Goal: Task Accomplishment & Management: Complete application form

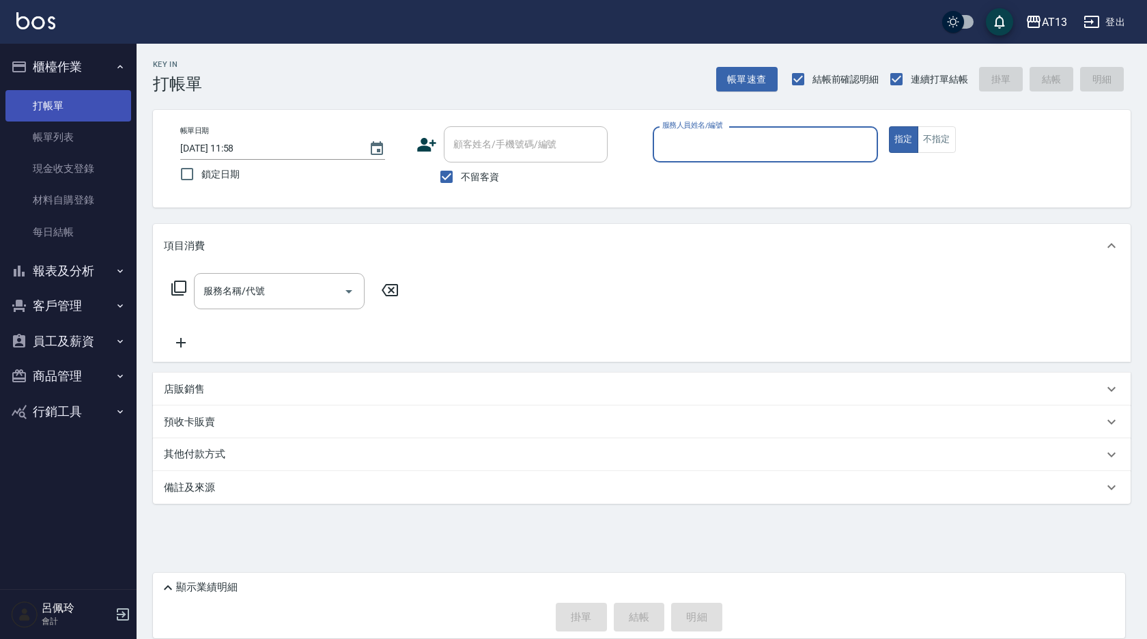
drag, startPoint x: 46, startPoint y: 78, endPoint x: 46, endPoint y: 101, distance: 23.2
drag, startPoint x: 46, startPoint y: 101, endPoint x: 699, endPoint y: 152, distance: 654.8
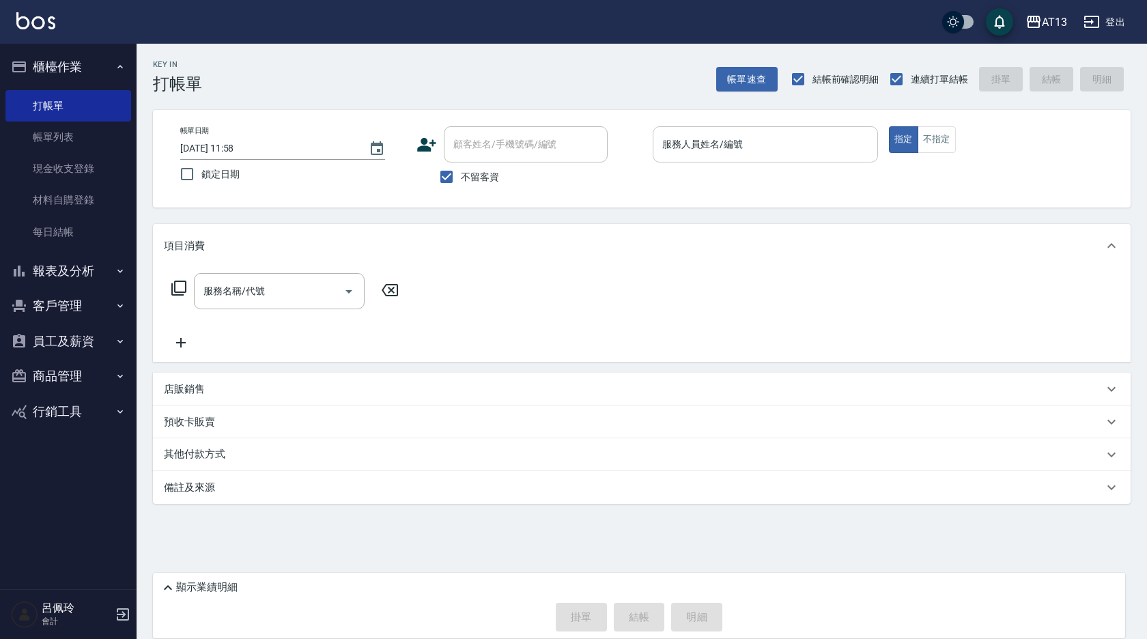
click at [699, 152] on input "服務人員姓名/編號" at bounding box center [765, 144] width 213 height 24
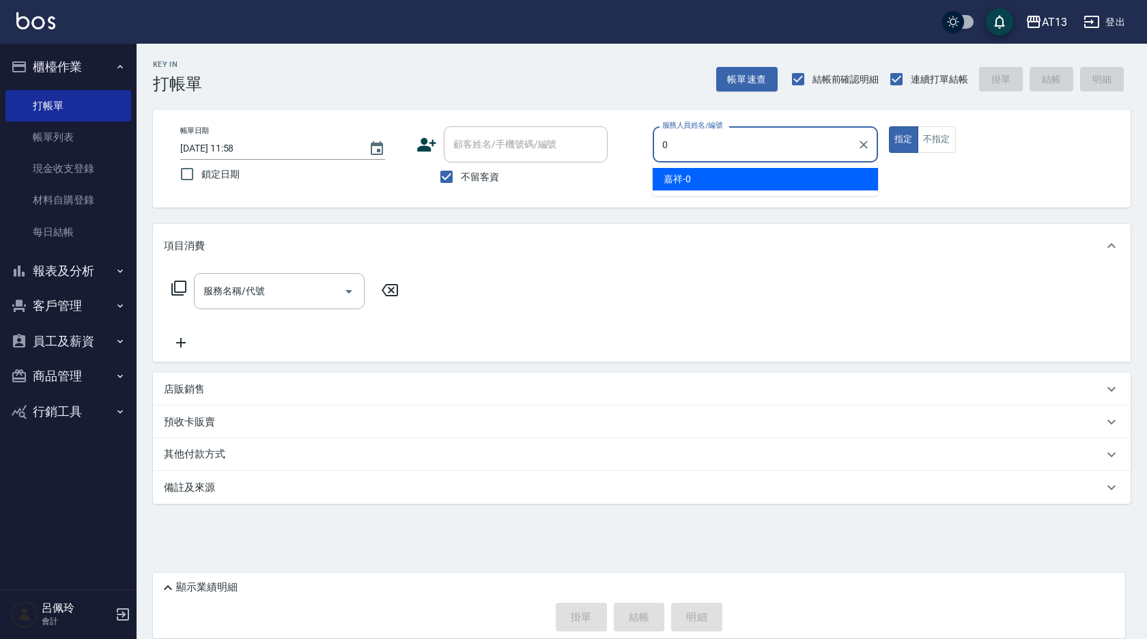
click at [735, 175] on div "嘉祥 -0" at bounding box center [765, 179] width 225 height 23
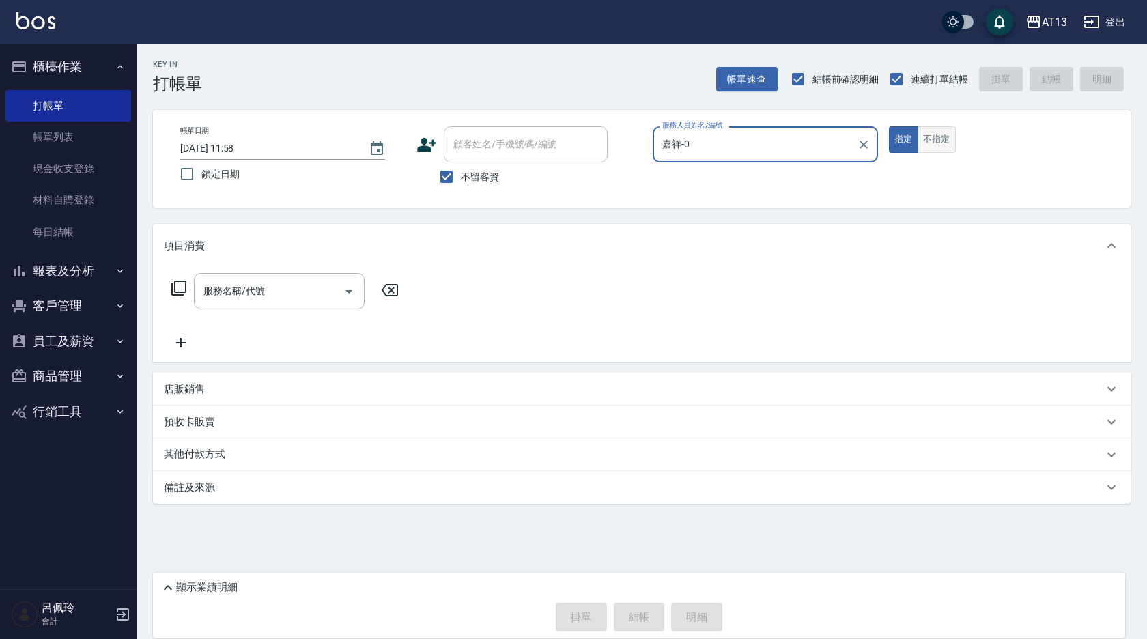
type input "嘉祥-0"
click at [937, 143] on button "不指定" at bounding box center [937, 139] width 38 height 27
click at [283, 298] on input "服務名稱/代號" at bounding box center [269, 291] width 138 height 24
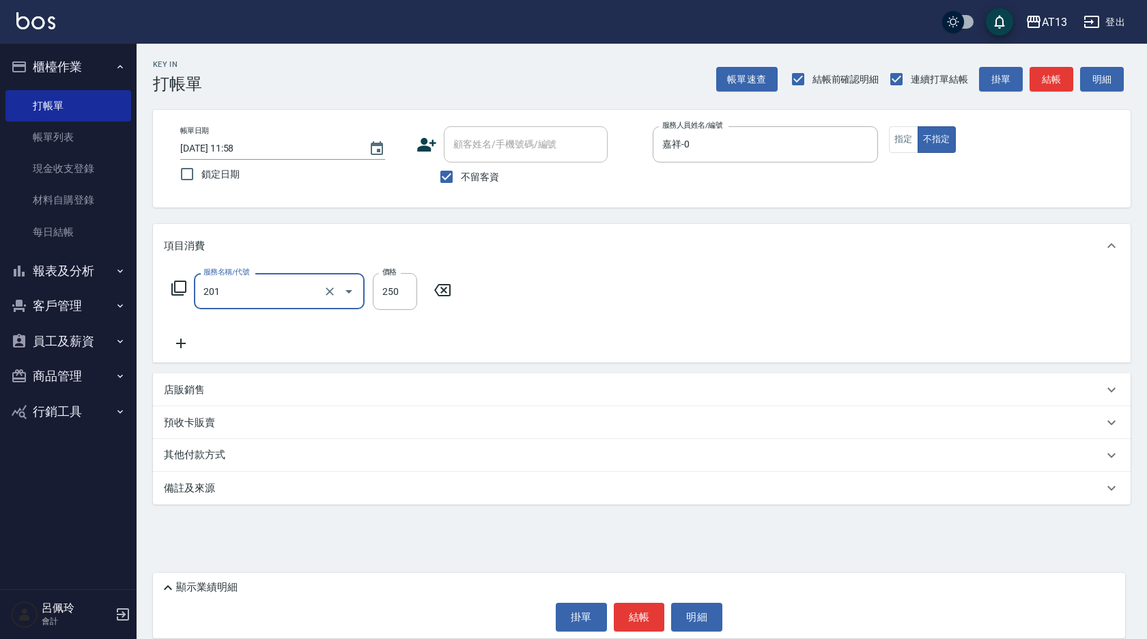
type input "洗髮(201)"
type input "[PERSON_NAME]-26"
click at [644, 616] on button "結帳" at bounding box center [639, 617] width 51 height 29
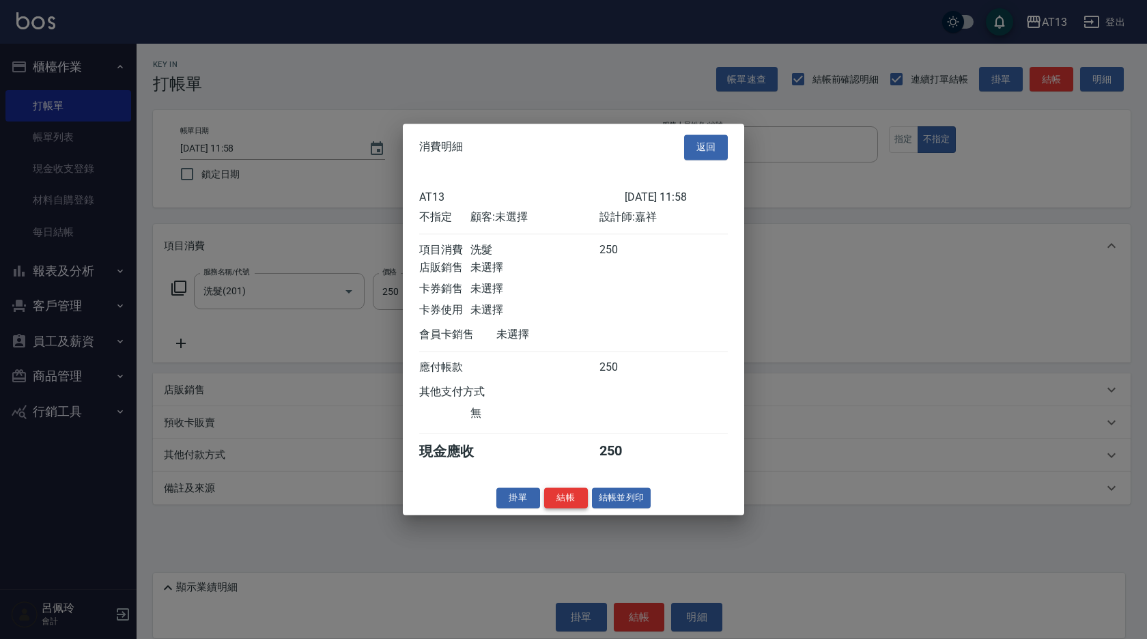
click at [569, 508] on button "結帳" at bounding box center [566, 498] width 44 height 21
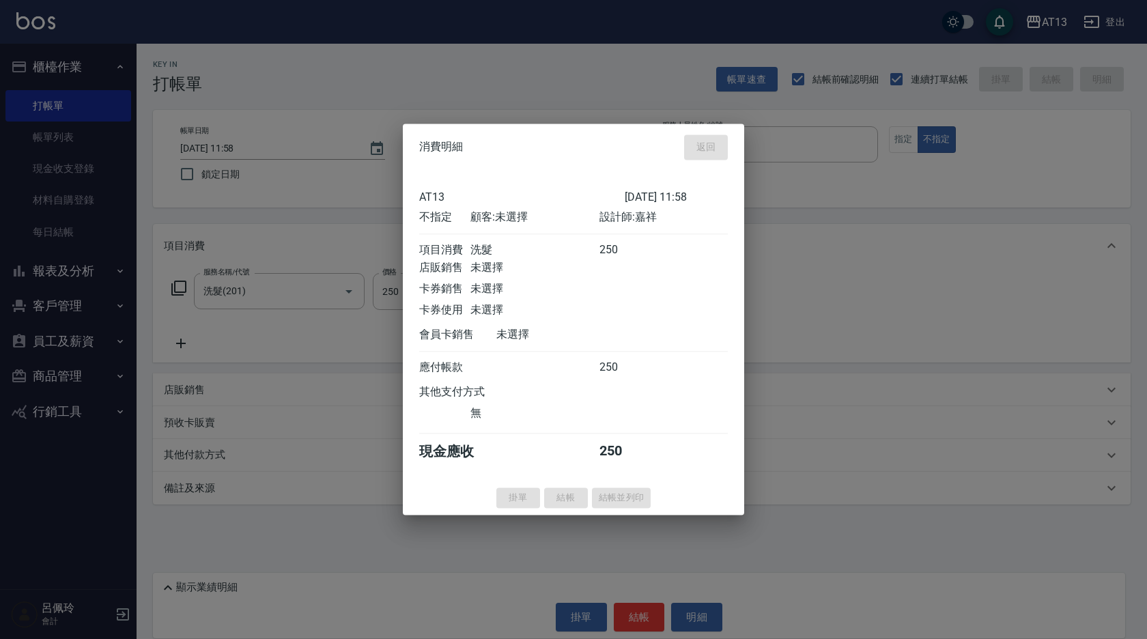
type input "[DATE] 13:05"
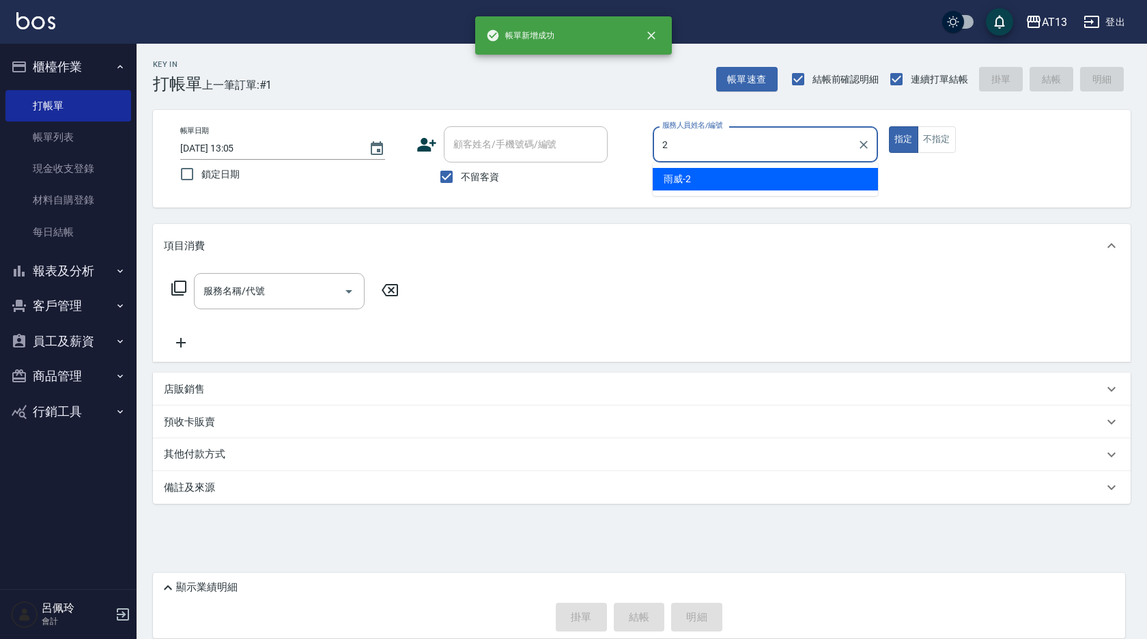
click at [701, 182] on div "雨威 -2" at bounding box center [765, 179] width 225 height 23
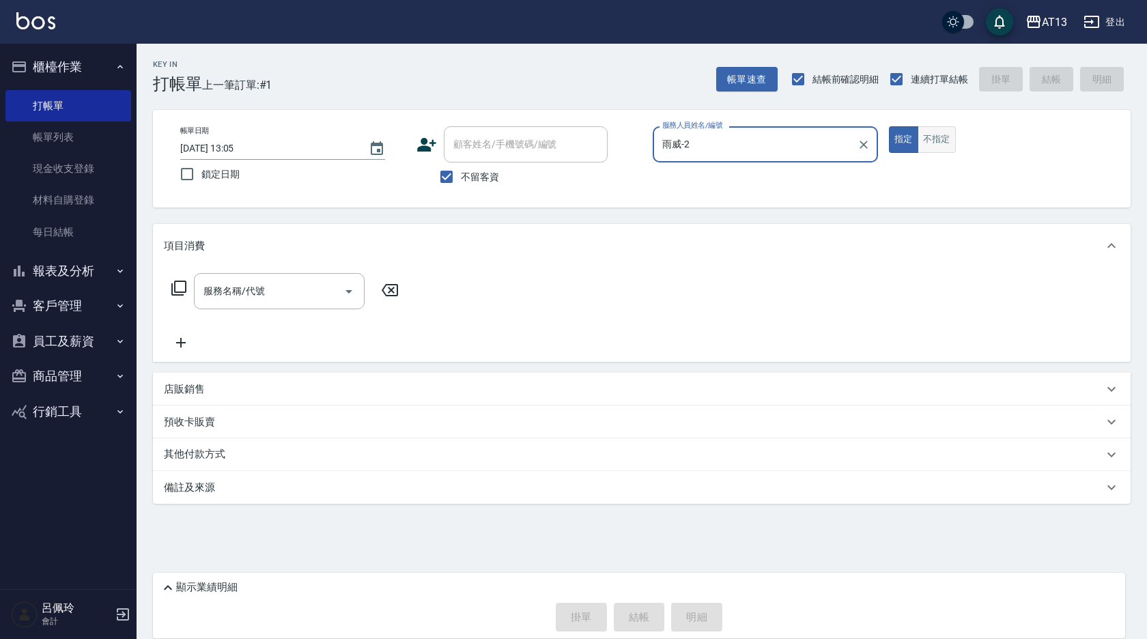
type input "雨威-2"
click at [930, 130] on button "不指定" at bounding box center [937, 139] width 38 height 27
click at [290, 285] on input "服務名稱/代號" at bounding box center [269, 291] width 138 height 24
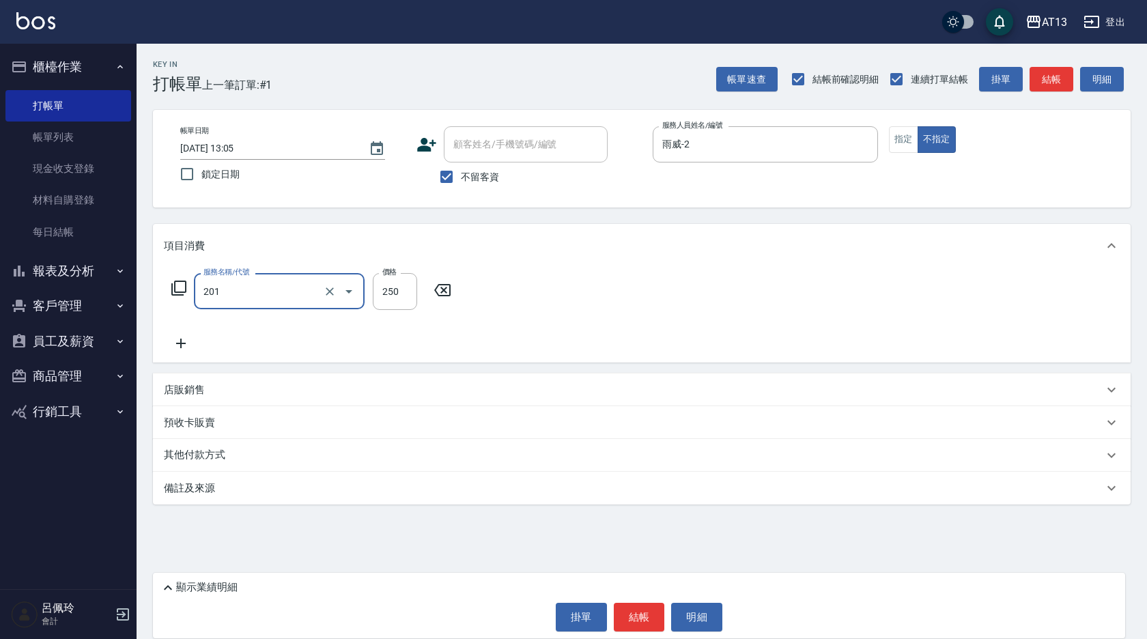
type input "洗髮(201)"
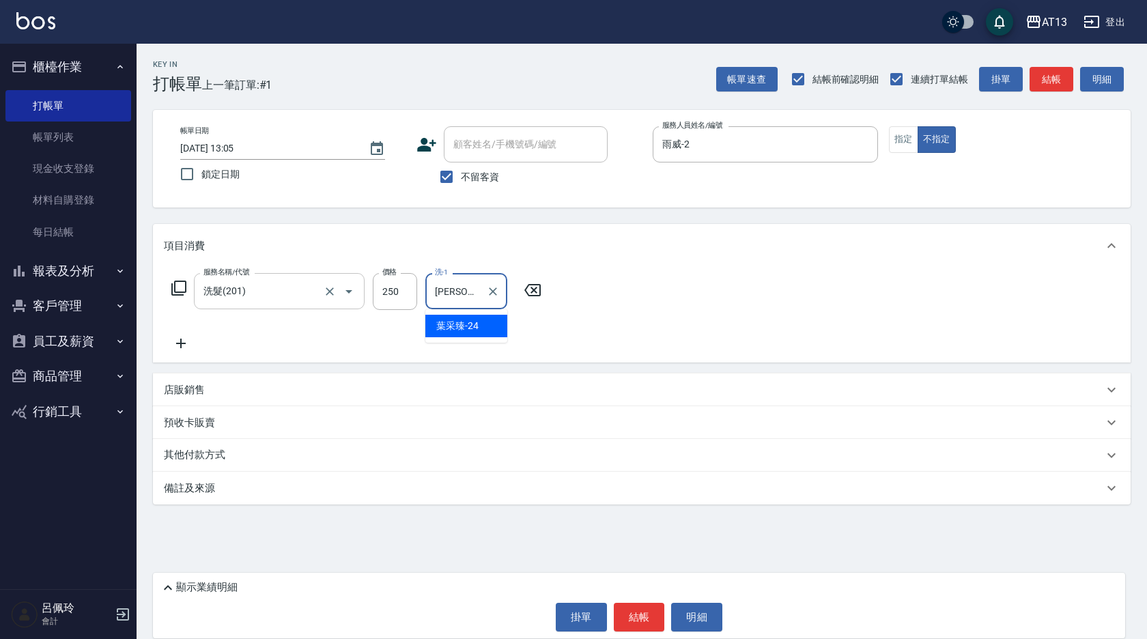
type input "[PERSON_NAME]-24"
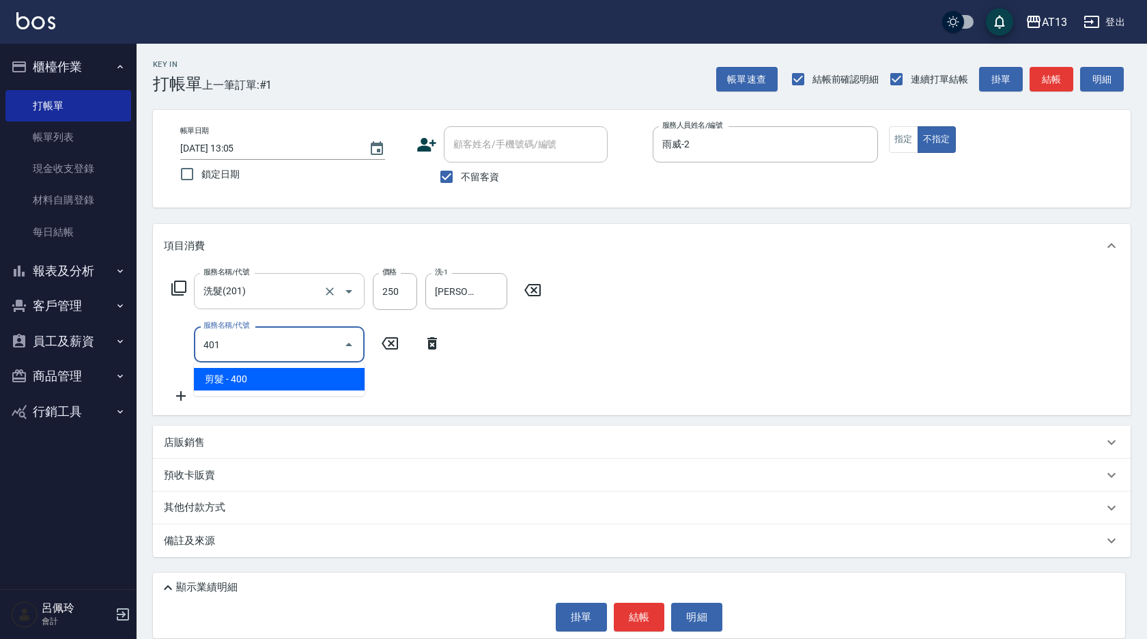
type input "剪髮(401)"
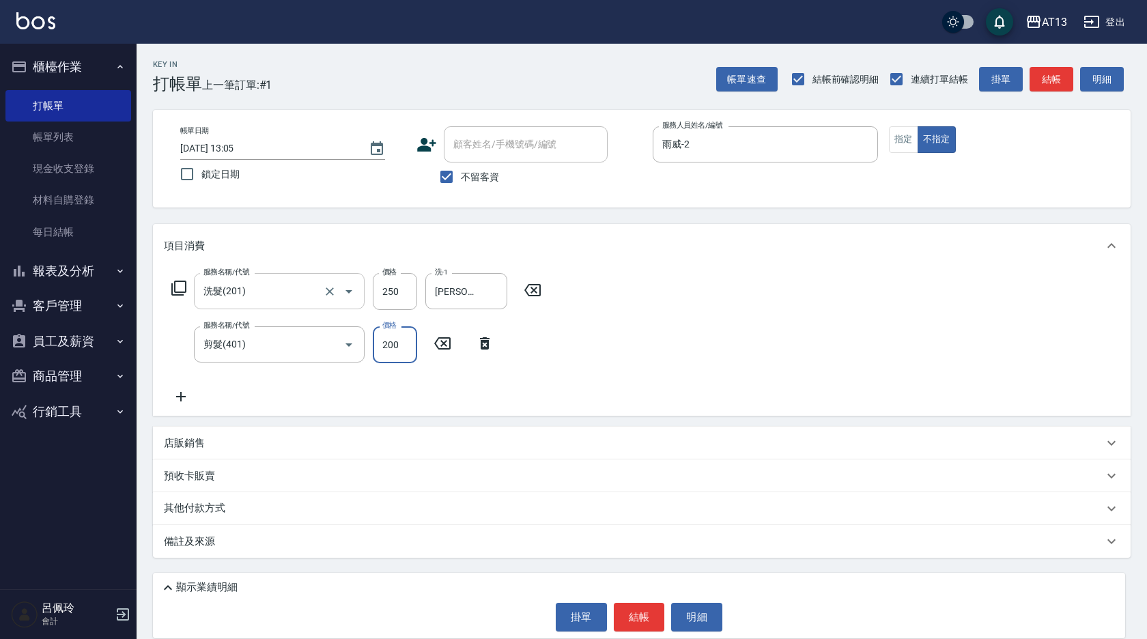
type input "200"
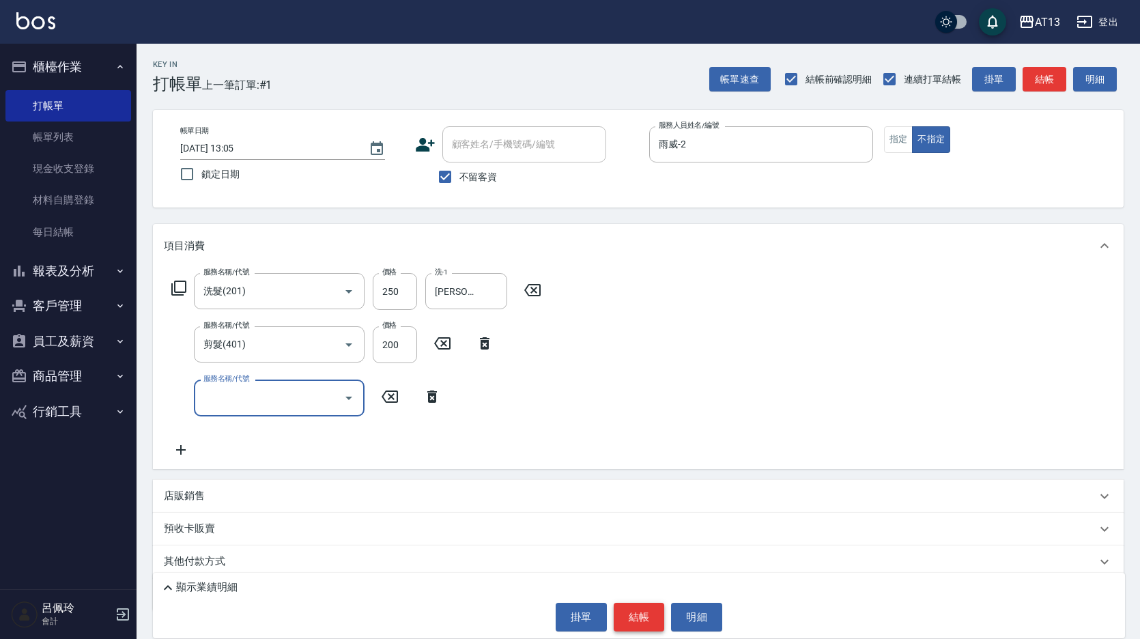
click at [642, 612] on button "結帳" at bounding box center [639, 617] width 51 height 29
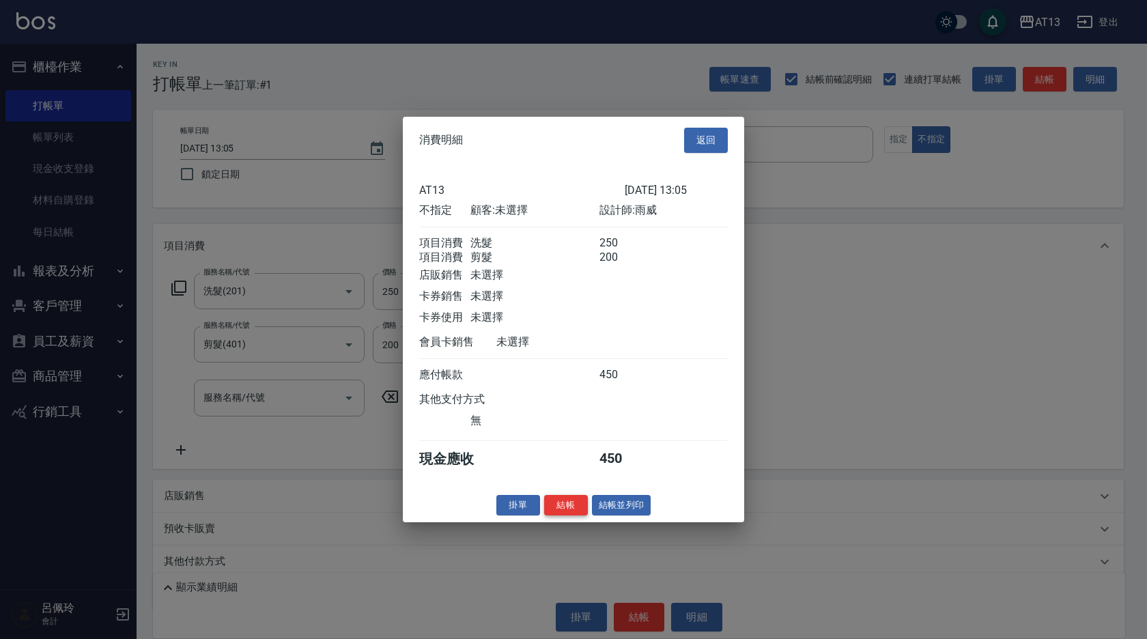
click at [570, 515] on button "結帳" at bounding box center [566, 504] width 44 height 21
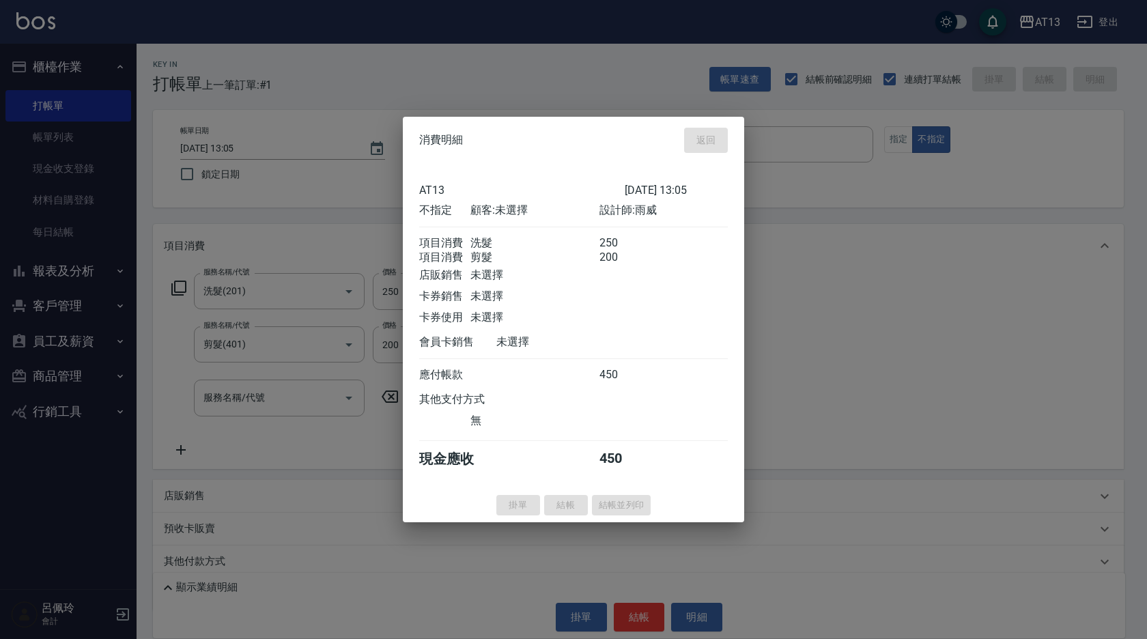
type input "[DATE] 13:06"
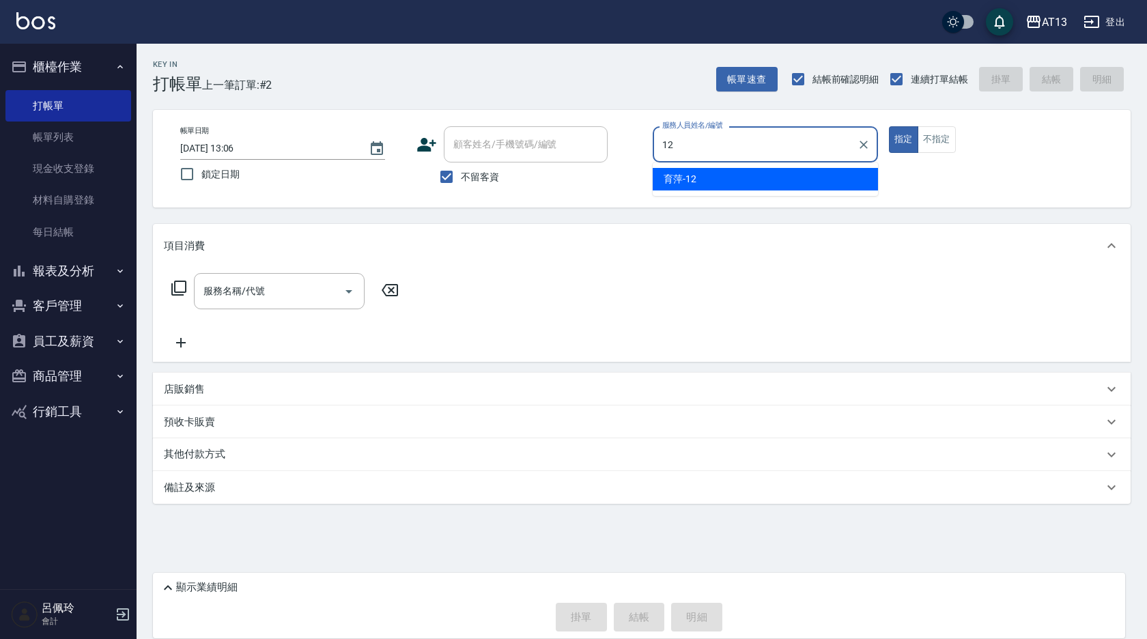
click at [696, 178] on span "育萍 -12" at bounding box center [680, 179] width 33 height 14
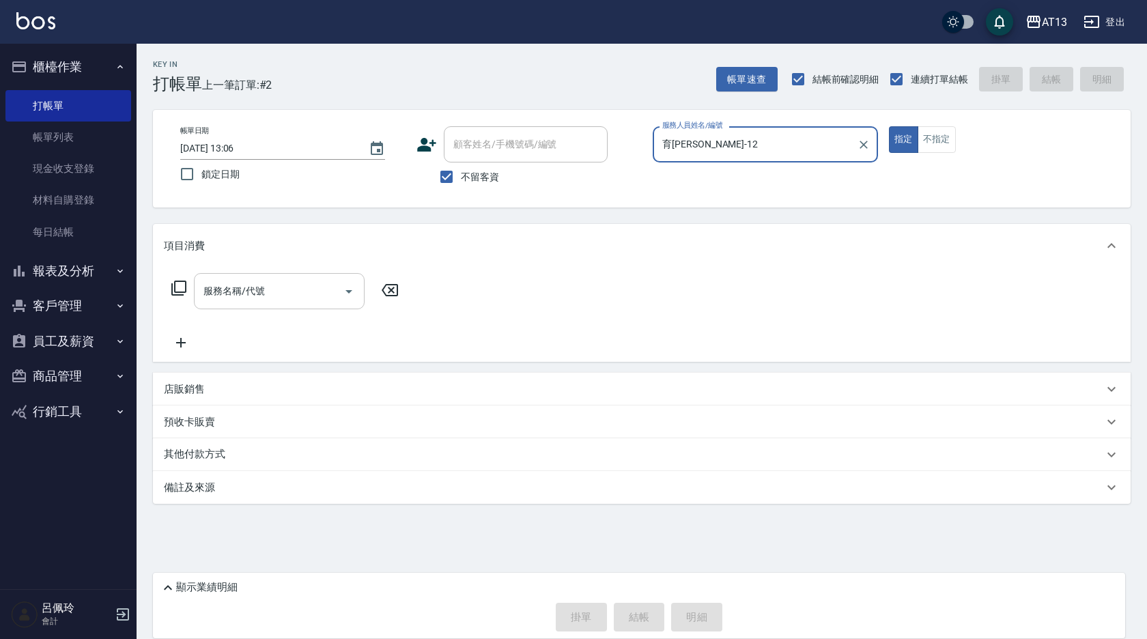
type input "育[PERSON_NAME]-12"
click at [329, 283] on input "服務名稱/代號" at bounding box center [269, 291] width 138 height 24
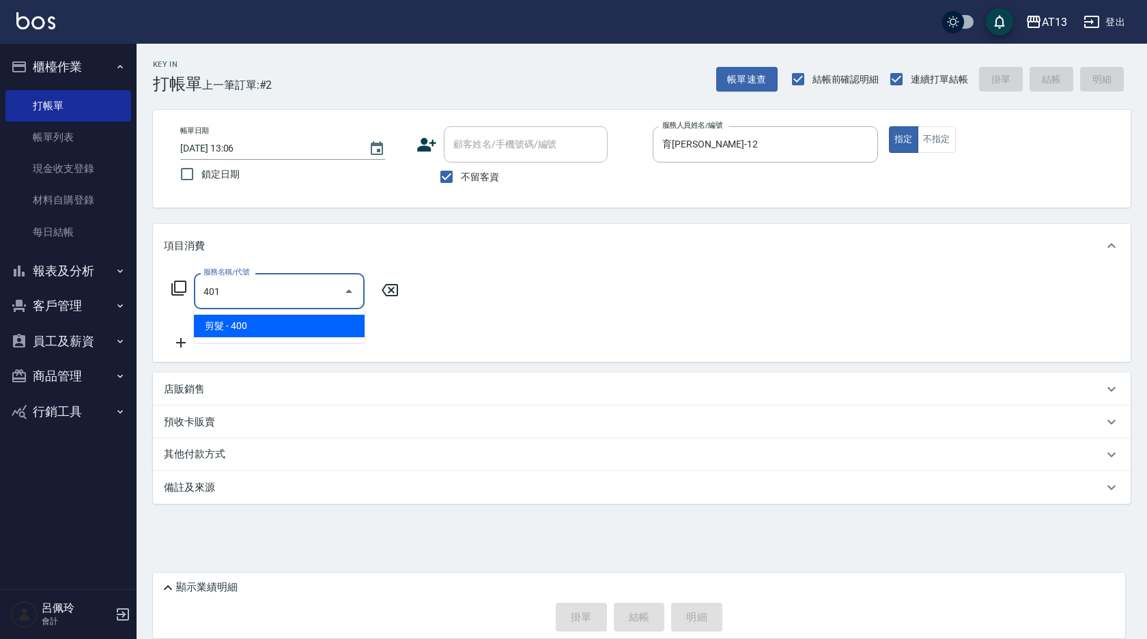
type input "剪髮(401)"
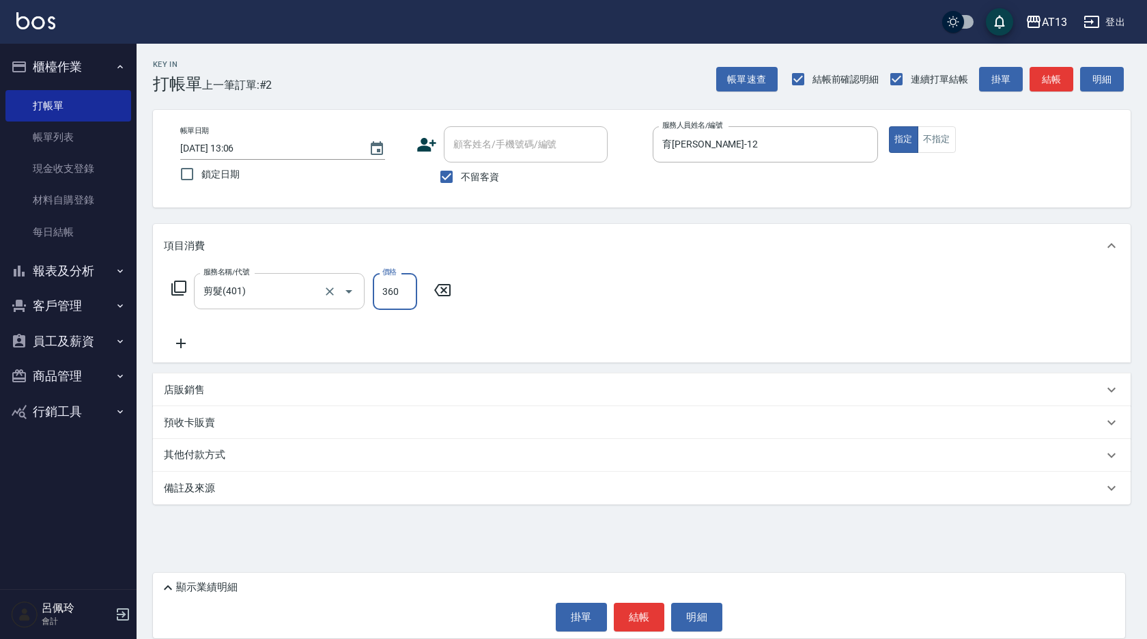
type input "360"
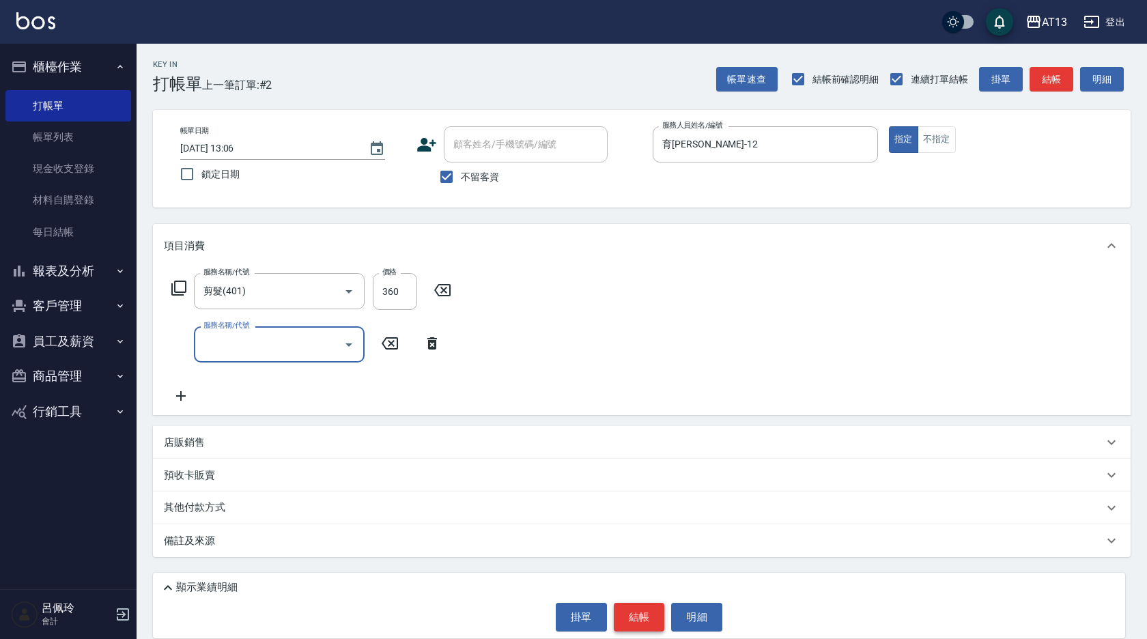
click at [639, 620] on button "結帳" at bounding box center [639, 617] width 51 height 29
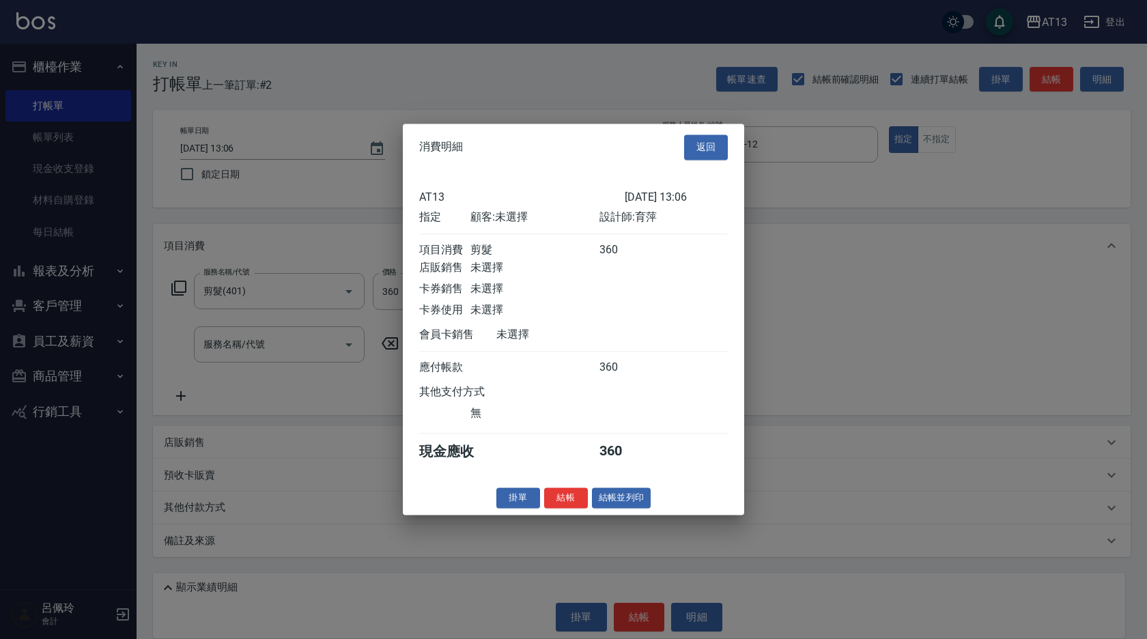
click at [580, 509] on button "結帳" at bounding box center [566, 498] width 44 height 21
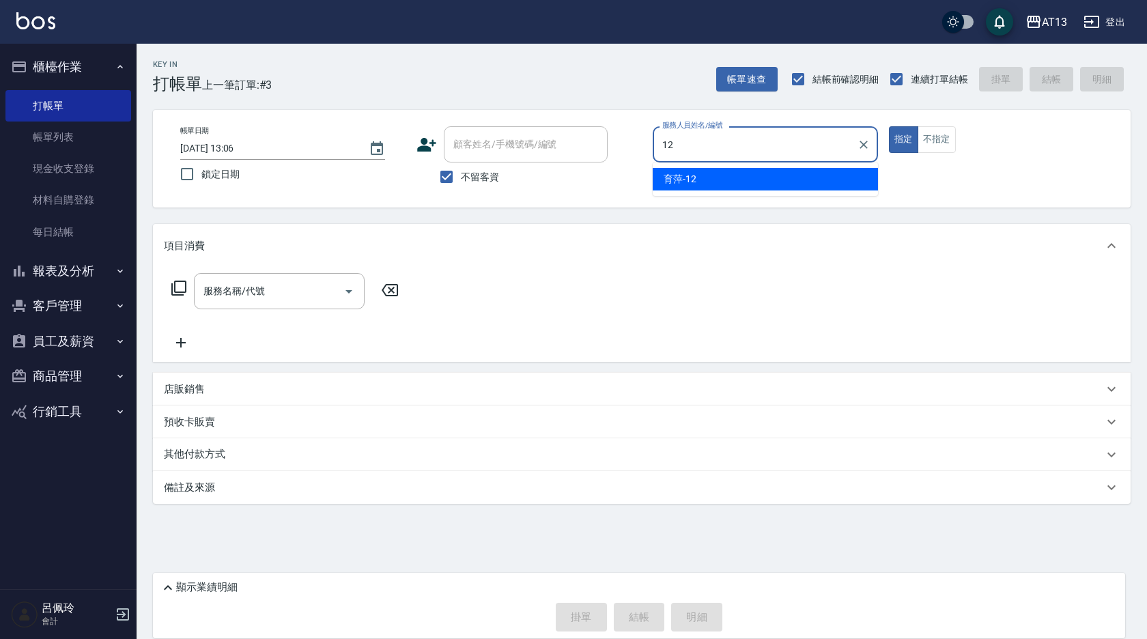
click at [695, 185] on span "育萍 -12" at bounding box center [680, 179] width 33 height 14
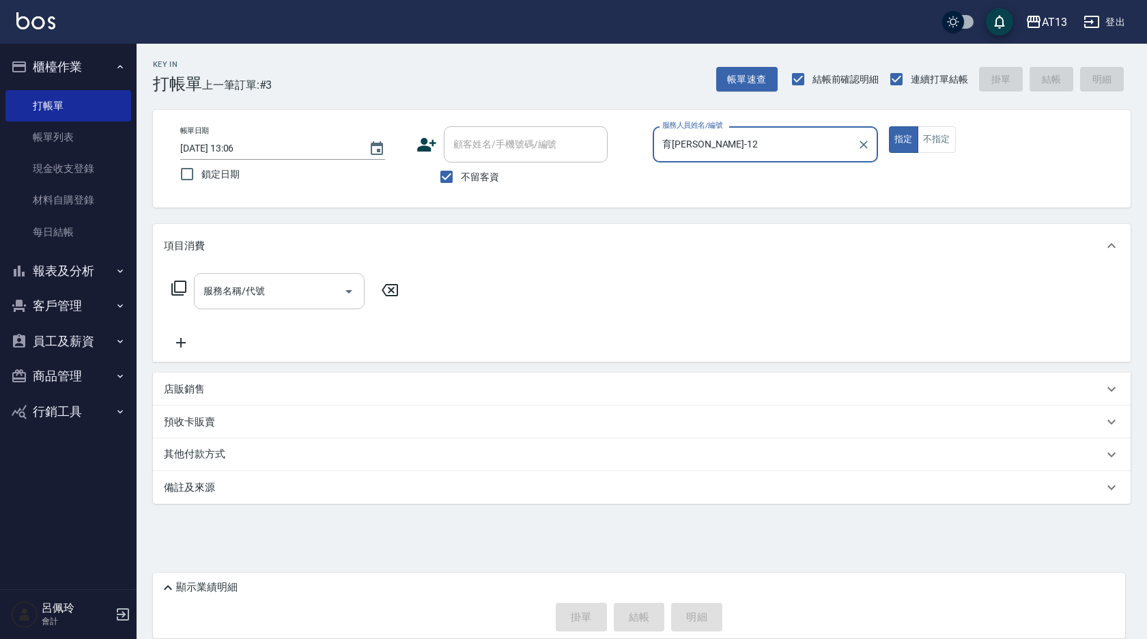
type input "育[PERSON_NAME]-12"
drag, startPoint x: 299, startPoint y: 291, endPoint x: 292, endPoint y: 296, distance: 8.9
click at [298, 292] on input "服務名稱/代號" at bounding box center [269, 291] width 138 height 24
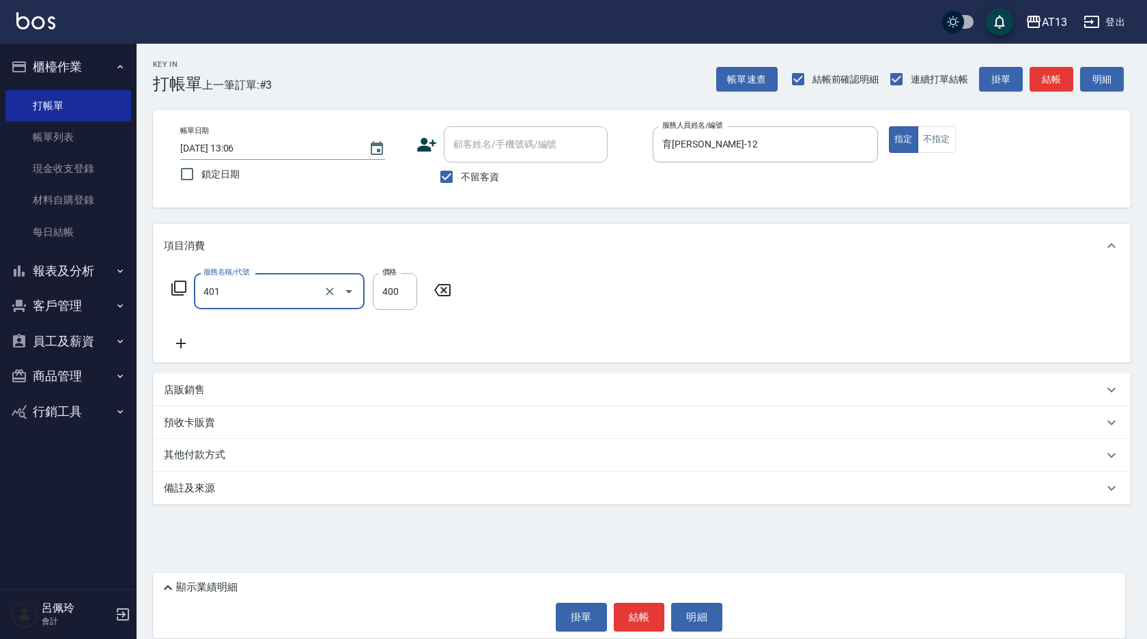
type input "剪髮(401)"
type input "500"
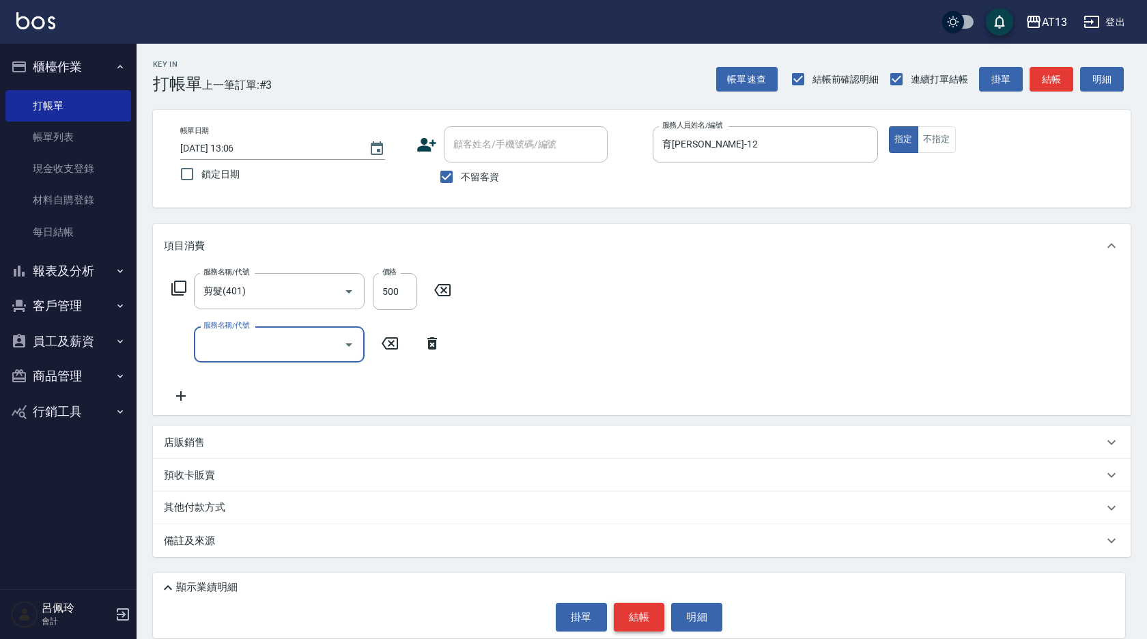
click at [639, 617] on button "結帳" at bounding box center [639, 617] width 51 height 29
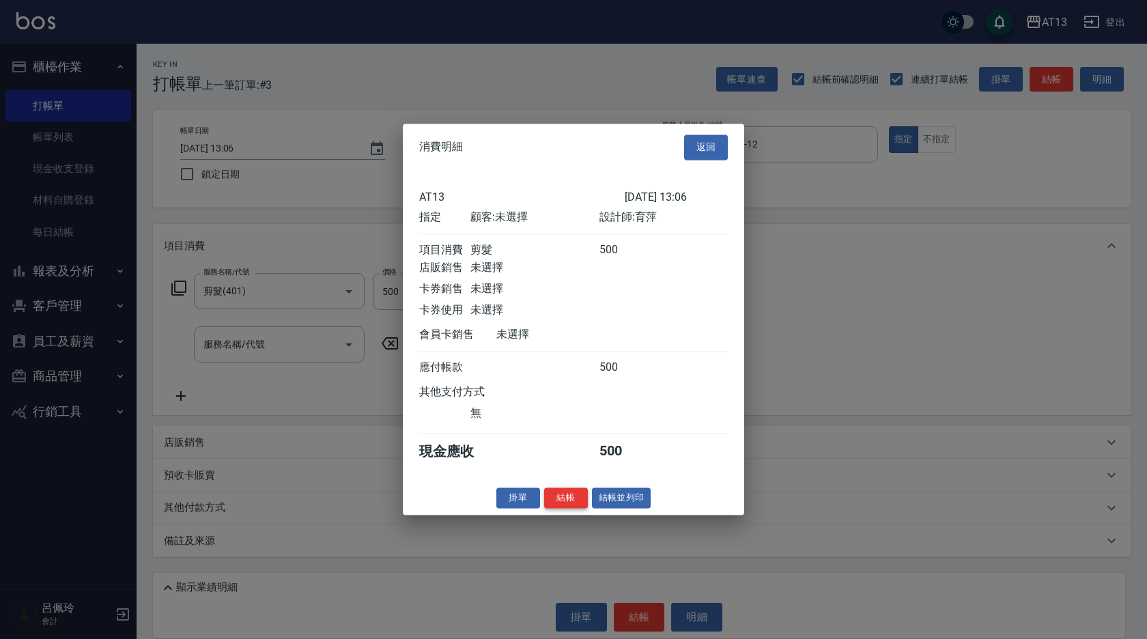
click at [563, 508] on button "結帳" at bounding box center [566, 498] width 44 height 21
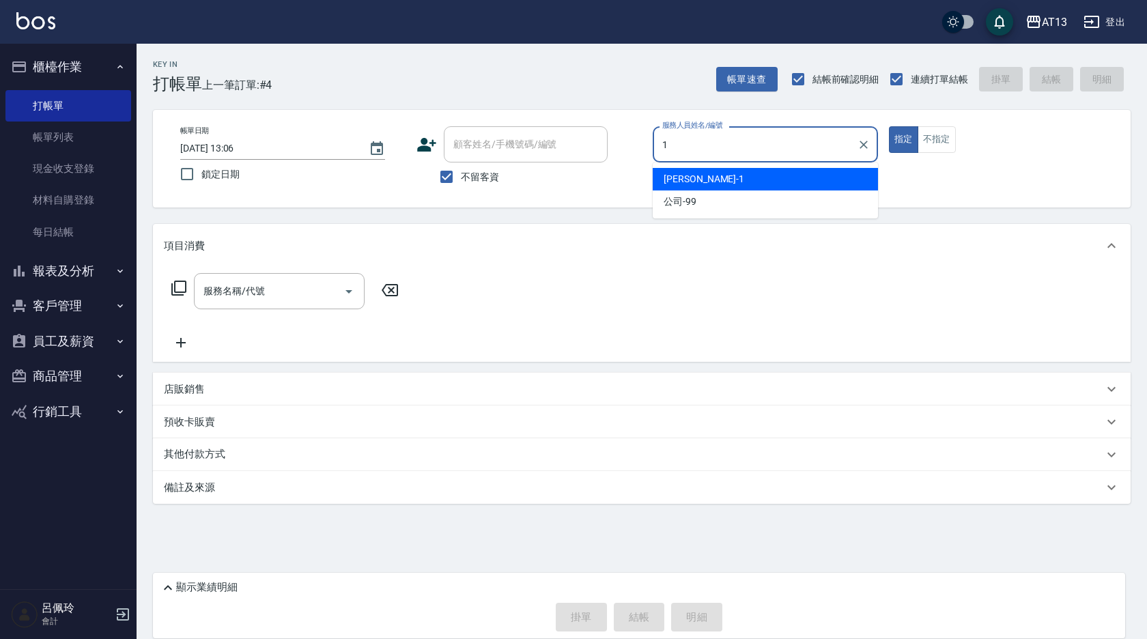
click at [687, 172] on span "[PERSON_NAME] -1" at bounding box center [704, 179] width 81 height 14
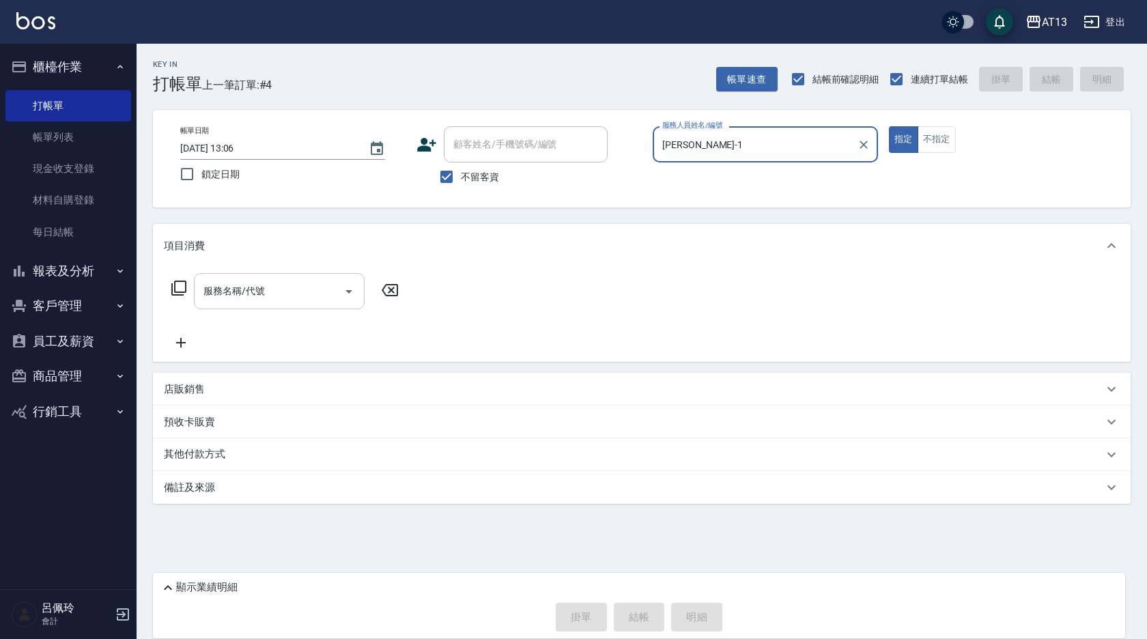
click at [297, 275] on div "服務名稱/代號" at bounding box center [279, 291] width 171 height 36
type input "[PERSON_NAME]-1"
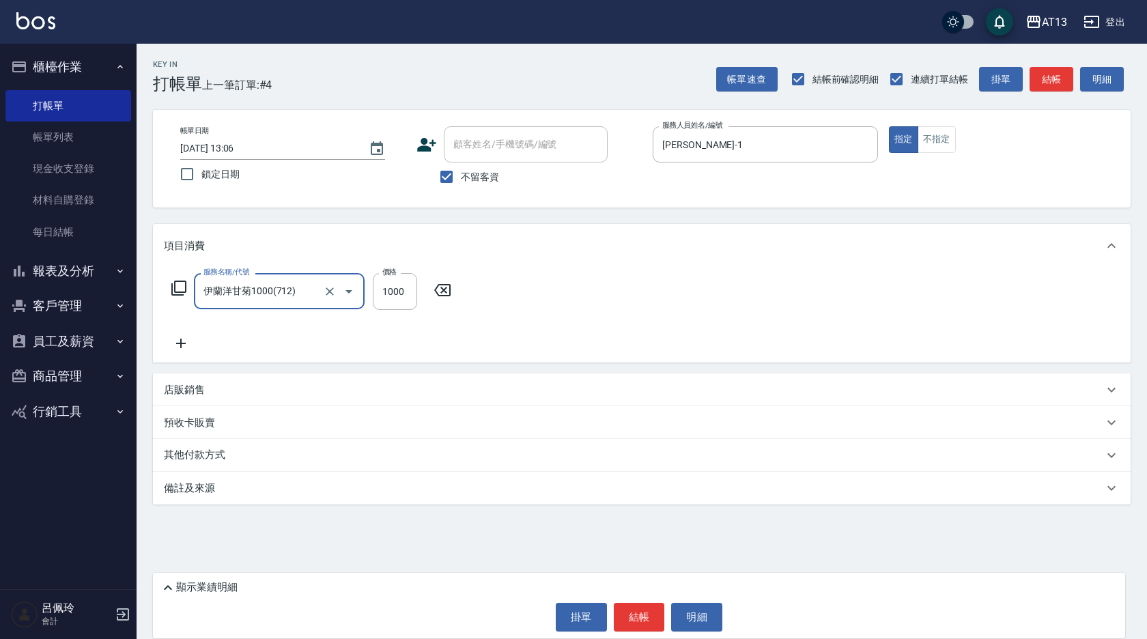
type input "伊蘭洋甘菊1000(712)"
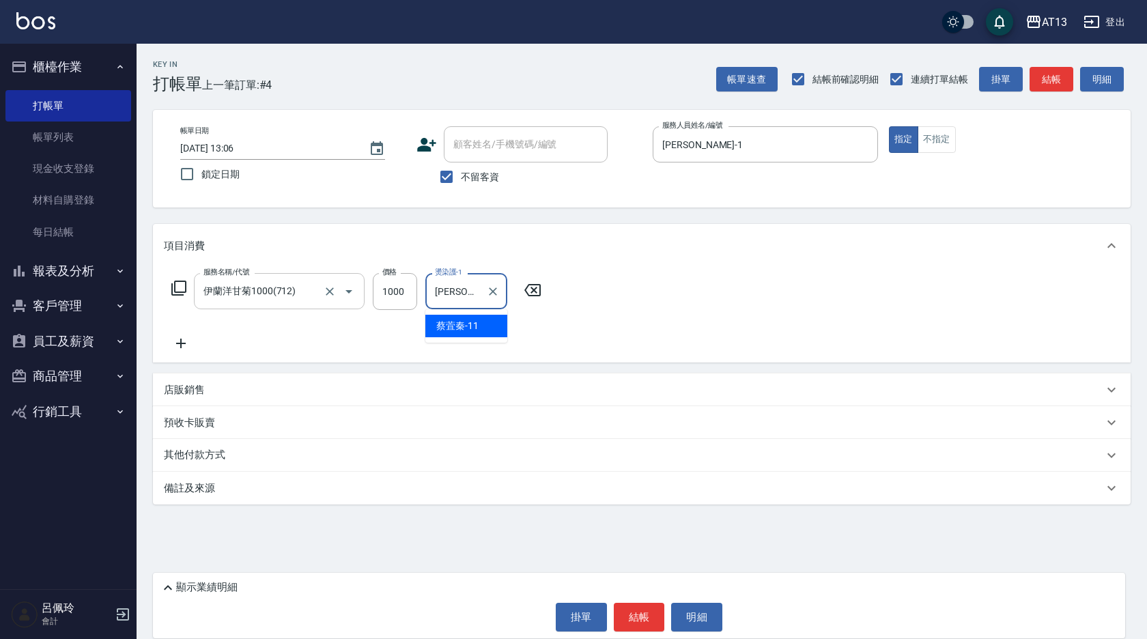
type input "[PERSON_NAME]-11"
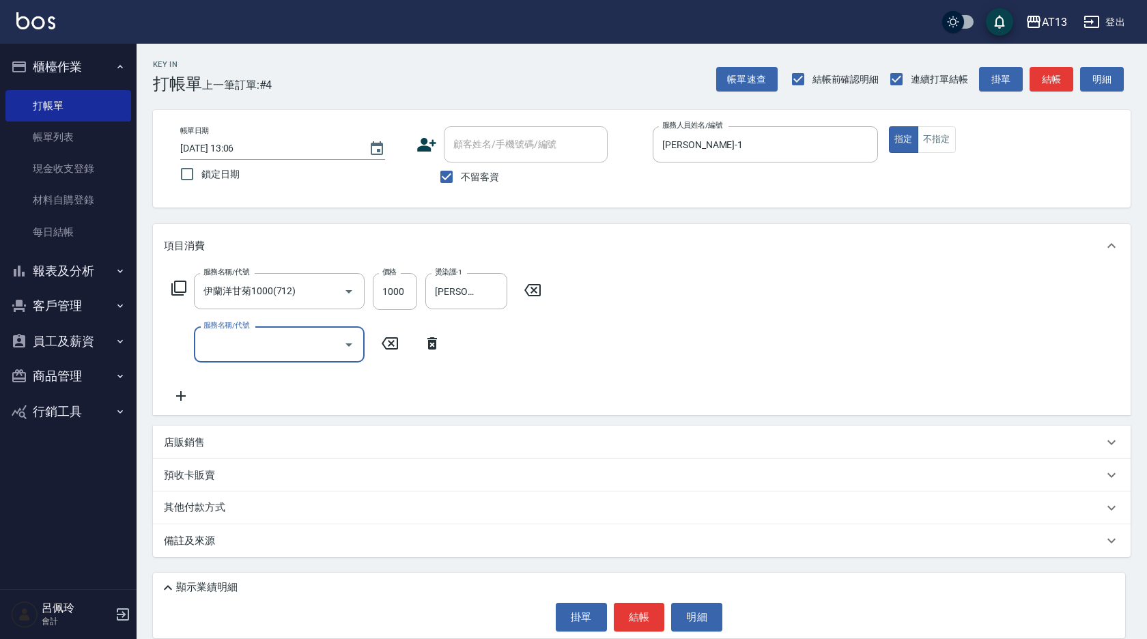
click at [535, 283] on icon at bounding box center [533, 290] width 34 height 16
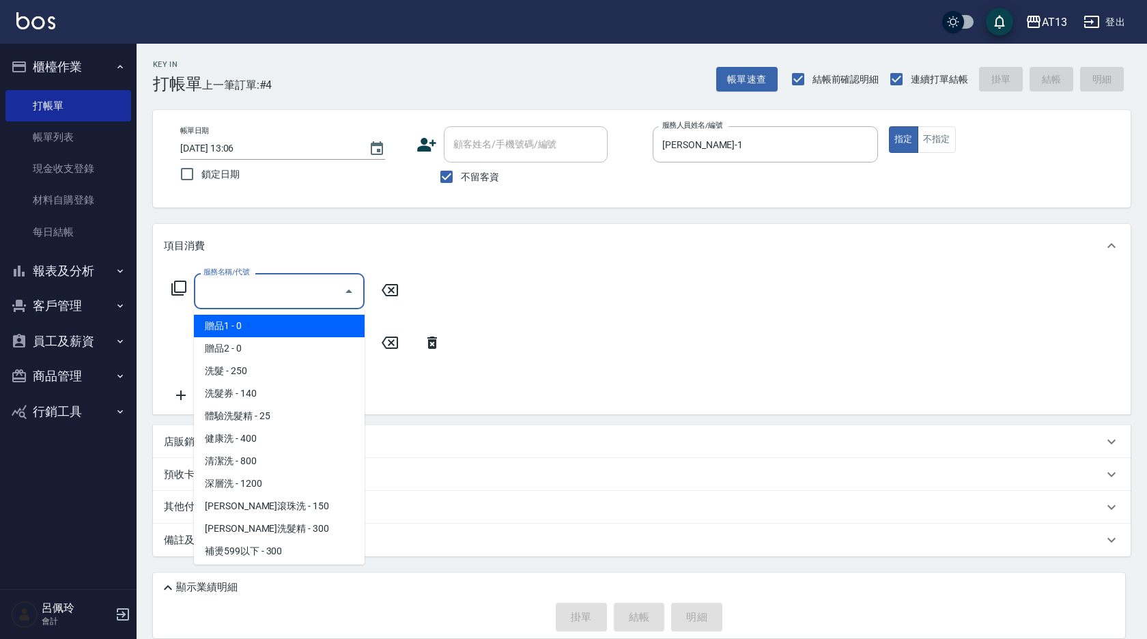
click at [320, 292] on input "服務名稱/代號" at bounding box center [269, 291] width 138 height 24
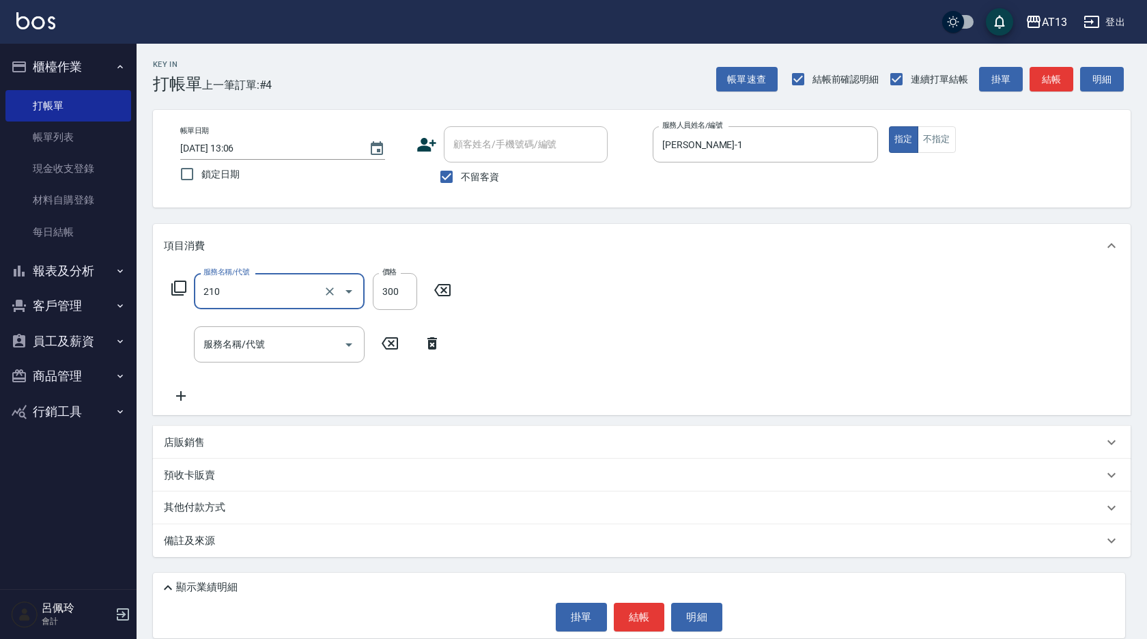
type input "[PERSON_NAME]洗髮精(210)"
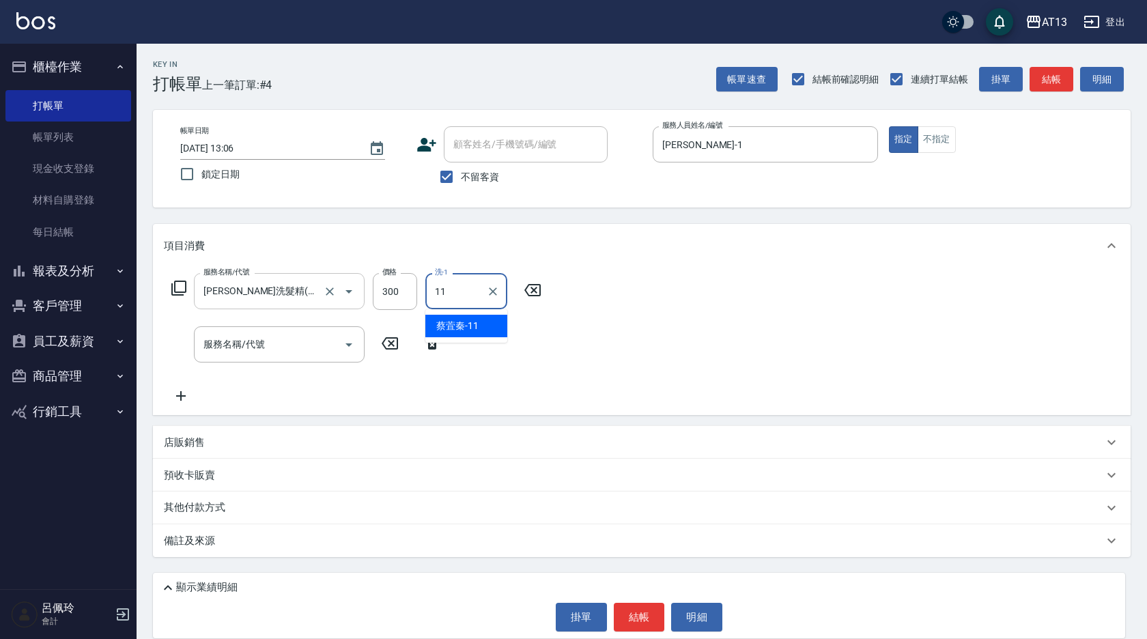
type input "[PERSON_NAME]-11"
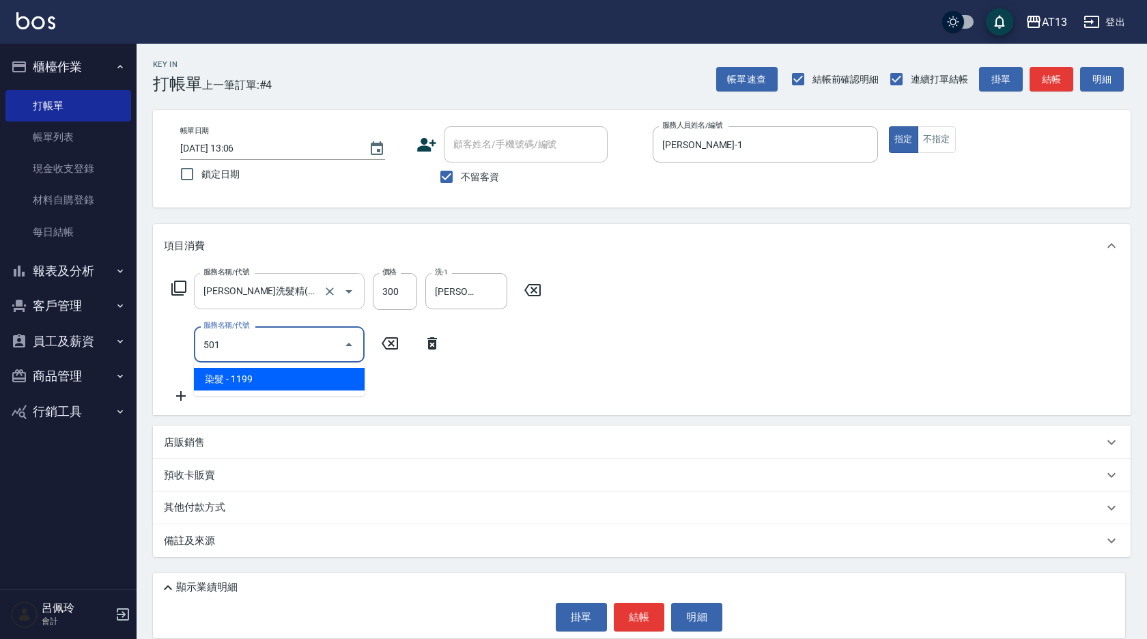
type input "染髮(501)"
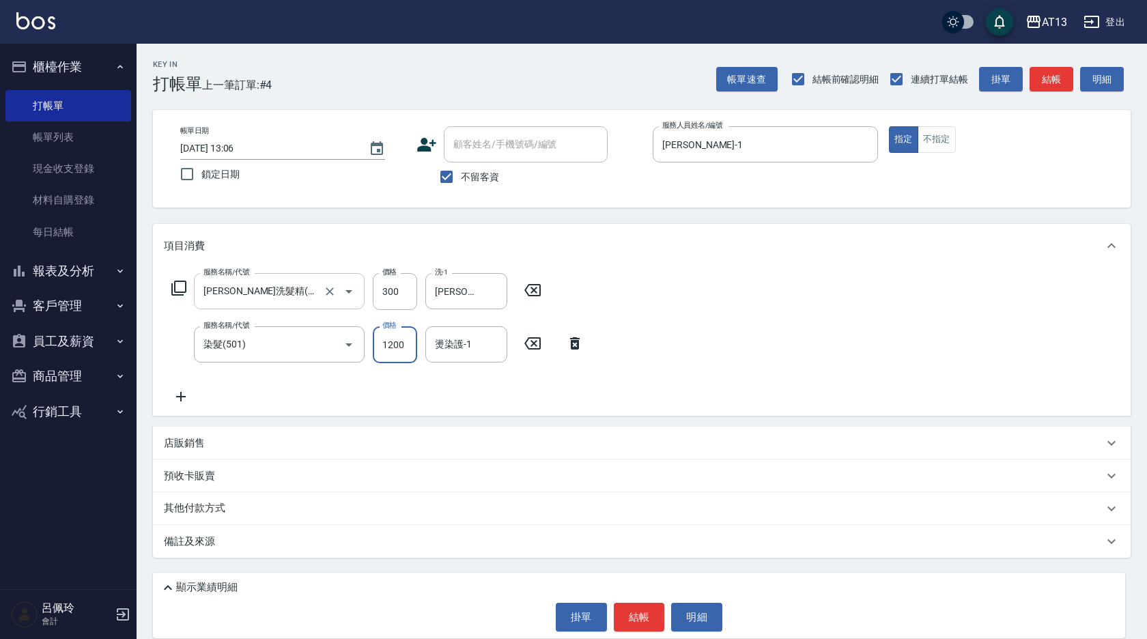
type input "1200"
type input "[PERSON_NAME]-11"
click at [659, 609] on button "結帳" at bounding box center [639, 617] width 51 height 29
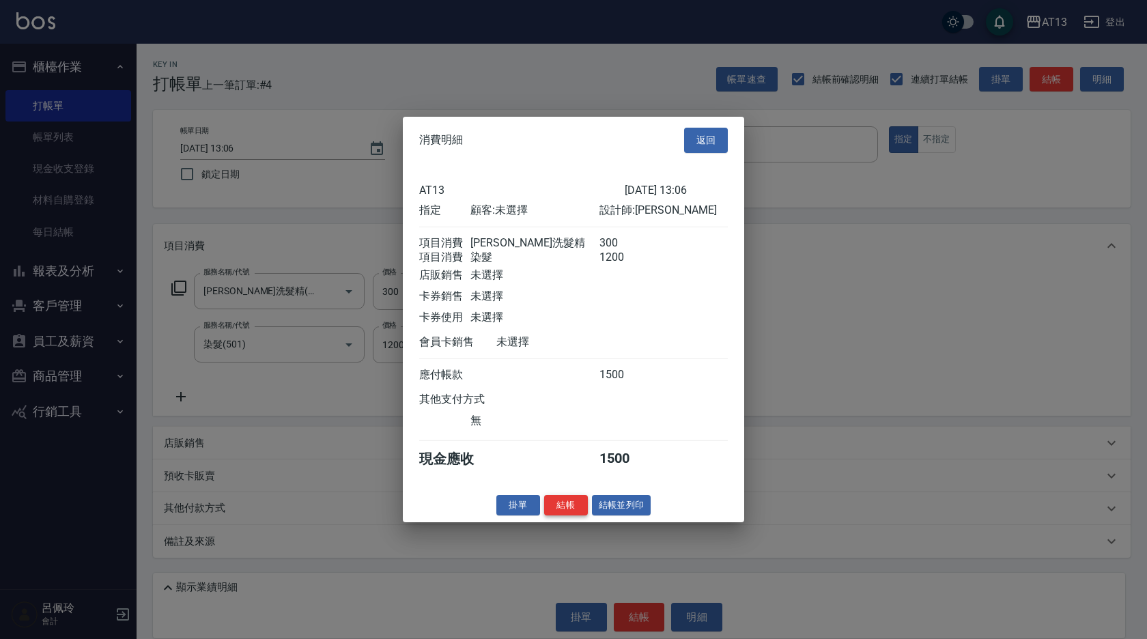
click at [573, 516] on button "結帳" at bounding box center [566, 504] width 44 height 21
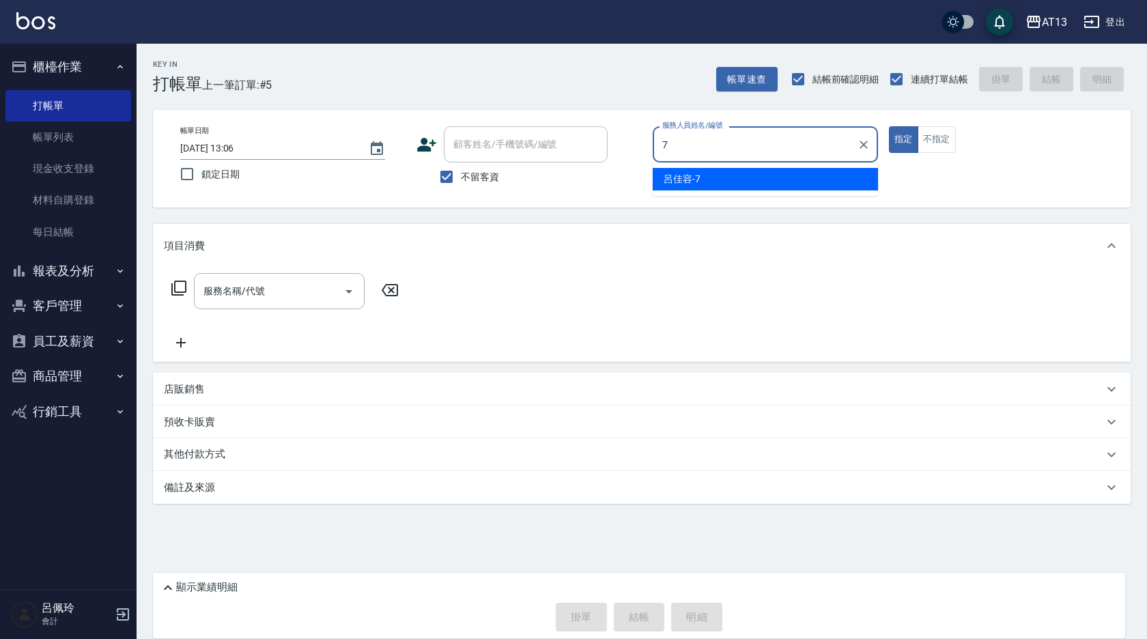
click at [677, 179] on span "[PERSON_NAME]-7" at bounding box center [682, 179] width 37 height 14
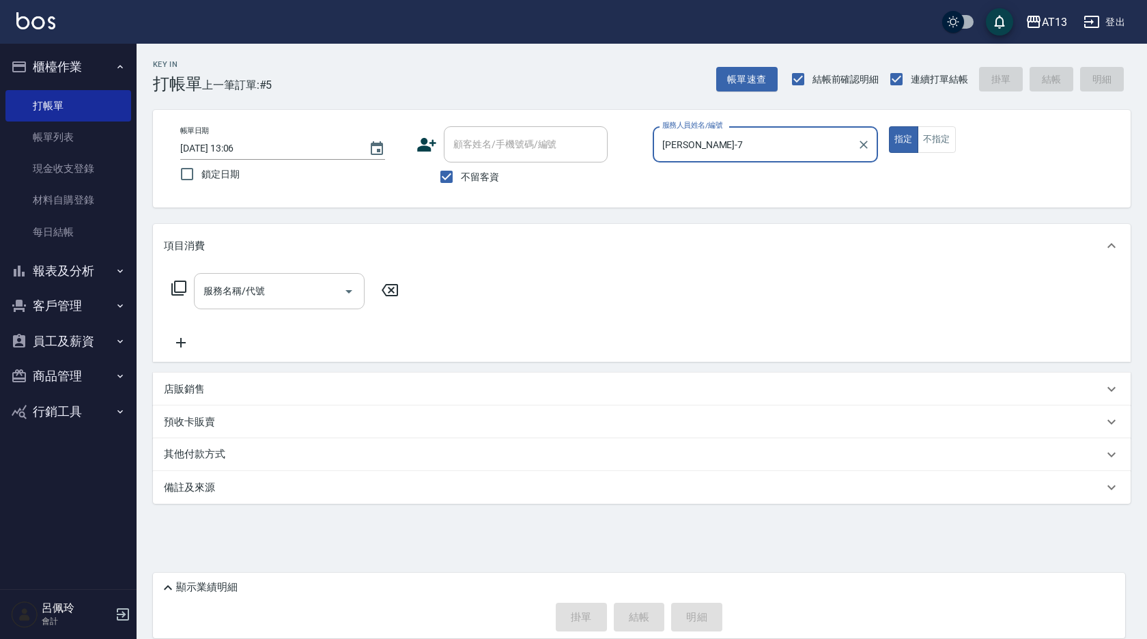
type input "[PERSON_NAME]-7"
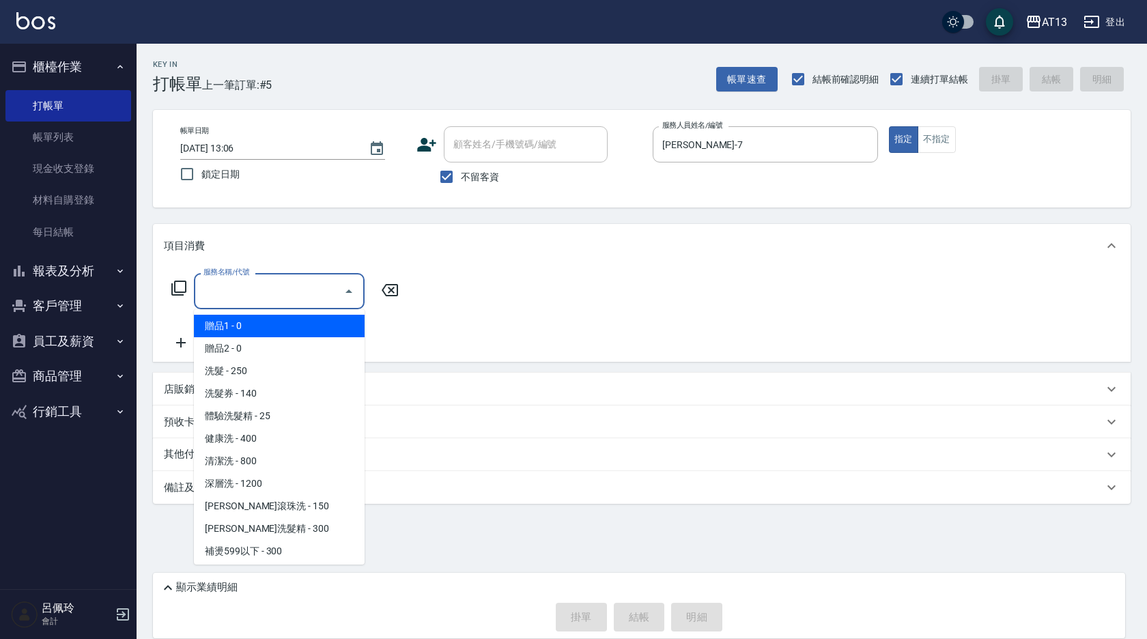
click at [278, 301] on input "服務名稱/代號" at bounding box center [269, 291] width 138 height 24
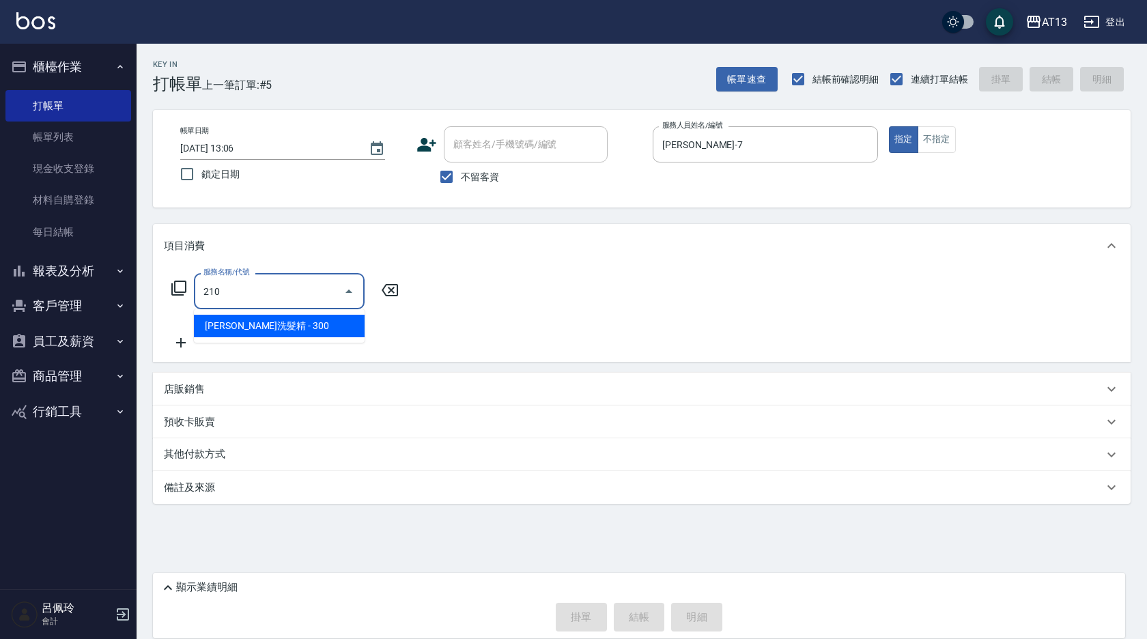
type input "[PERSON_NAME]洗髮精(210)"
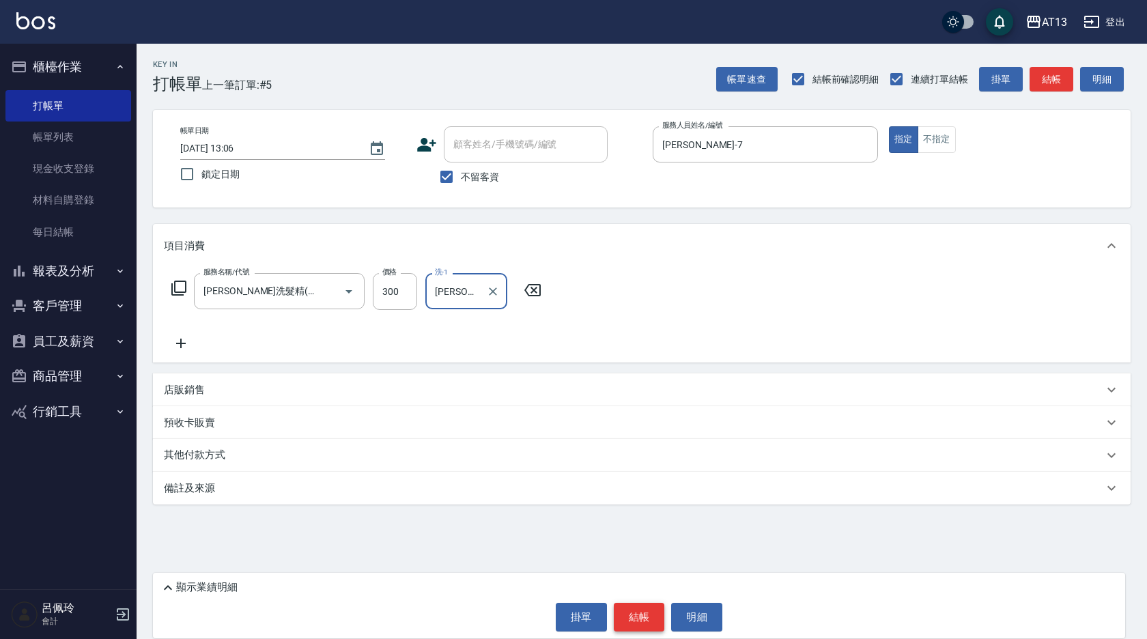
type input "[PERSON_NAME]-26"
click at [643, 617] on button "結帳" at bounding box center [639, 617] width 51 height 29
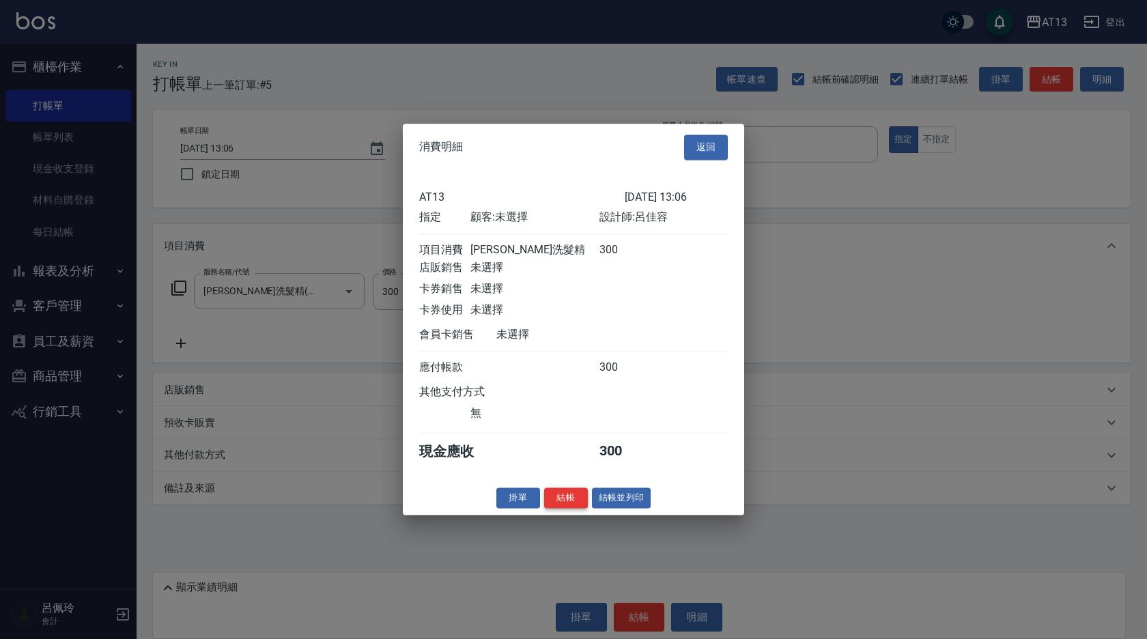
click at [579, 509] on button "結帳" at bounding box center [566, 498] width 44 height 21
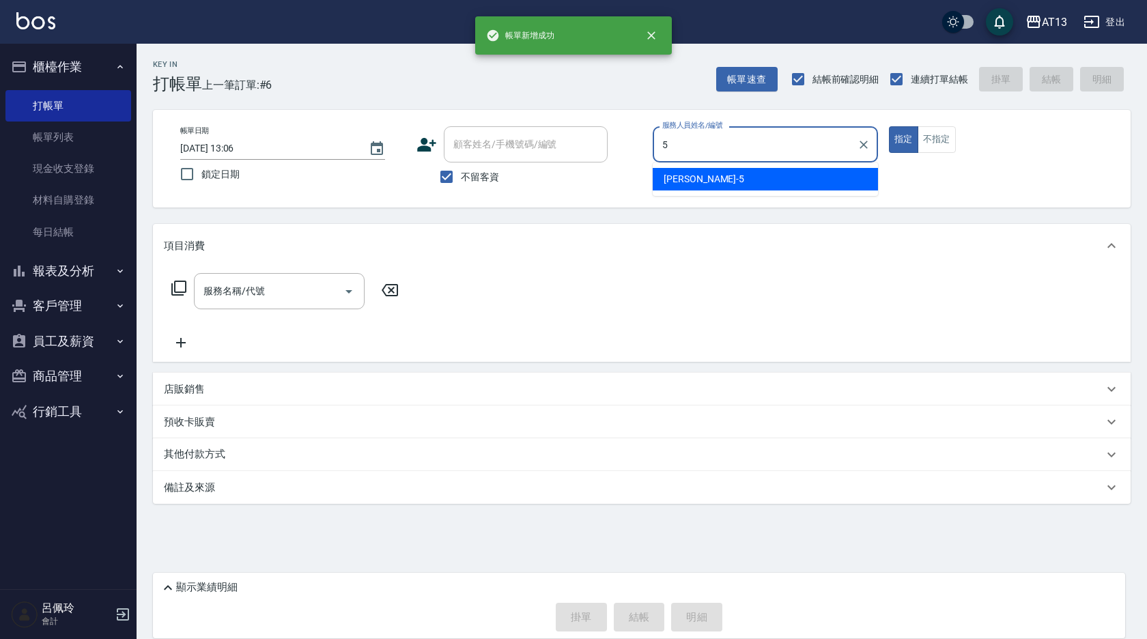
click at [714, 183] on div "[PERSON_NAME] -5" at bounding box center [765, 179] width 225 height 23
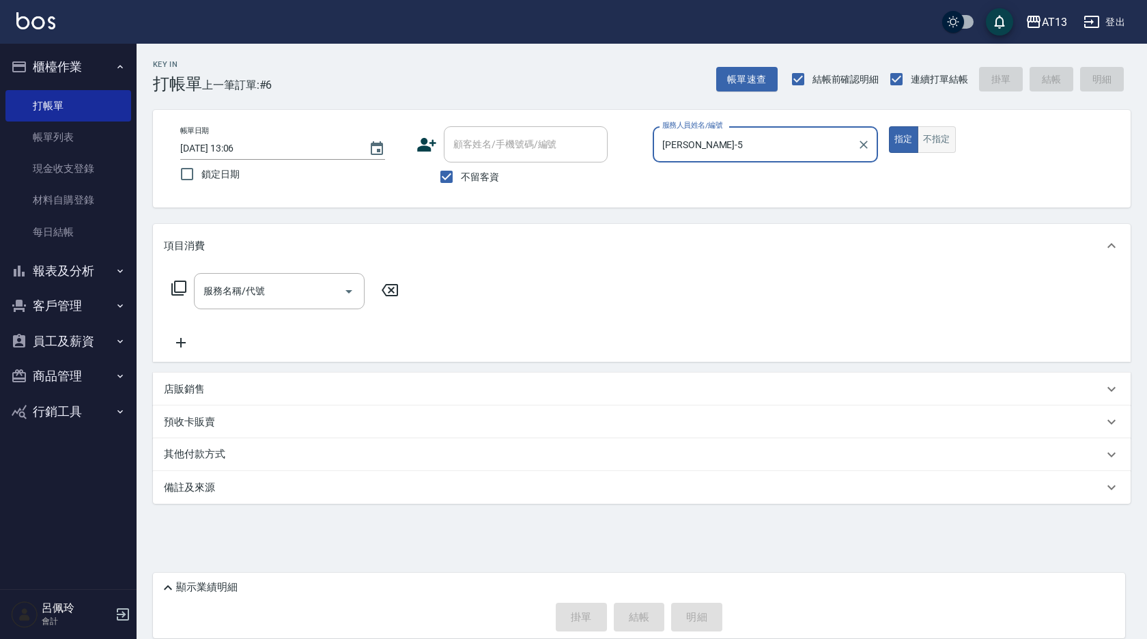
type input "[PERSON_NAME]-5"
click at [923, 139] on button "不指定" at bounding box center [937, 139] width 38 height 27
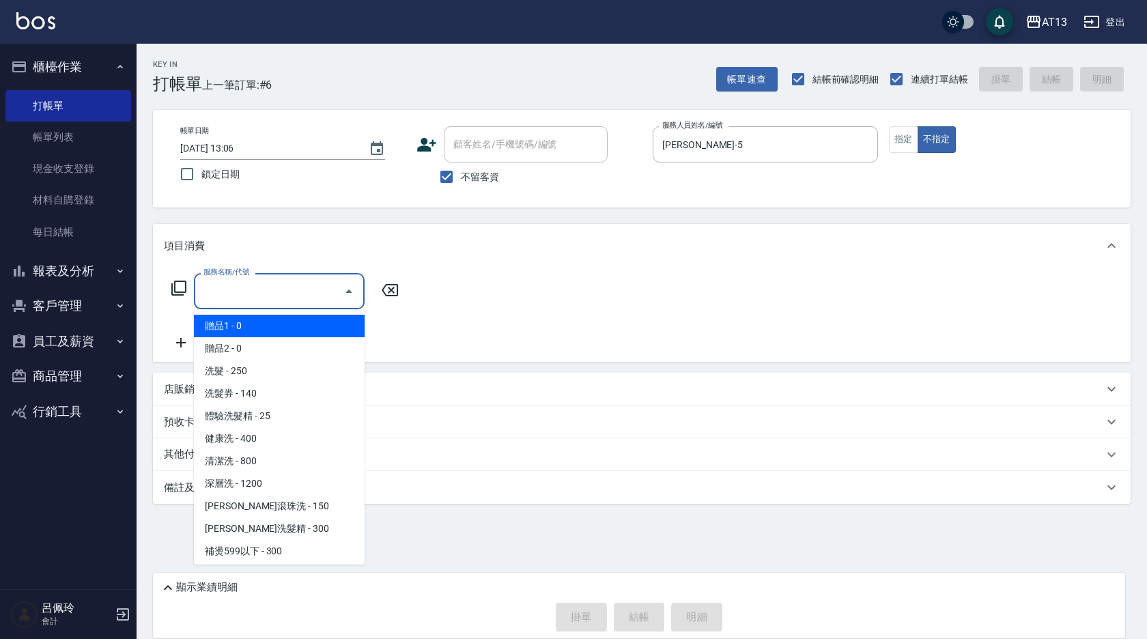
click at [287, 292] on input "服務名稱/代號" at bounding box center [269, 291] width 138 height 24
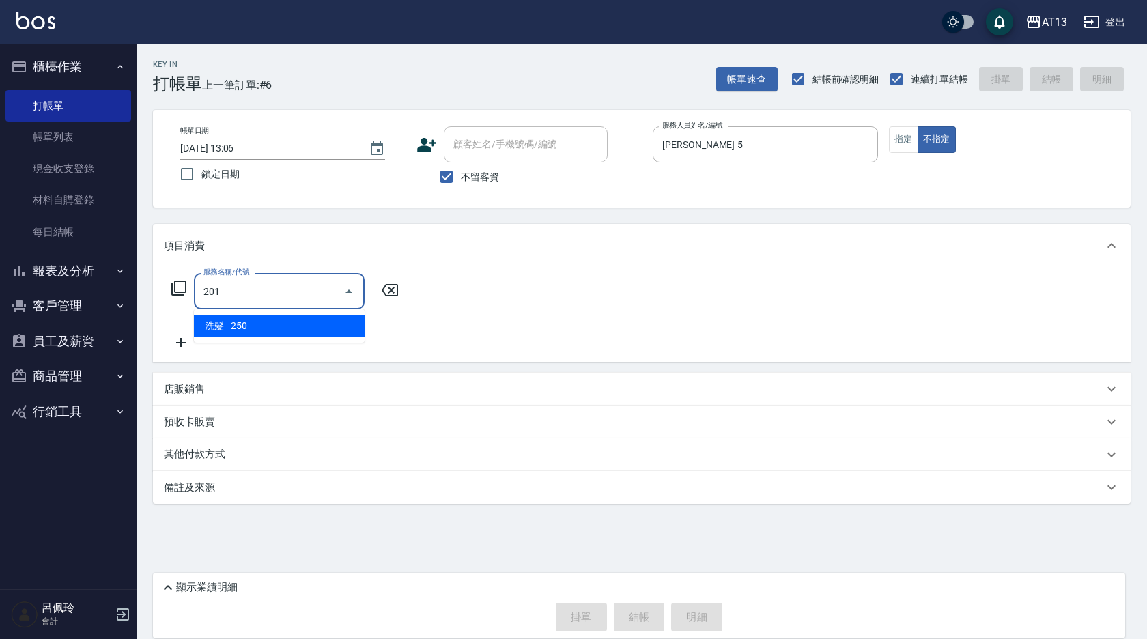
type input "洗髮(201)"
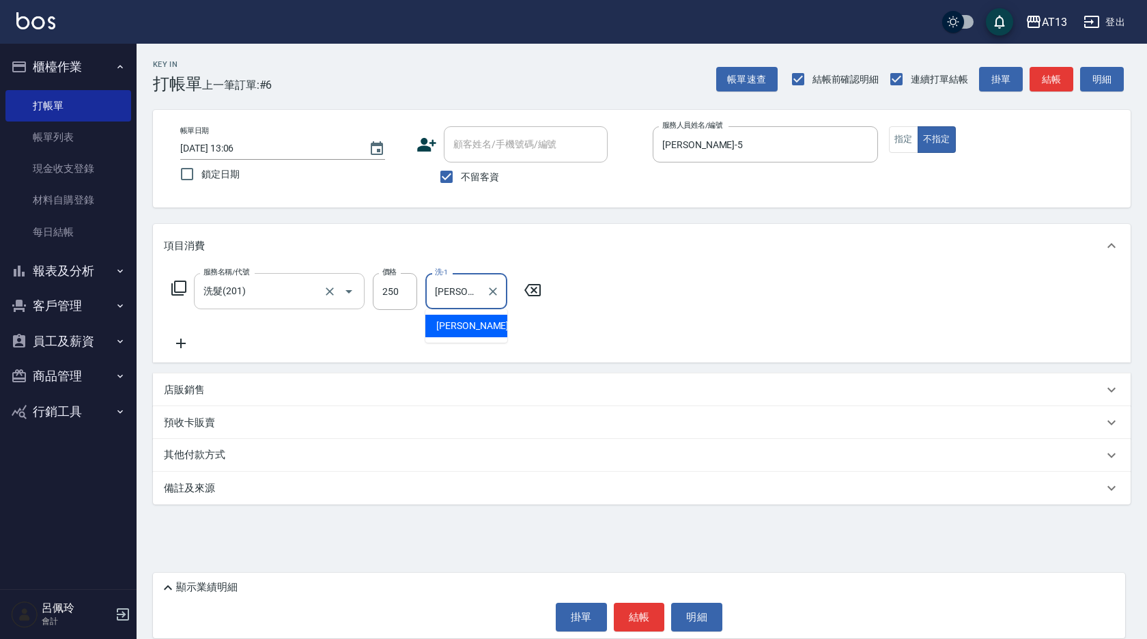
type input "[PERSON_NAME]-5"
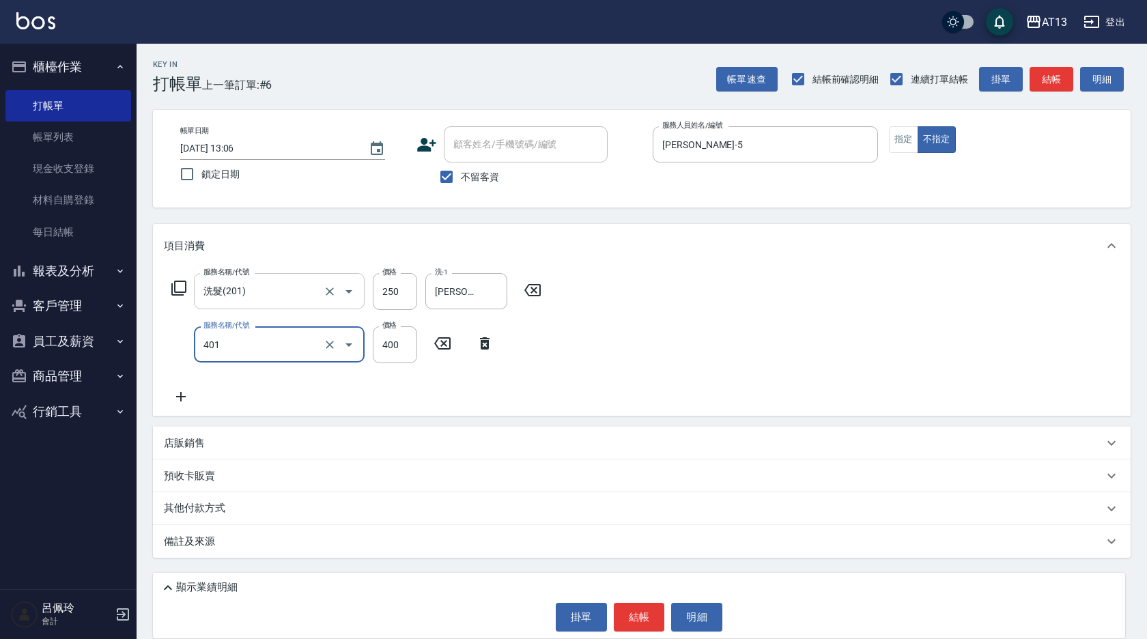
type input "剪髮(401)"
type input "150"
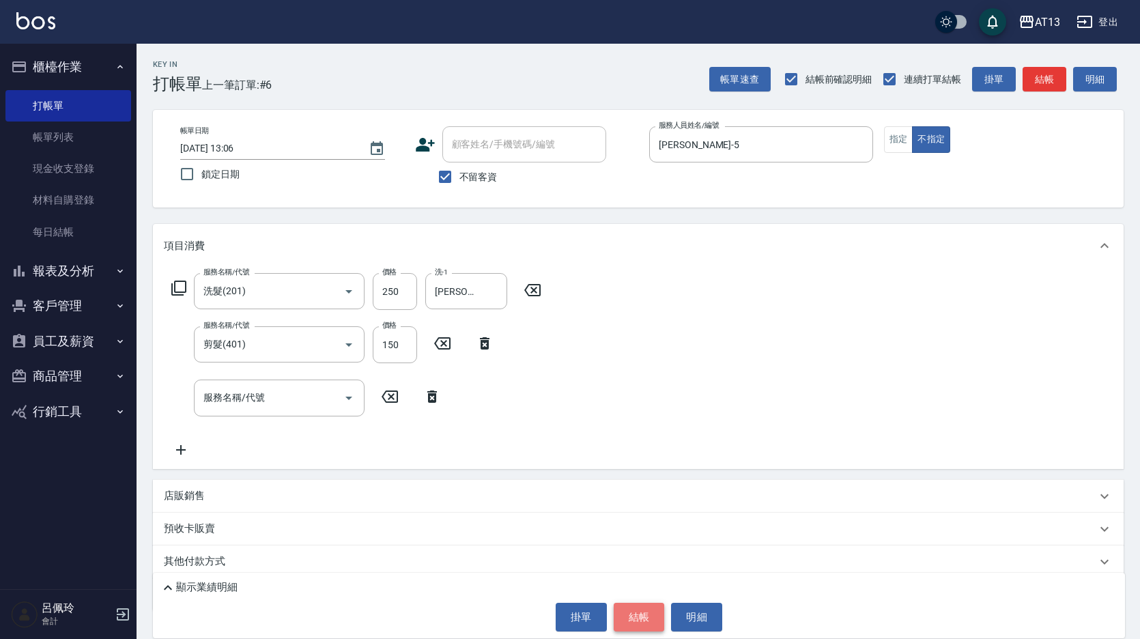
click at [641, 618] on button "結帳" at bounding box center [639, 617] width 51 height 29
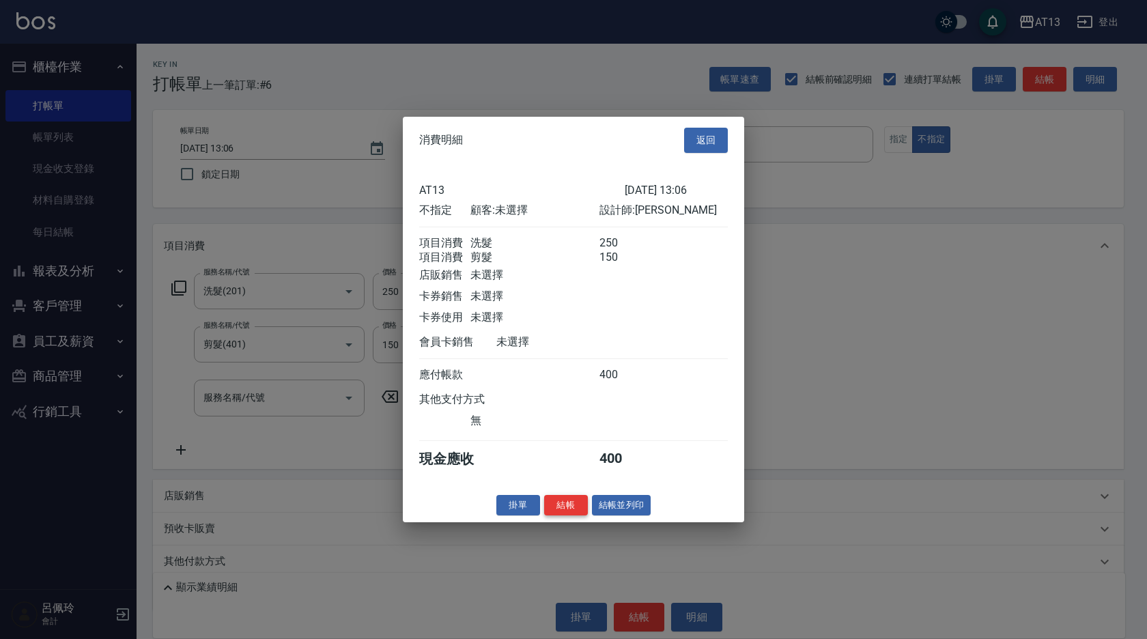
click at [559, 516] on button "結帳" at bounding box center [566, 504] width 44 height 21
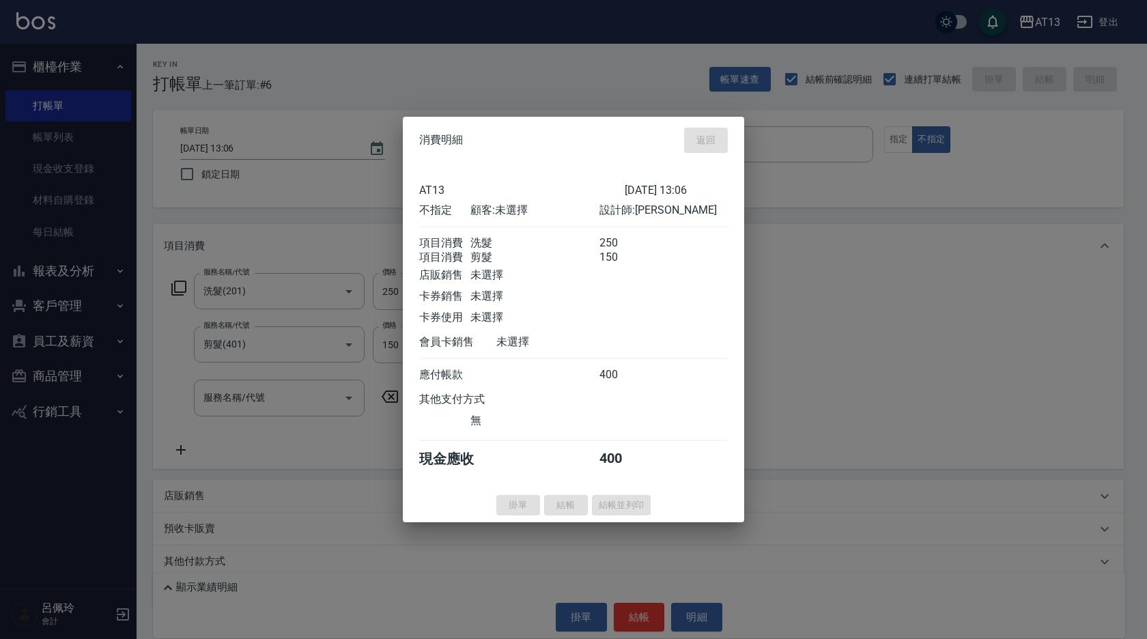
type input "[DATE] 13:07"
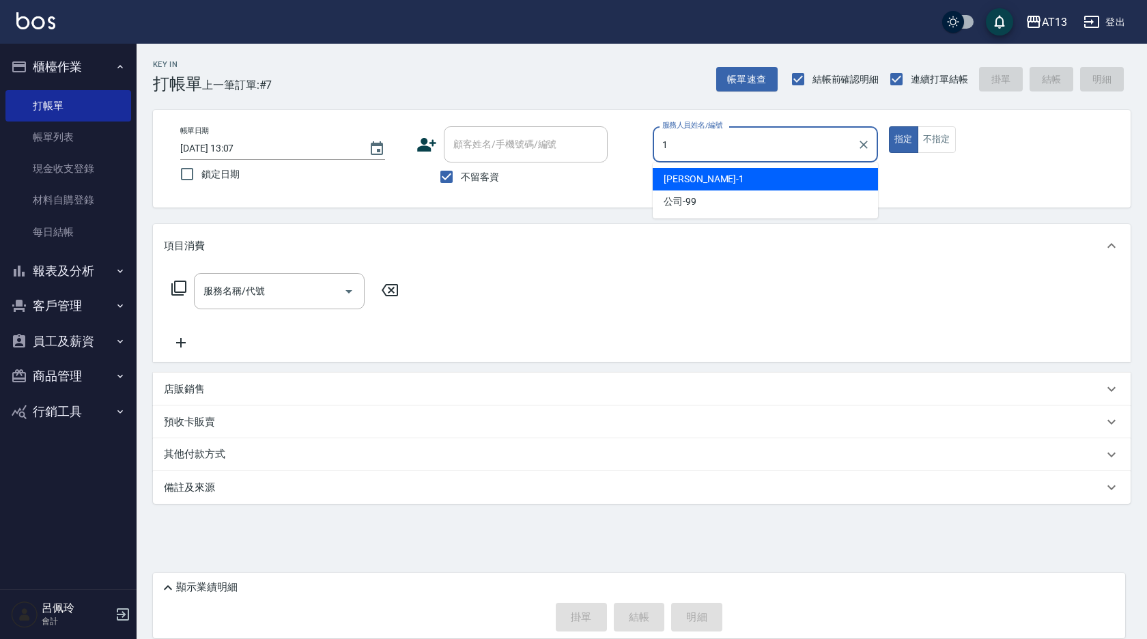
click at [680, 160] on div "1 服務人員姓名/編號" at bounding box center [765, 144] width 225 height 36
click at [679, 178] on span "[PERSON_NAME] -1" at bounding box center [704, 179] width 81 height 14
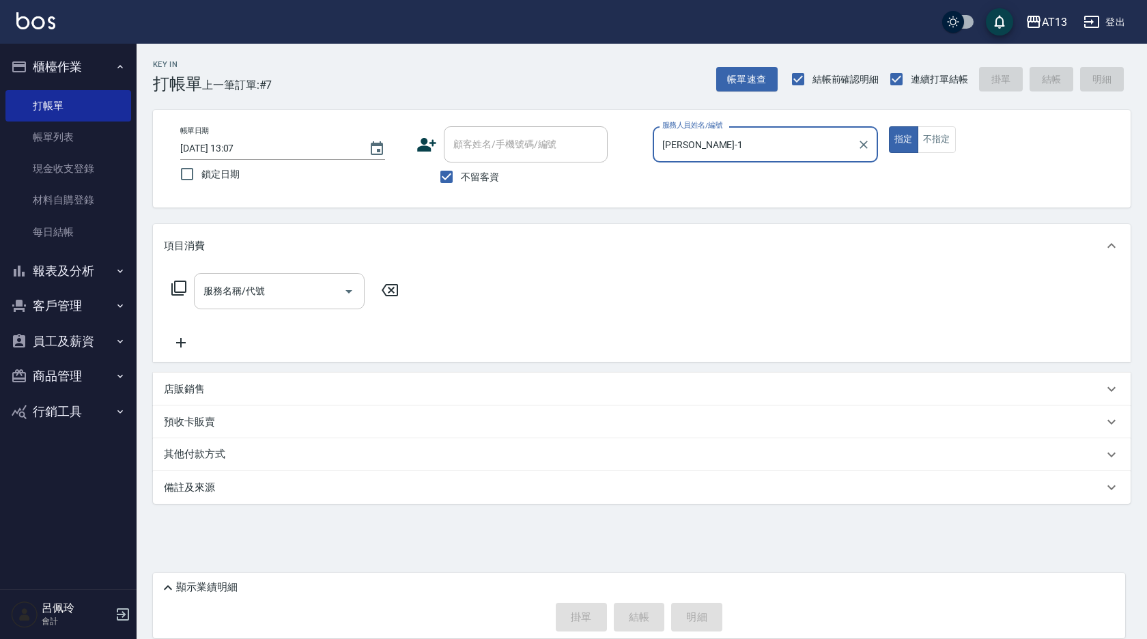
type input "[PERSON_NAME]-1"
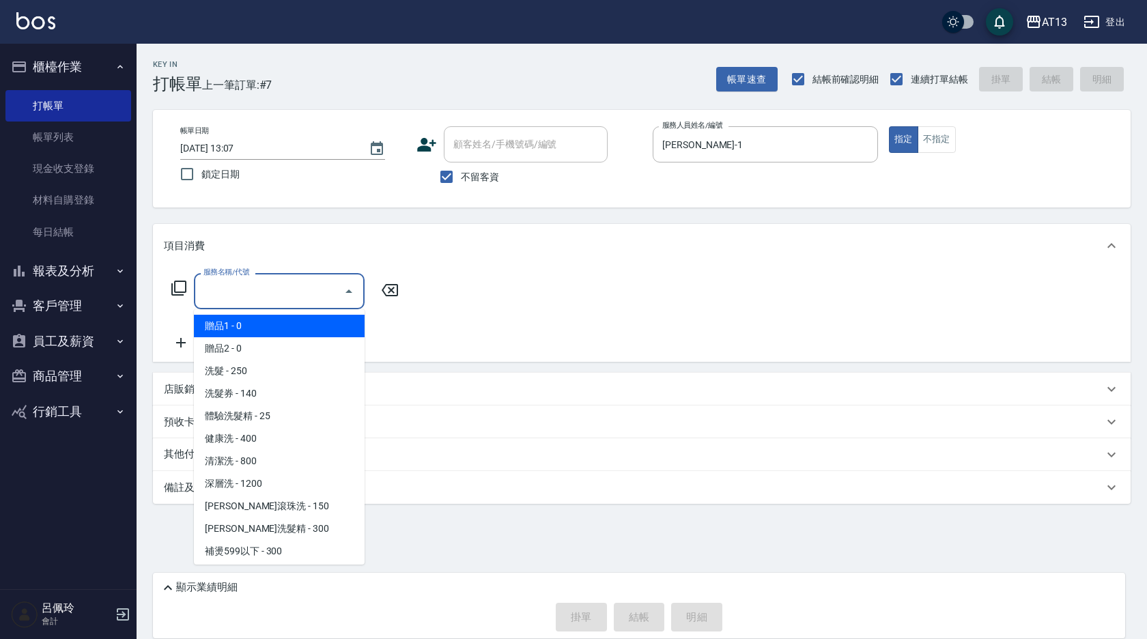
drag, startPoint x: 279, startPoint y: 288, endPoint x: 271, endPoint y: 300, distance: 14.2
click at [279, 289] on input "服務名稱/代號" at bounding box center [269, 291] width 138 height 24
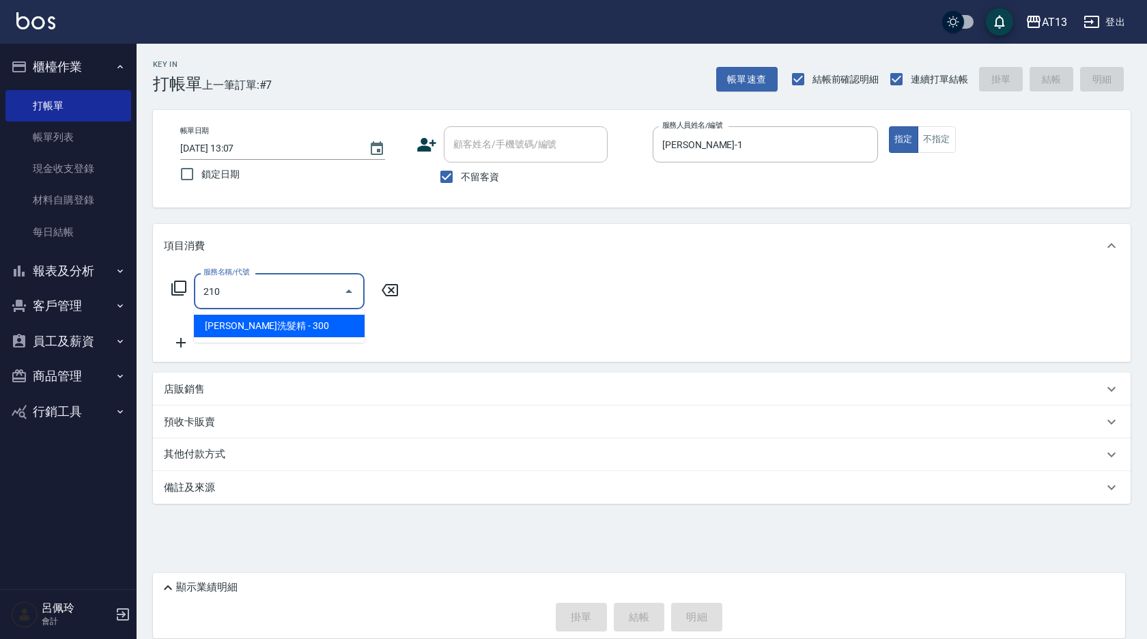
type input "[PERSON_NAME]洗髮精(210)"
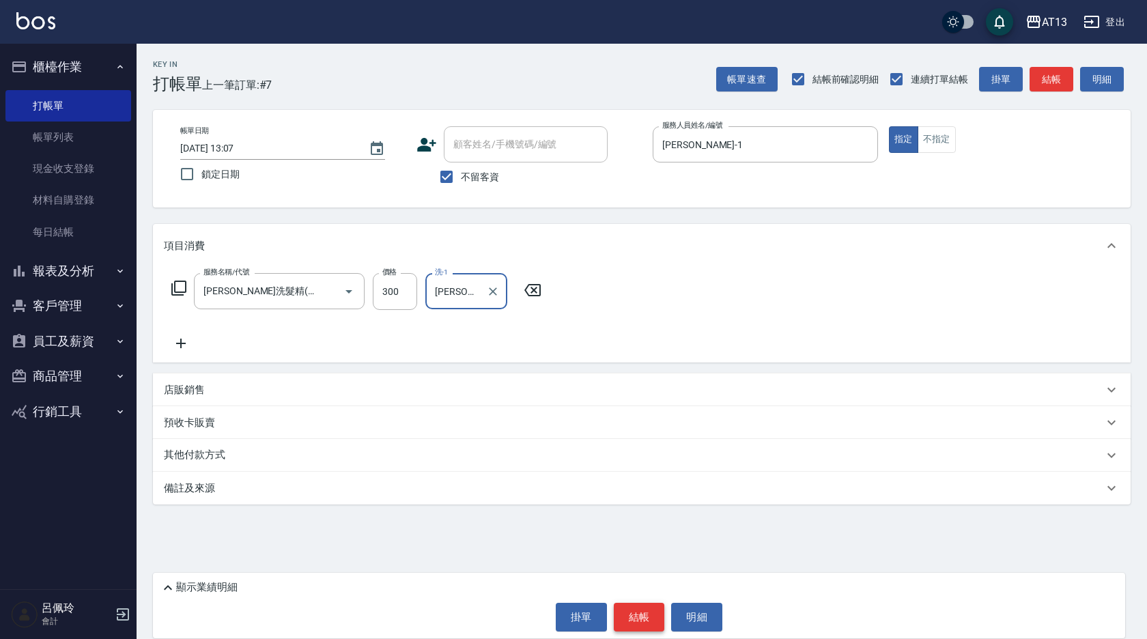
type input "[PERSON_NAME]-26"
click at [643, 621] on button "結帳" at bounding box center [639, 617] width 51 height 29
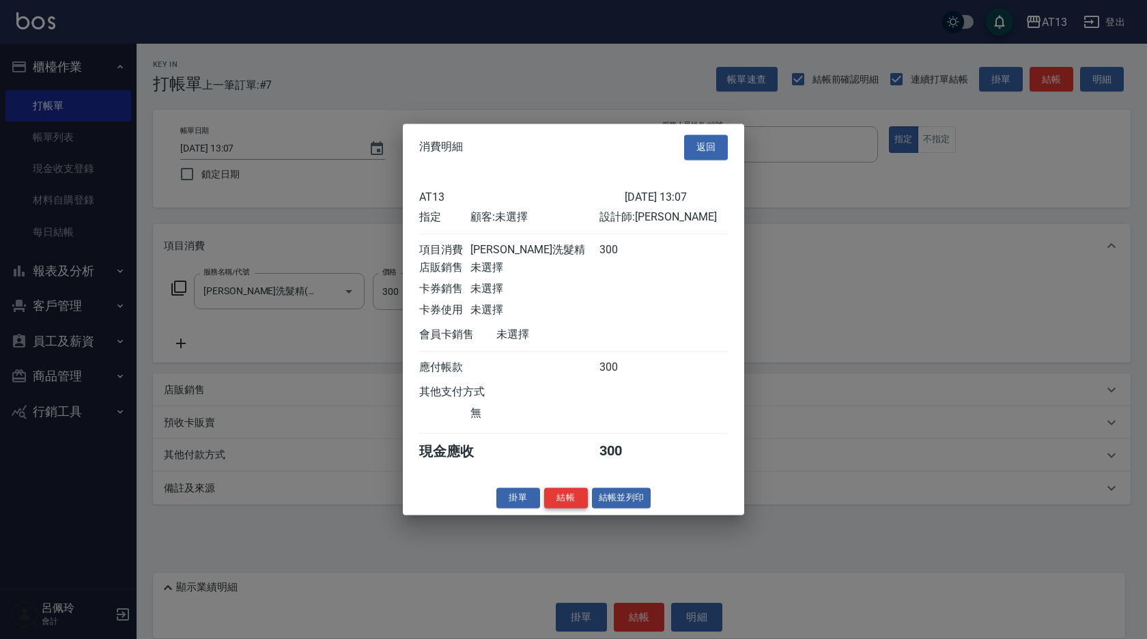
click at [570, 509] on button "結帳" at bounding box center [566, 498] width 44 height 21
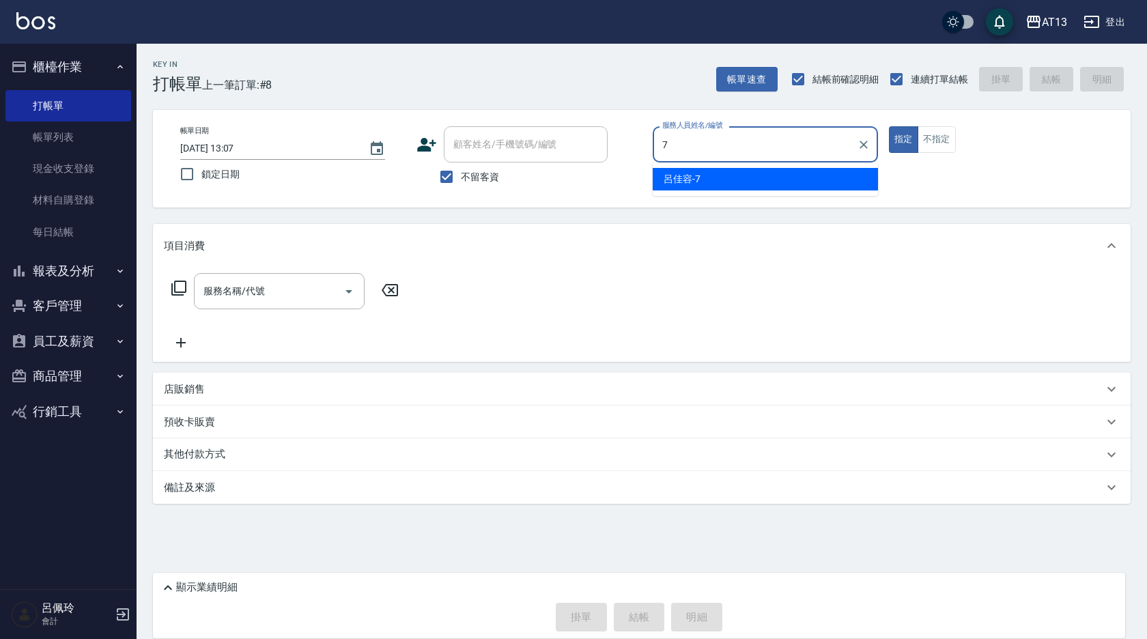
click at [794, 178] on div "[PERSON_NAME]-7" at bounding box center [765, 179] width 225 height 23
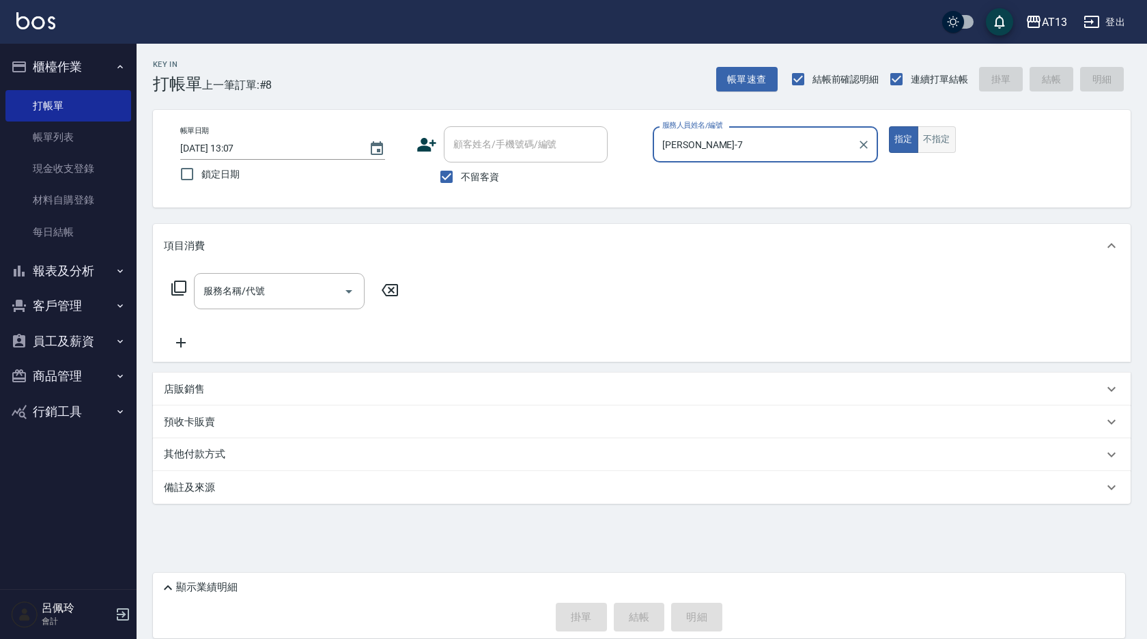
type input "[PERSON_NAME]-7"
click at [932, 139] on button "不指定" at bounding box center [937, 139] width 38 height 27
click at [298, 295] on input "服務名稱/代號" at bounding box center [269, 291] width 138 height 24
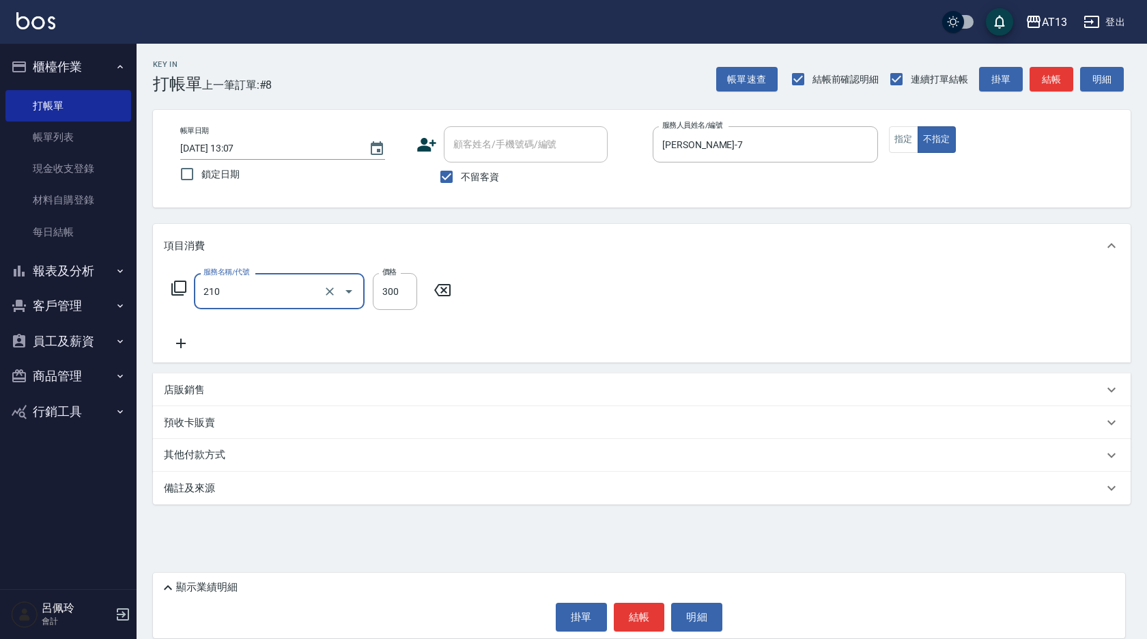
type input "[PERSON_NAME]洗髮精(210)"
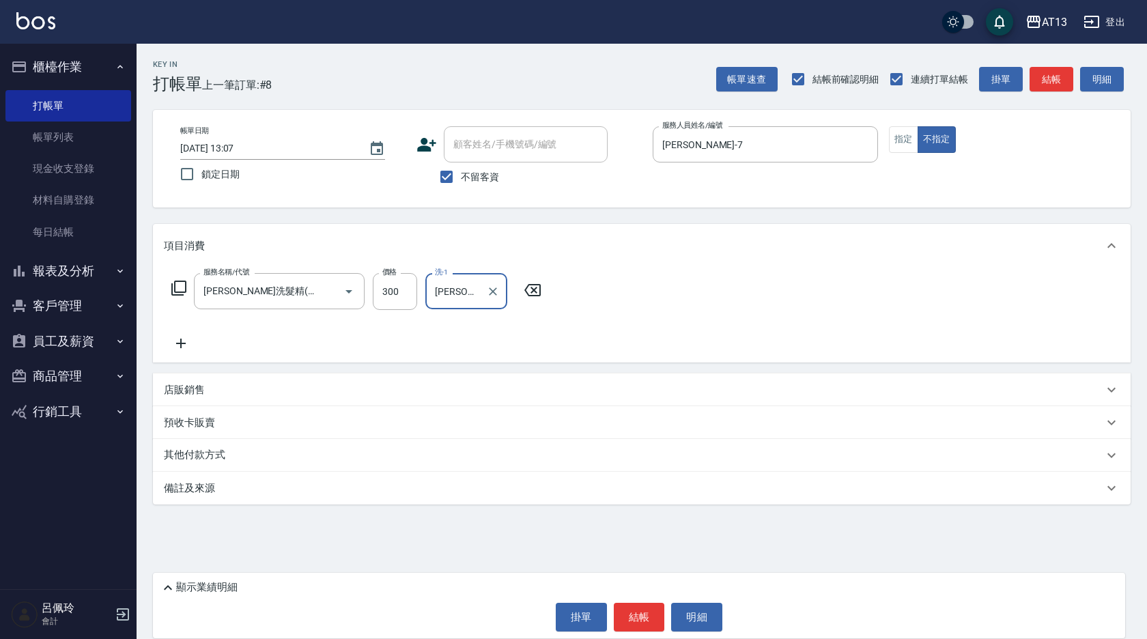
type input "[PERSON_NAME]-31"
click at [641, 601] on div "顯示業績明細 掛單 結帳 明細" at bounding box center [639, 606] width 972 height 66
click at [645, 616] on button "結帳" at bounding box center [639, 617] width 51 height 29
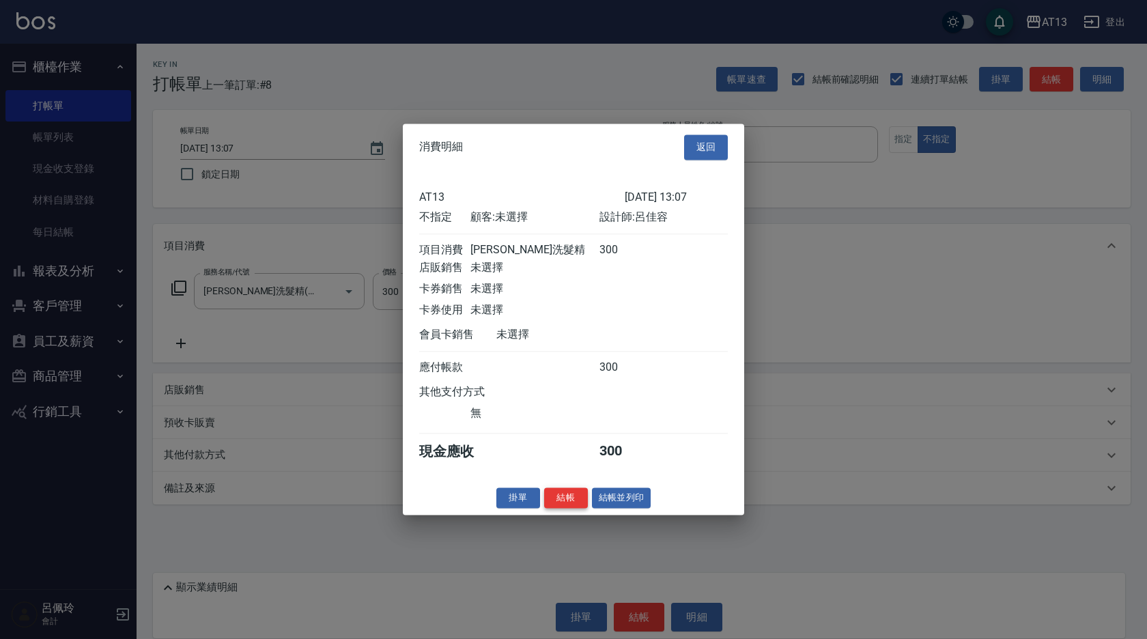
click at [563, 508] on button "結帳" at bounding box center [566, 498] width 44 height 21
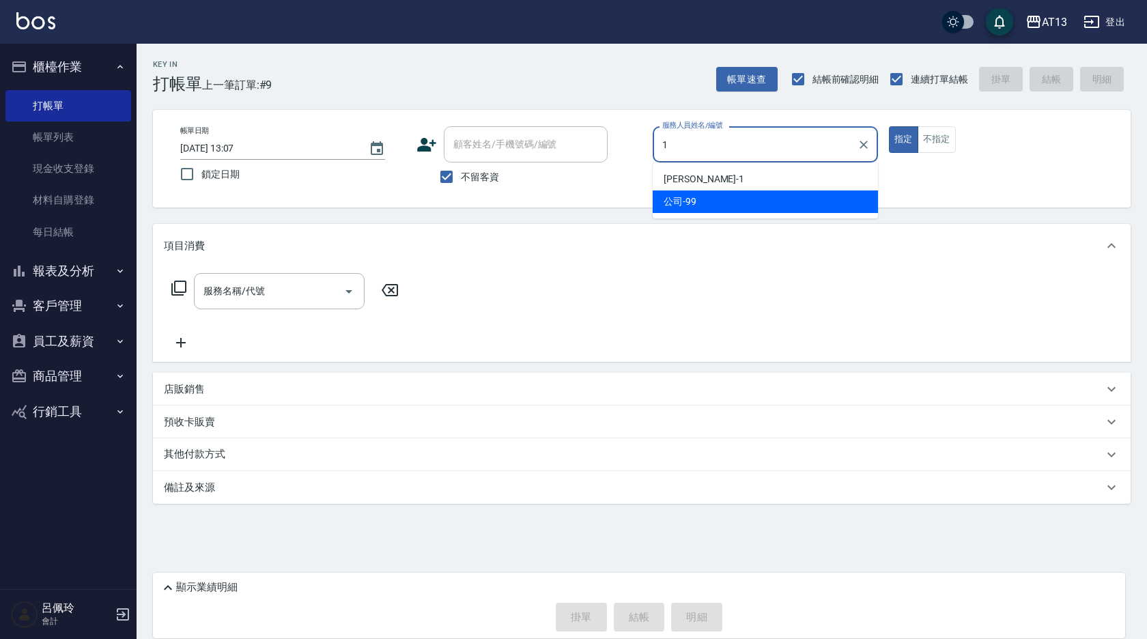
click at [680, 178] on span "[PERSON_NAME] -1" at bounding box center [704, 179] width 81 height 14
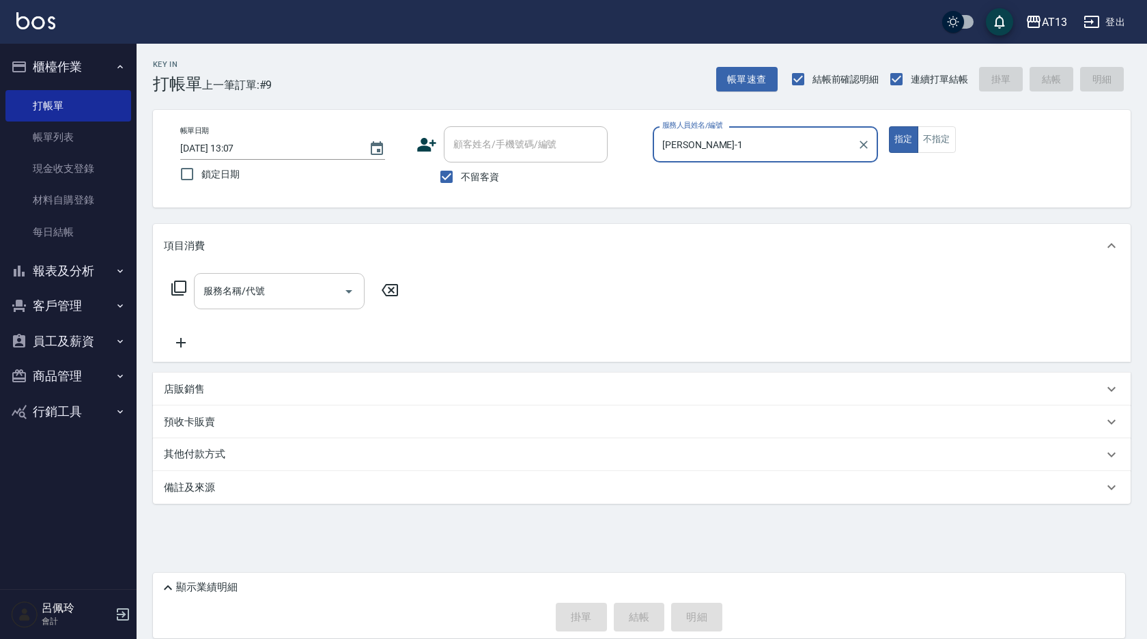
type input "[PERSON_NAME]-1"
click at [281, 290] on input "服務名稱/代號" at bounding box center [269, 291] width 138 height 24
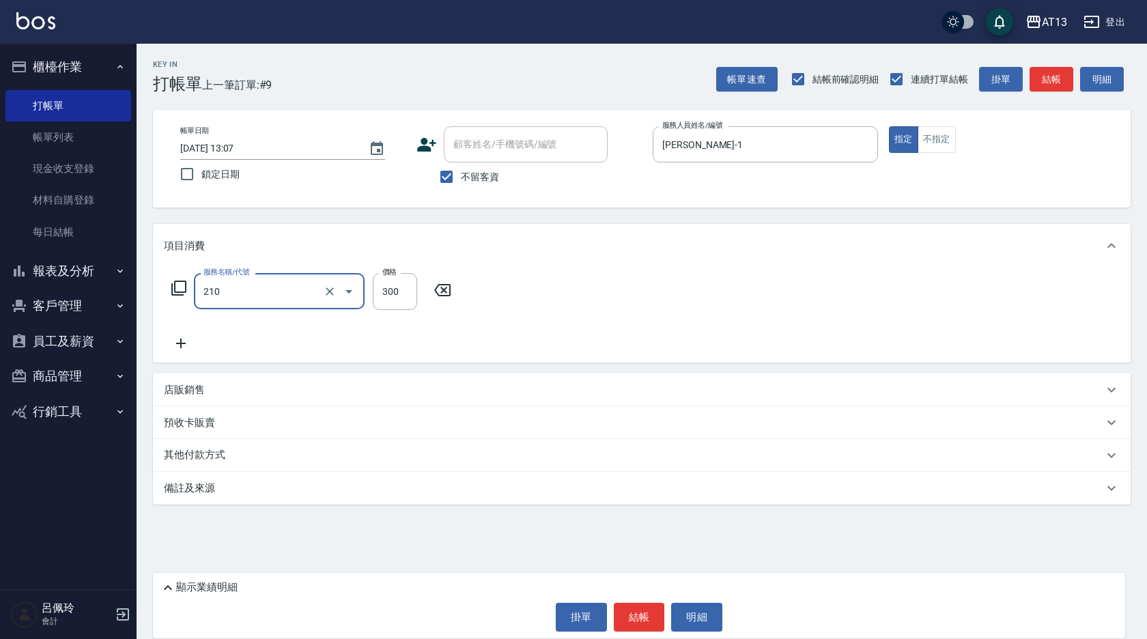
type input "[PERSON_NAME]洗髮精(210)"
type input "300"
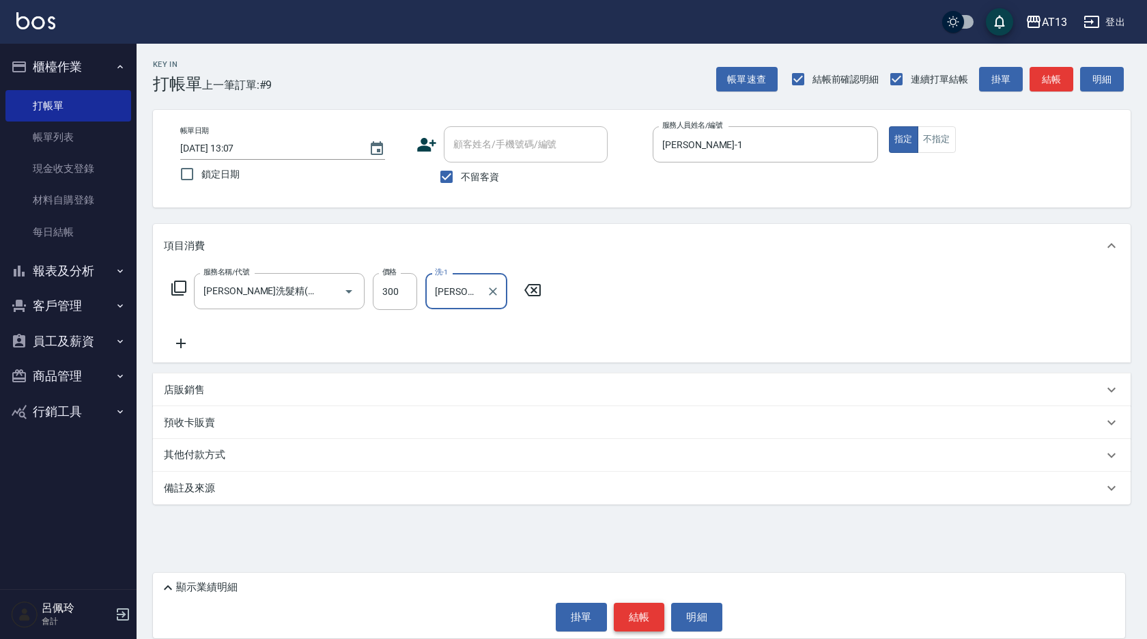
type input "[PERSON_NAME]-31"
click at [627, 621] on button "結帳" at bounding box center [639, 617] width 51 height 29
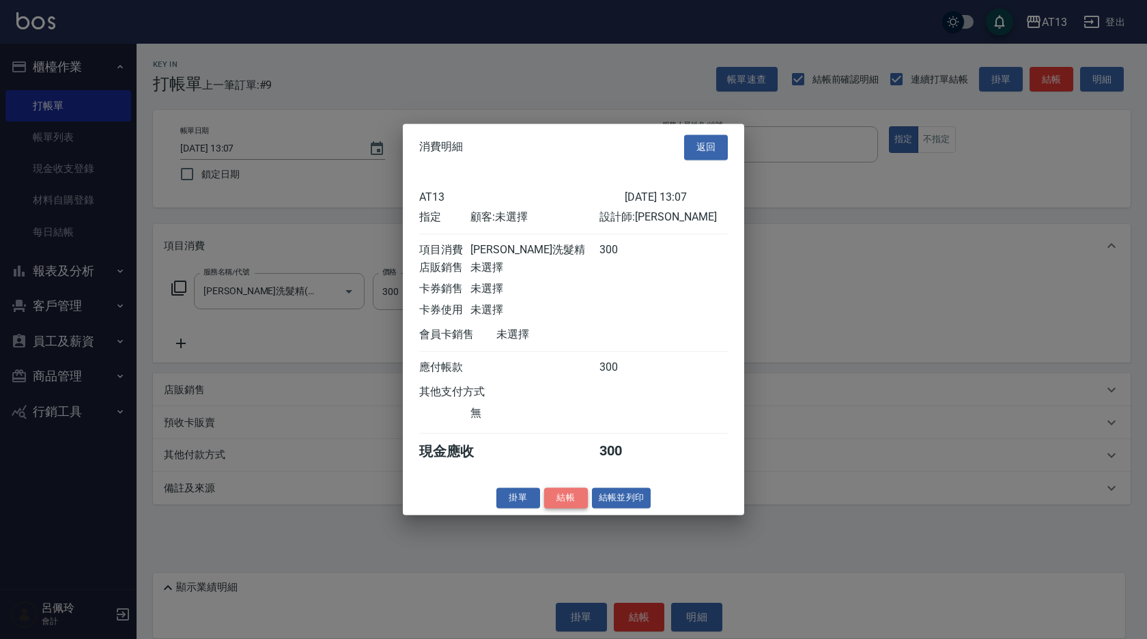
click at [549, 509] on button "結帳" at bounding box center [566, 498] width 44 height 21
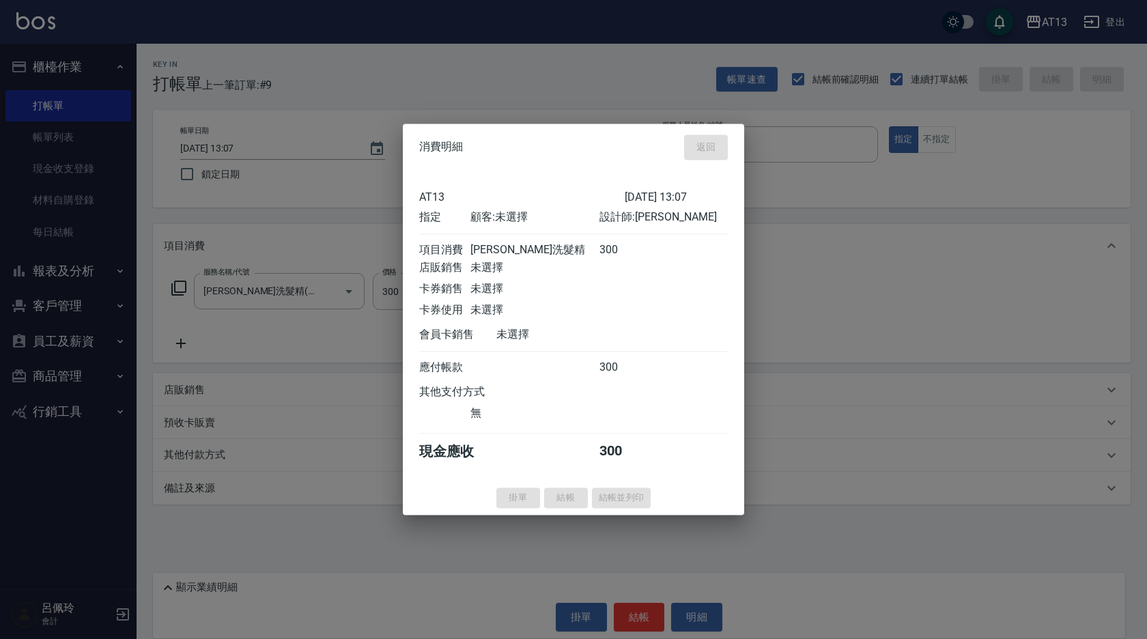
type input "[DATE] 13:26"
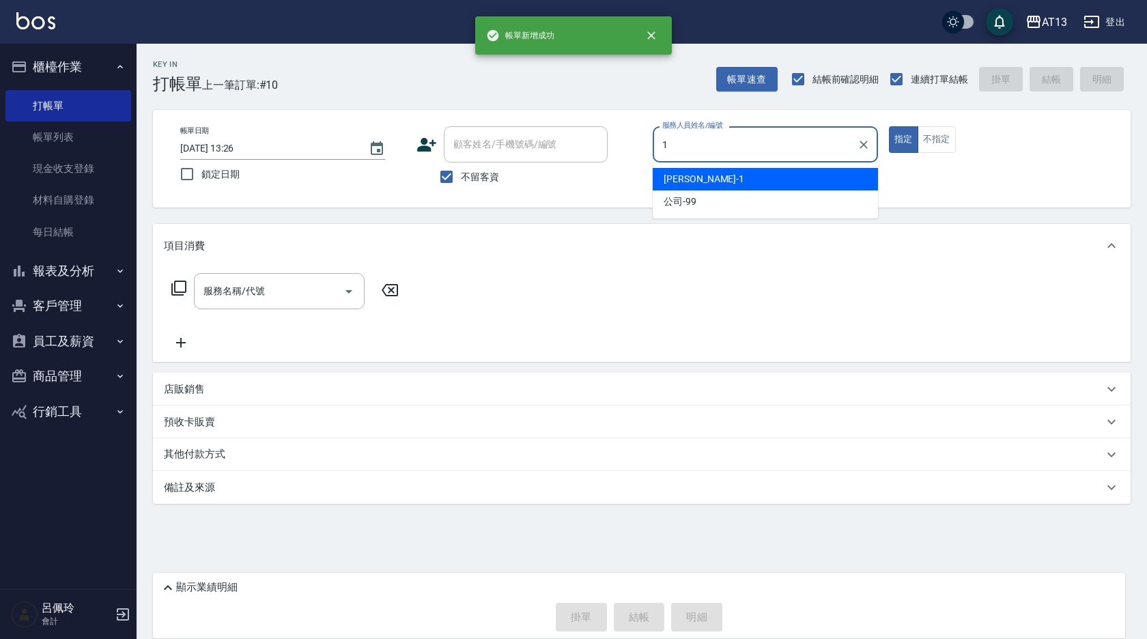
click at [667, 177] on span "[PERSON_NAME] -1" at bounding box center [704, 179] width 81 height 14
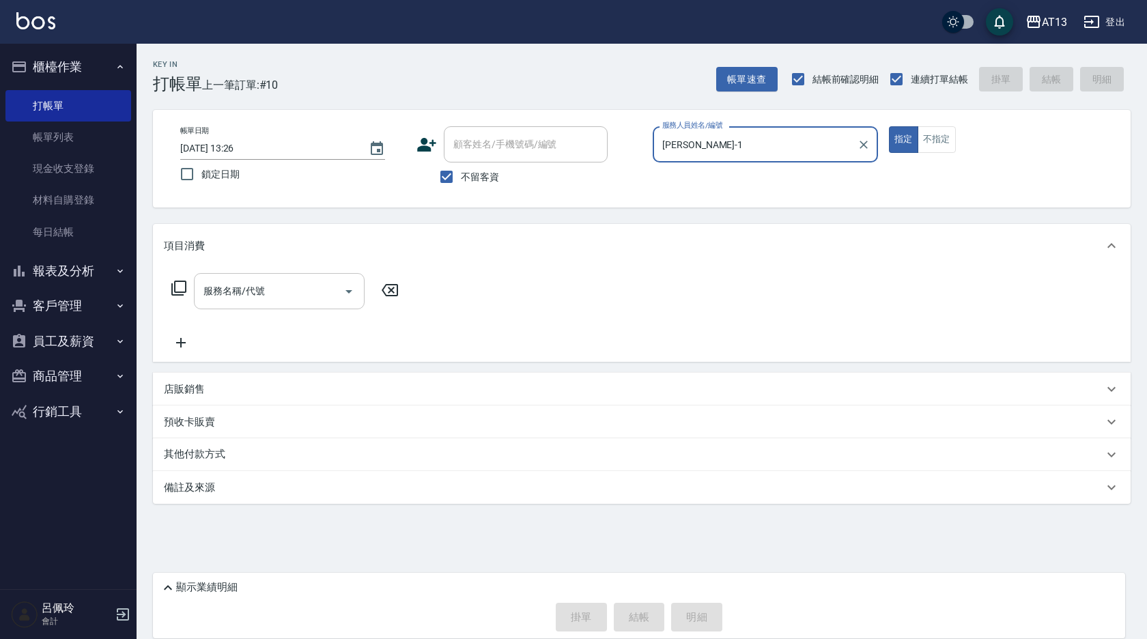
click at [297, 279] on div "服務名稱/代號" at bounding box center [279, 291] width 171 height 36
type input "[PERSON_NAME]-1"
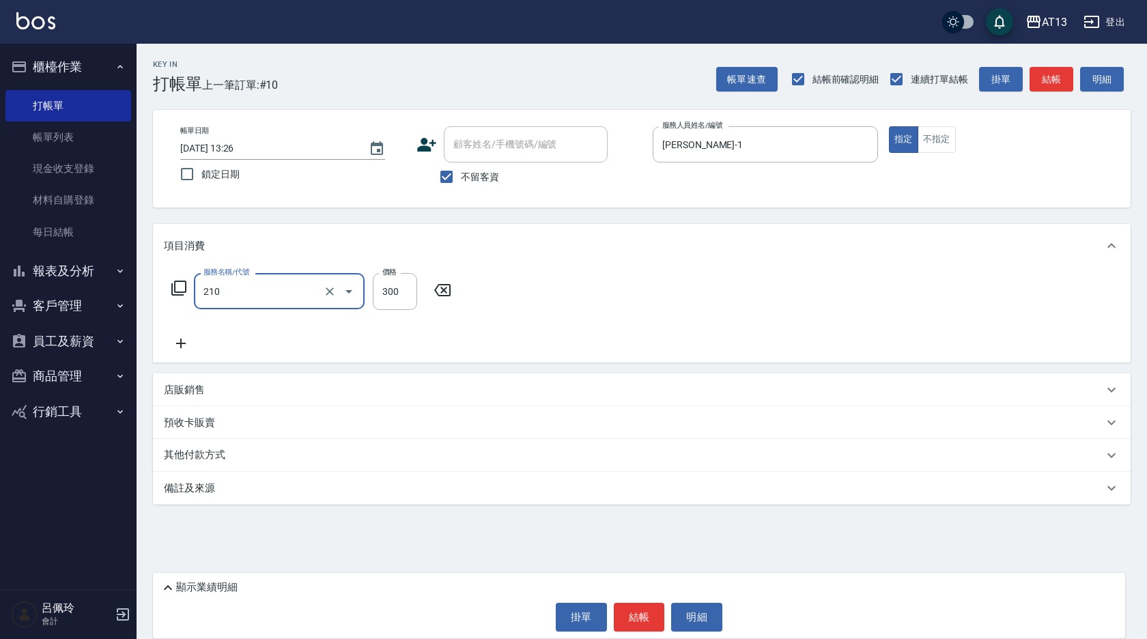
type input "[PERSON_NAME]洗髮精(210)"
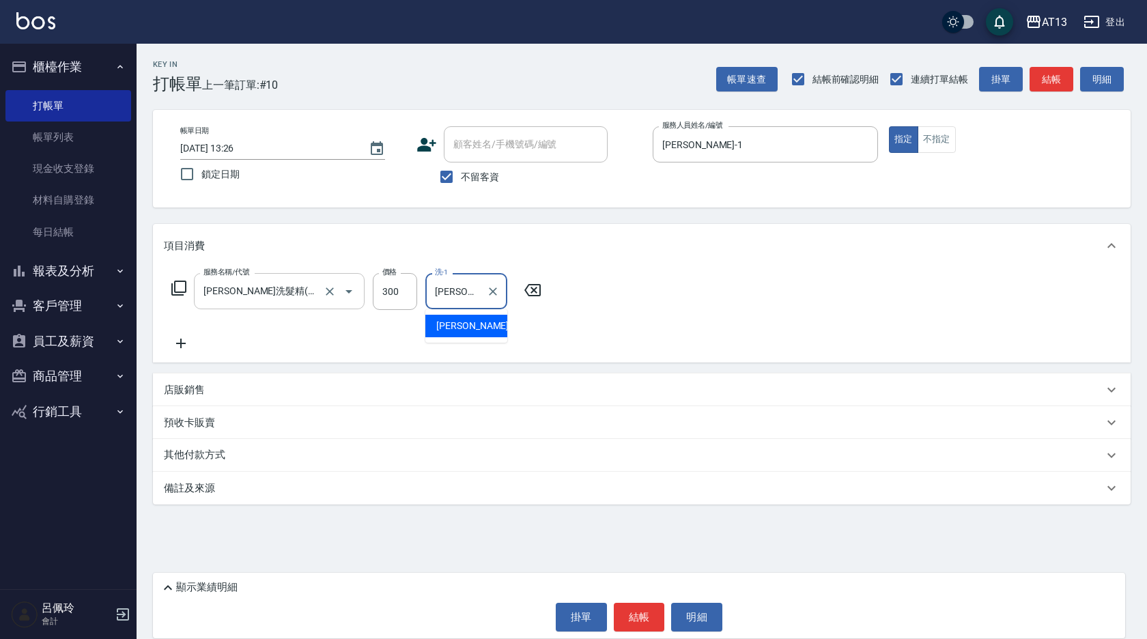
type input "[PERSON_NAME]-31"
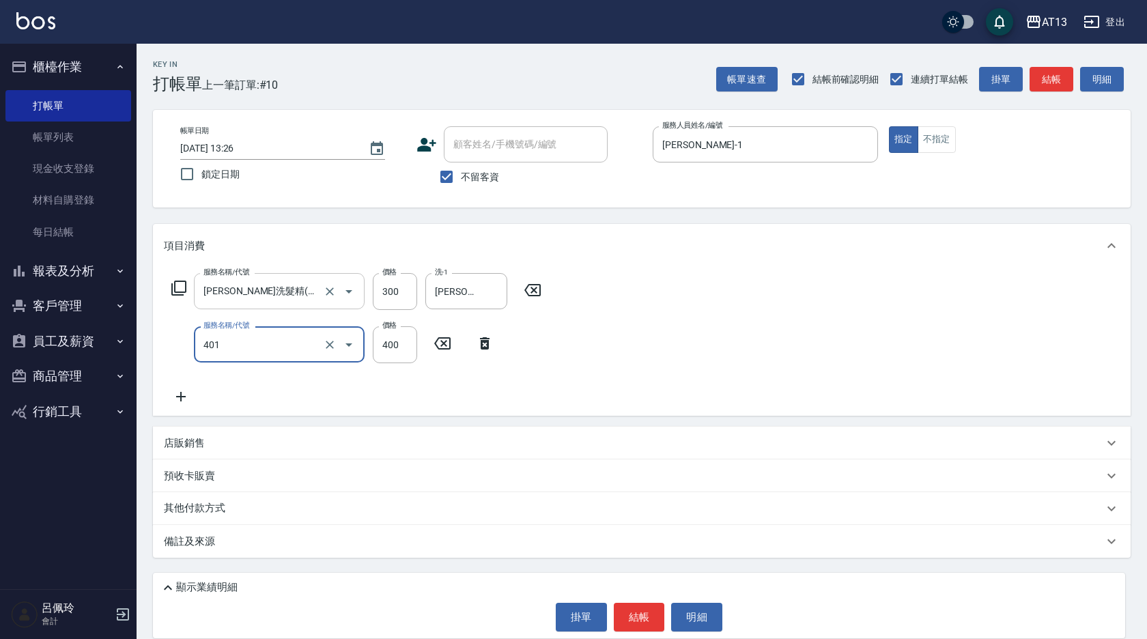
type input "剪髮(401)"
click at [639, 615] on button "結帳" at bounding box center [639, 617] width 51 height 29
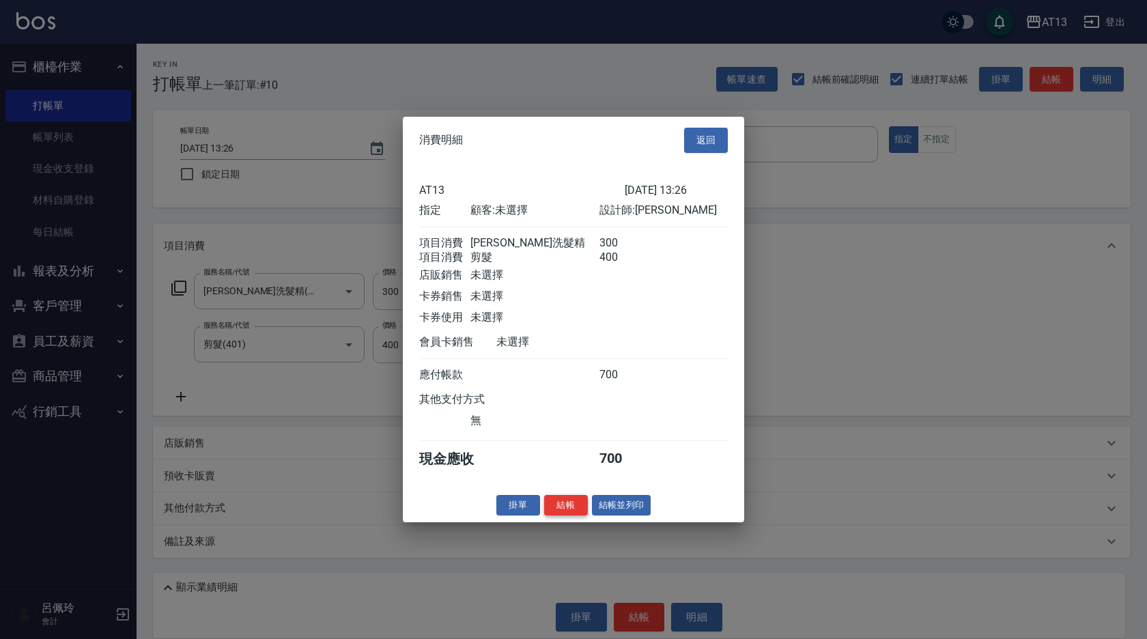
click at [565, 516] on button "結帳" at bounding box center [566, 504] width 44 height 21
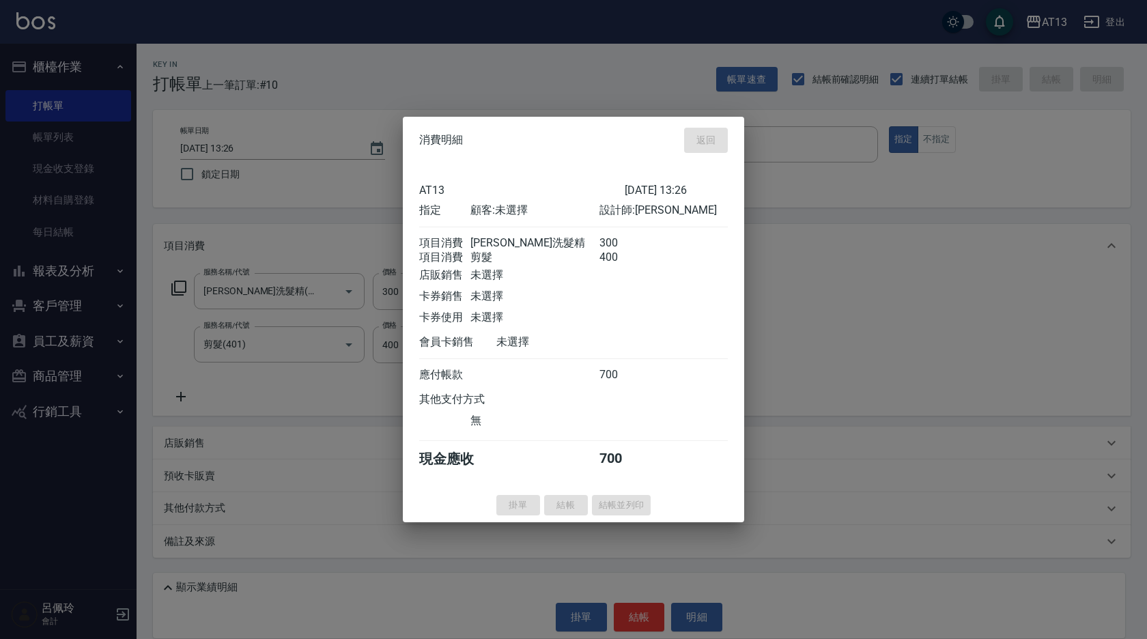
type input "[DATE] 13:27"
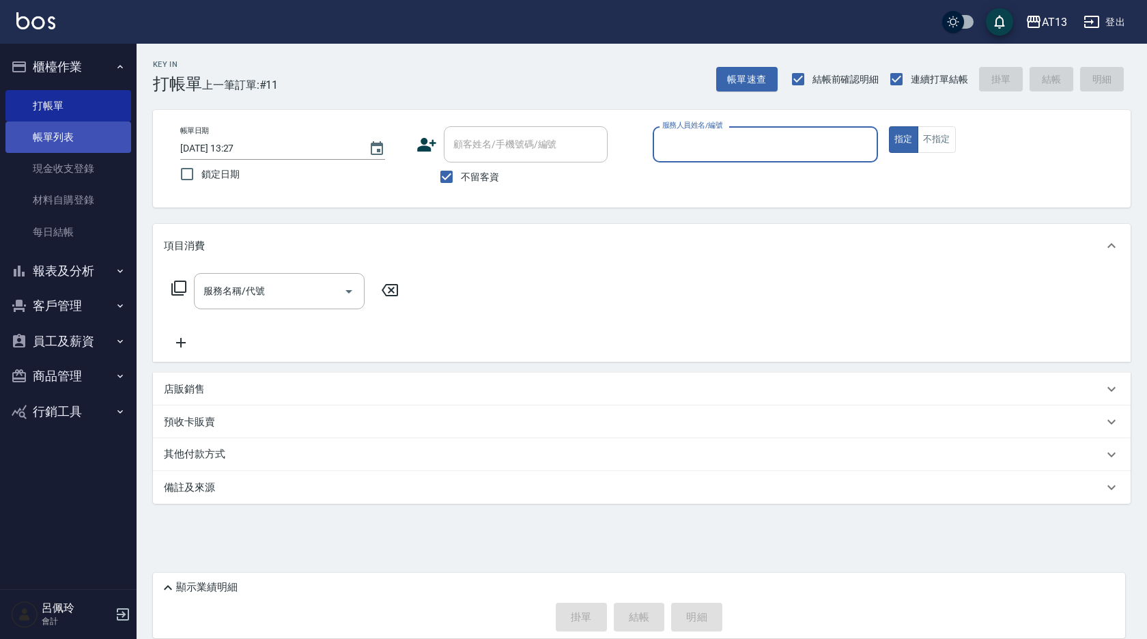
click at [44, 143] on link "帳單列表" at bounding box center [68, 137] width 126 height 31
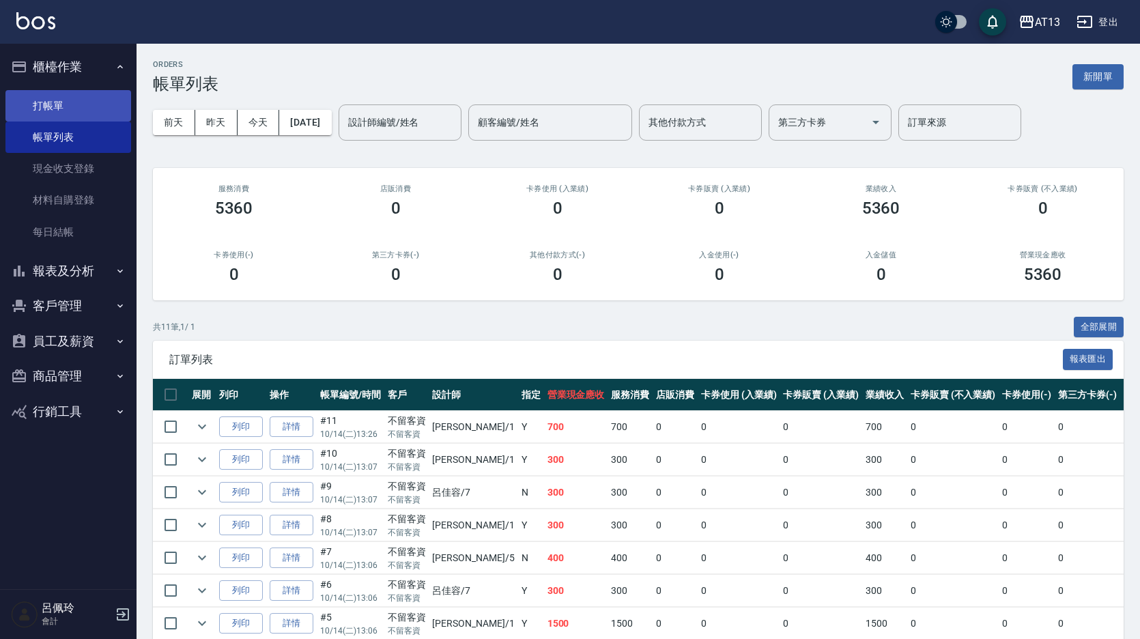
click at [47, 107] on link "打帳單" at bounding box center [68, 105] width 126 height 31
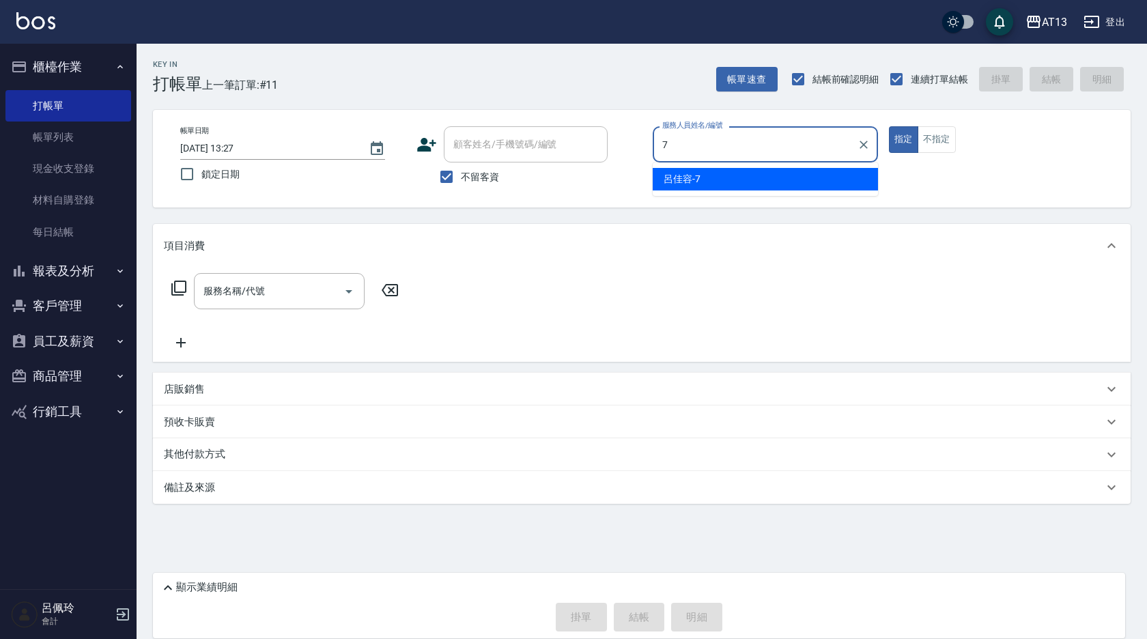
click at [697, 180] on span "[PERSON_NAME]-7" at bounding box center [682, 179] width 37 height 14
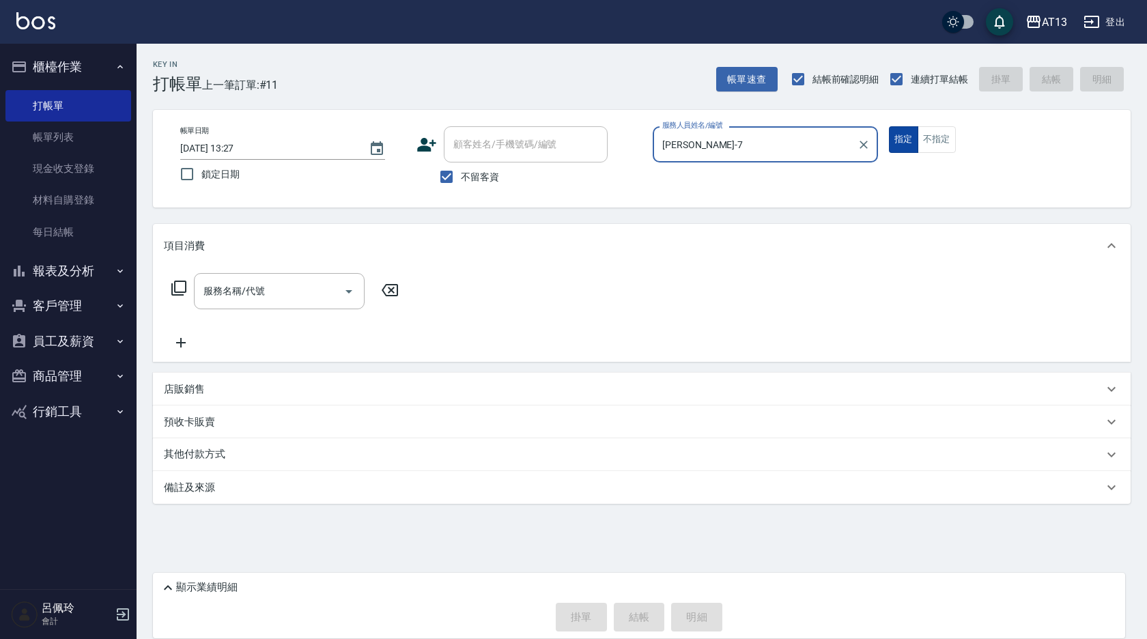
type input "[PERSON_NAME]-7"
drag, startPoint x: 905, startPoint y: 141, endPoint x: 935, endPoint y: 152, distance: 32.2
click at [905, 142] on button "指定" at bounding box center [903, 139] width 29 height 27
click at [939, 139] on button "不指定" at bounding box center [937, 139] width 38 height 27
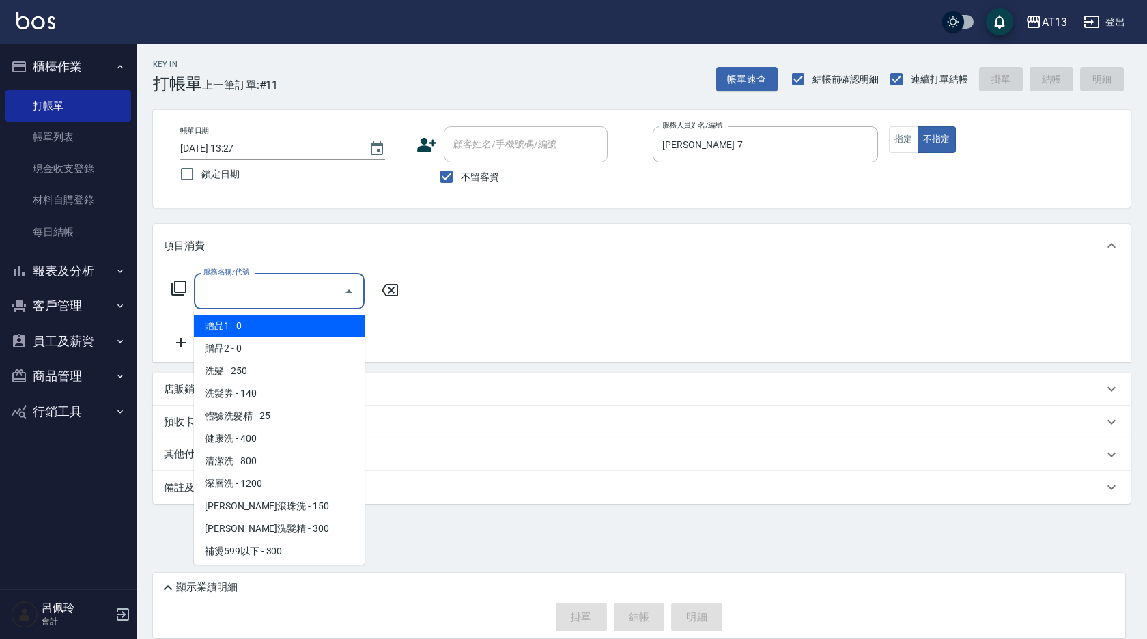
click at [246, 283] on div "服務名稱/代號 服務名稱/代號" at bounding box center [279, 291] width 171 height 36
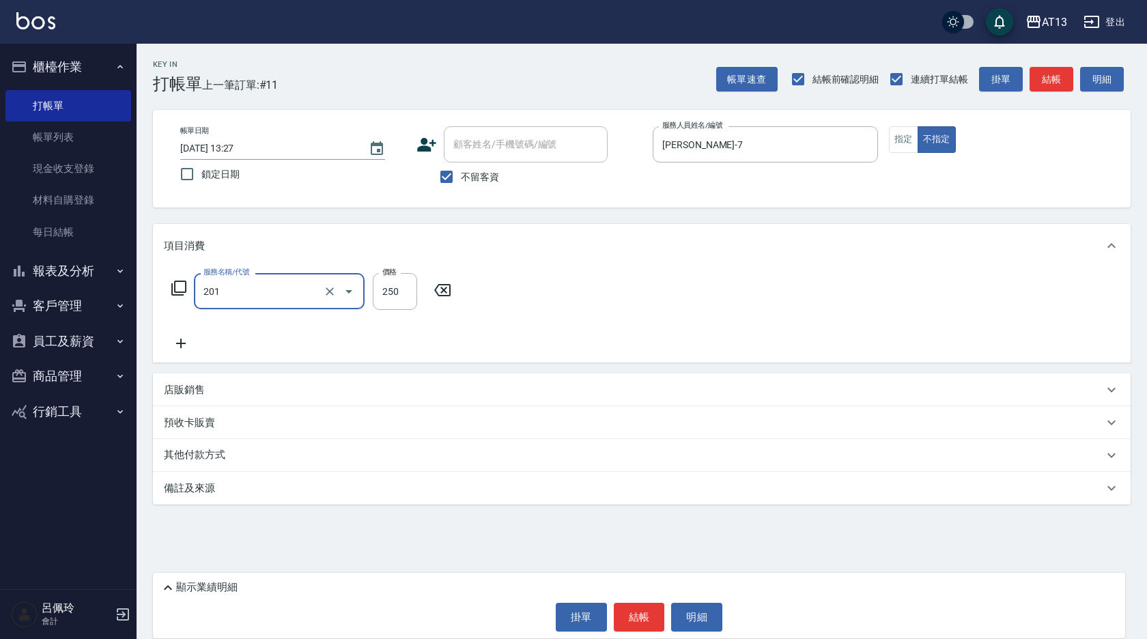
type input "洗髮(201)"
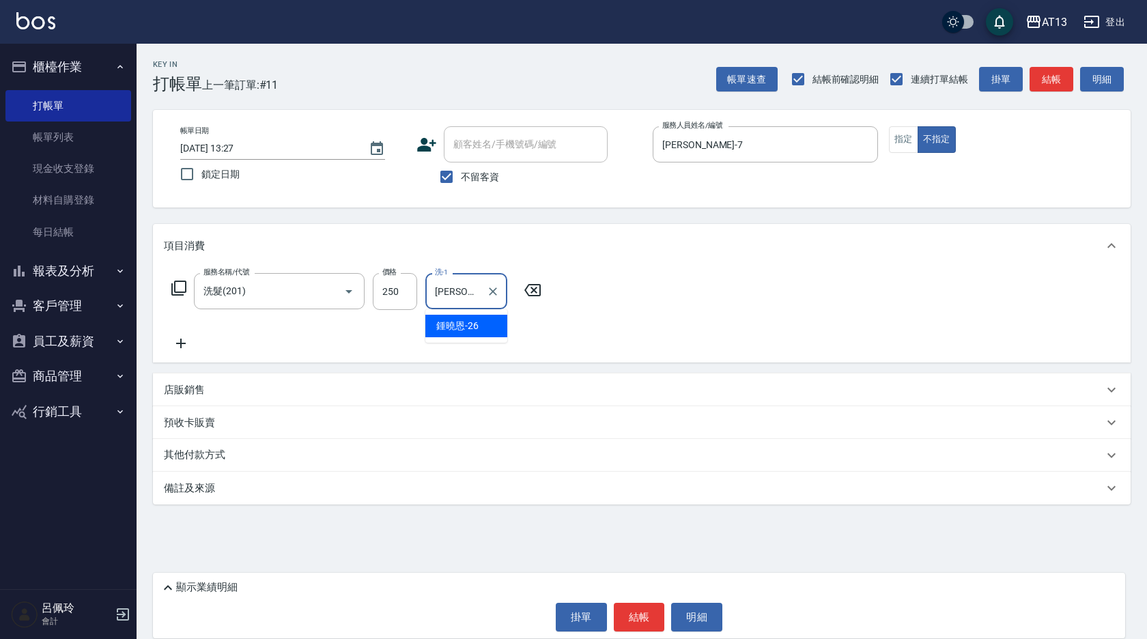
type input "[PERSON_NAME]-26"
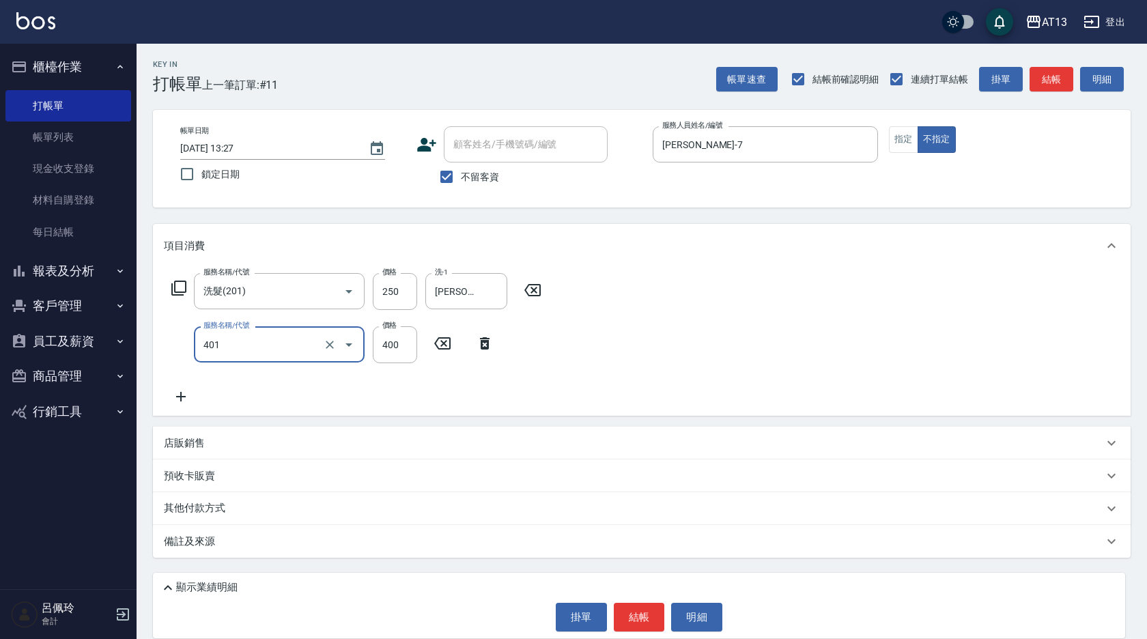
type input "剪髮(401)"
type input "200"
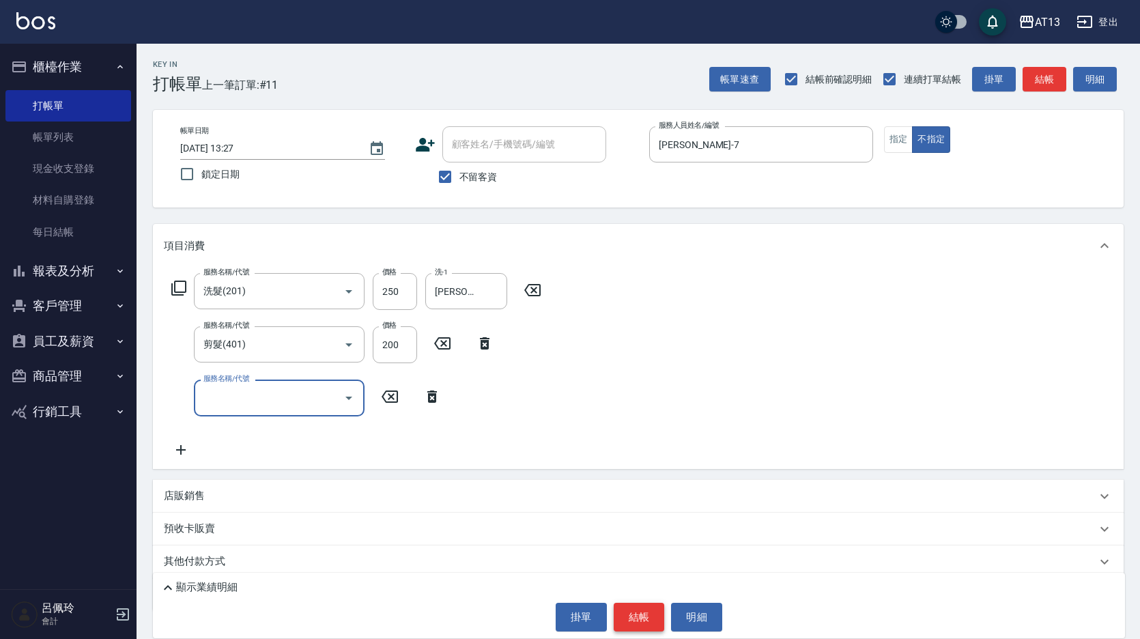
click at [651, 619] on button "結帳" at bounding box center [639, 617] width 51 height 29
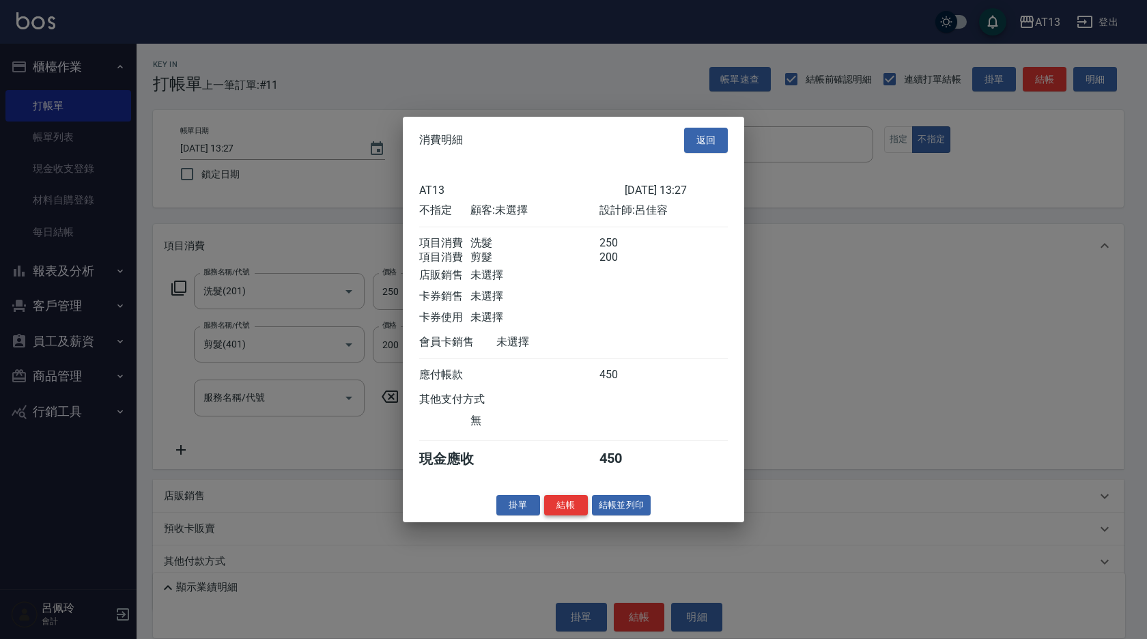
click at [567, 508] on button "結帳" at bounding box center [566, 504] width 44 height 21
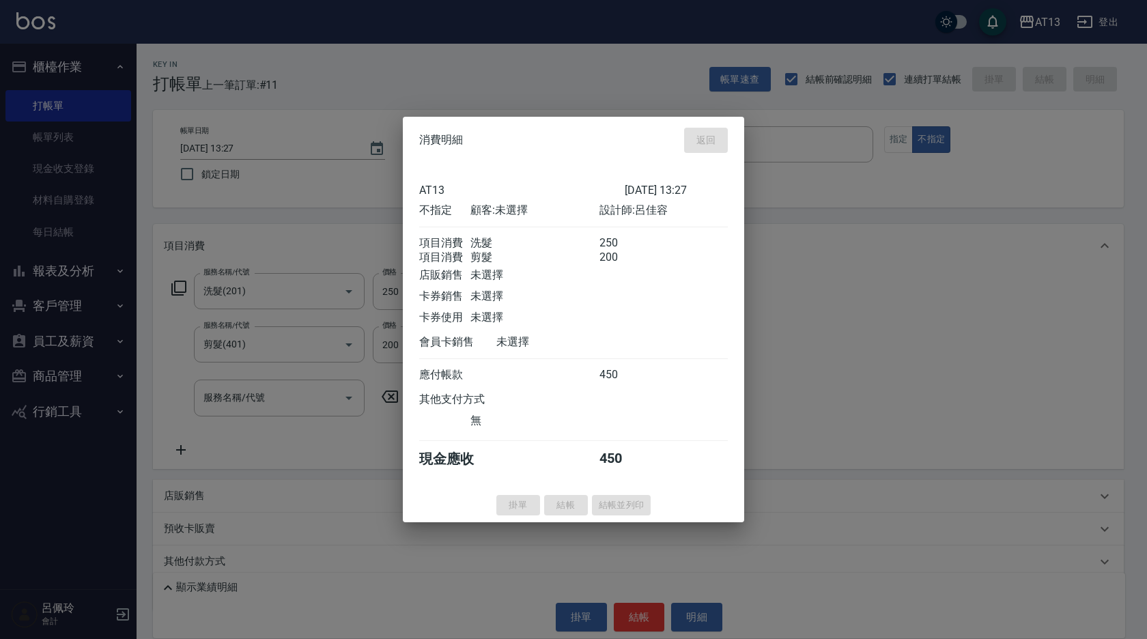
type input "[DATE] 13:45"
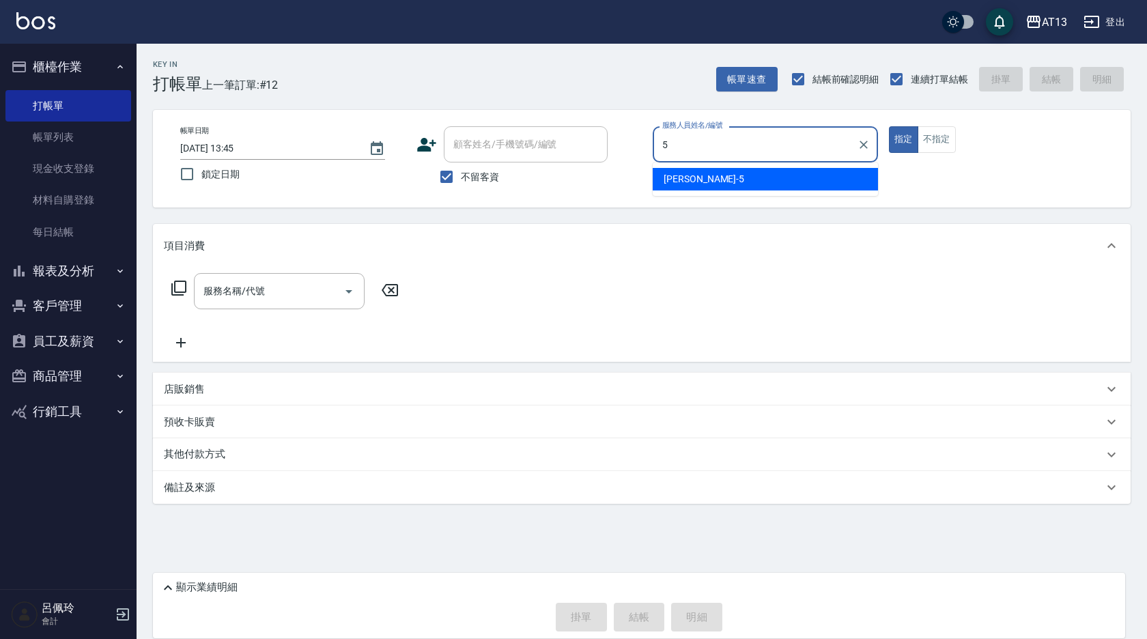
click at [772, 179] on div "[PERSON_NAME] -5" at bounding box center [765, 179] width 225 height 23
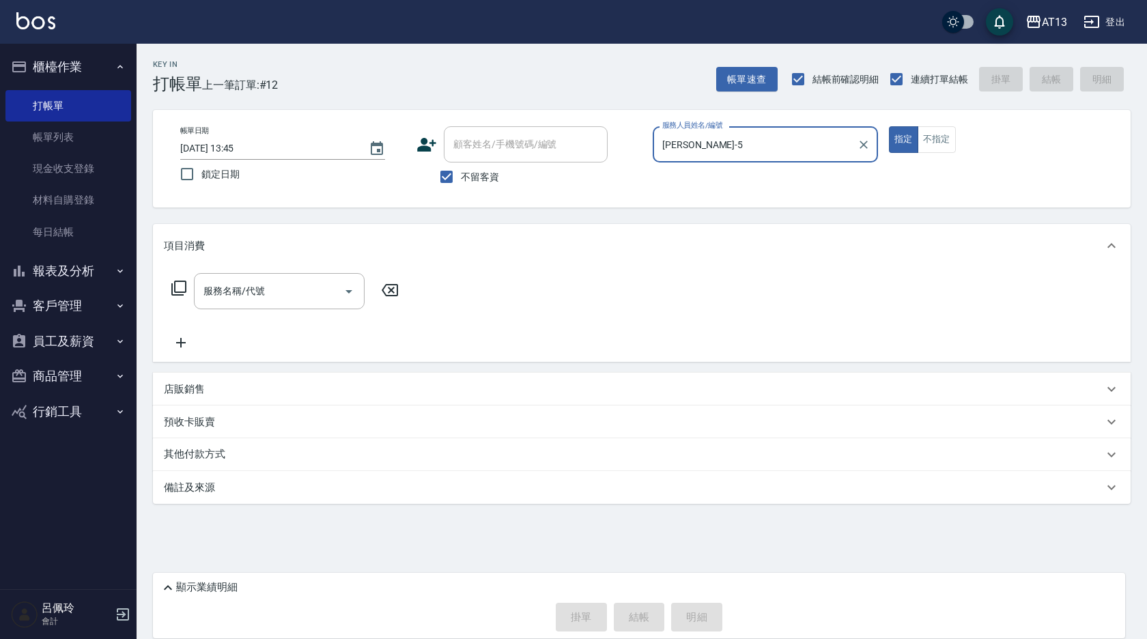
type input "[PERSON_NAME]-5"
click at [956, 139] on div "指定 不指定" at bounding box center [1001, 139] width 225 height 27
click at [938, 139] on button "不指定" at bounding box center [937, 139] width 38 height 27
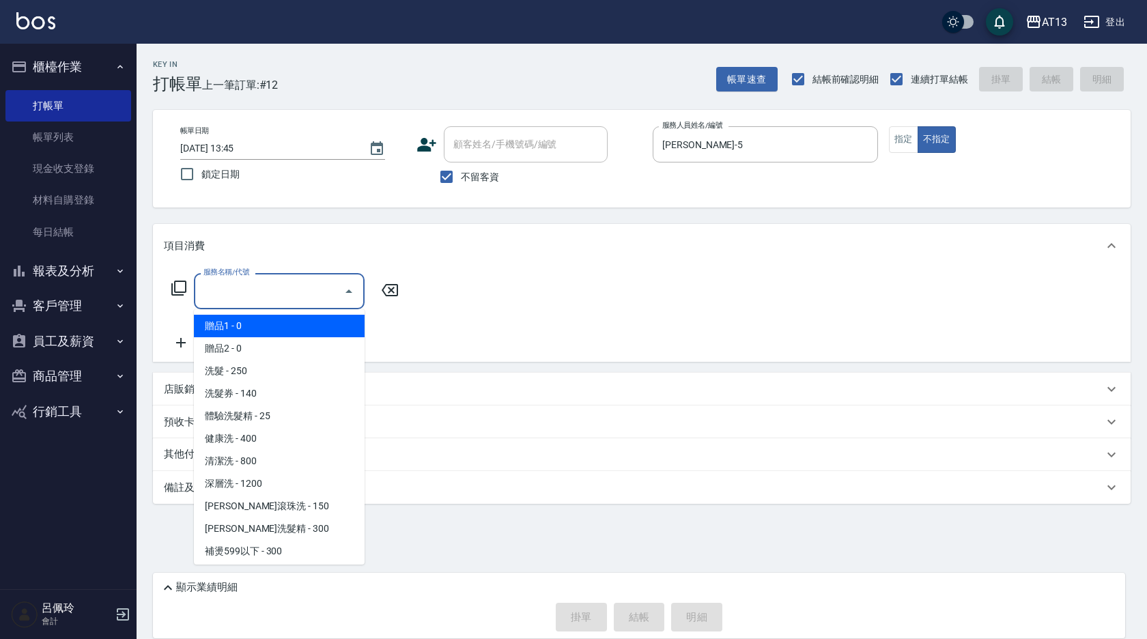
click at [289, 282] on input "服務名稱/代號" at bounding box center [269, 291] width 138 height 24
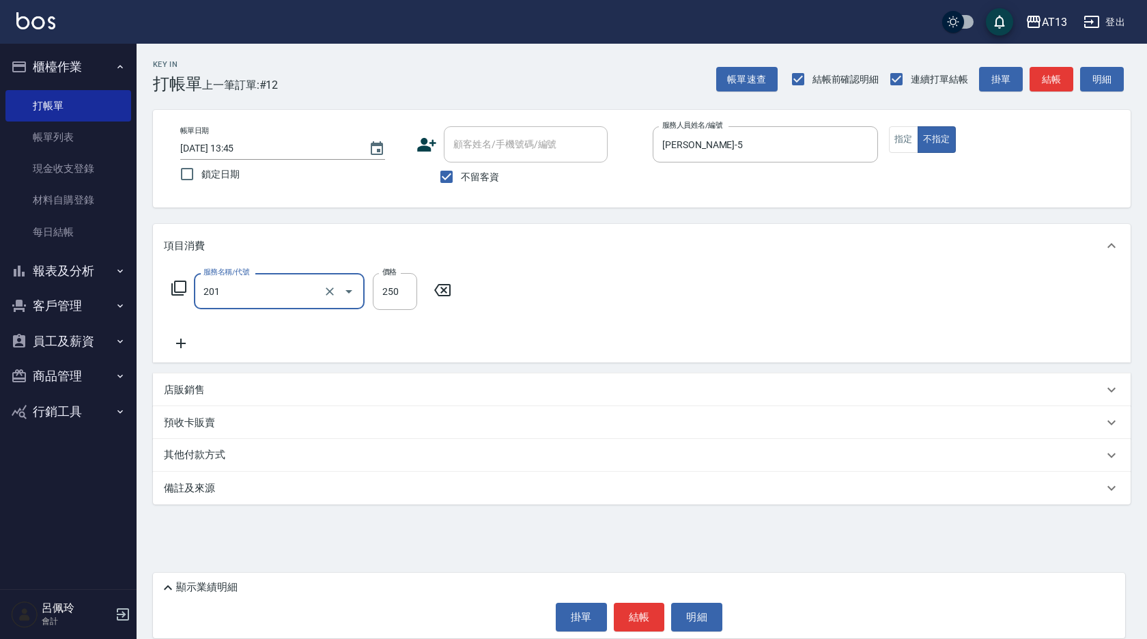
type input "洗髮(201)"
type input "[PERSON_NAME]-5"
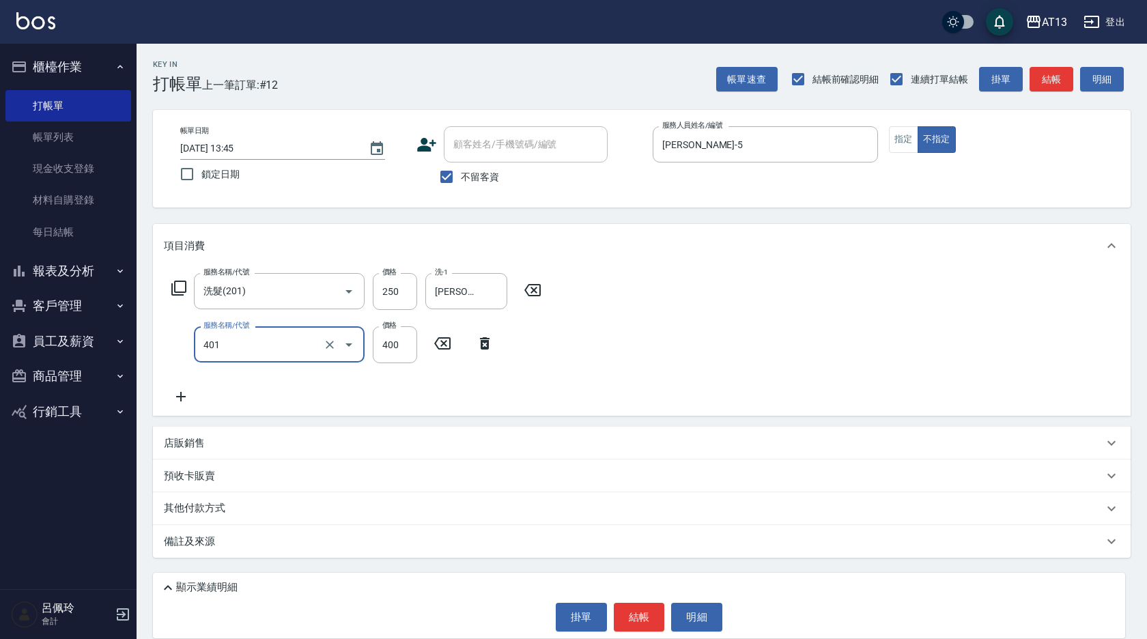
type input "剪髮(401)"
type input "200"
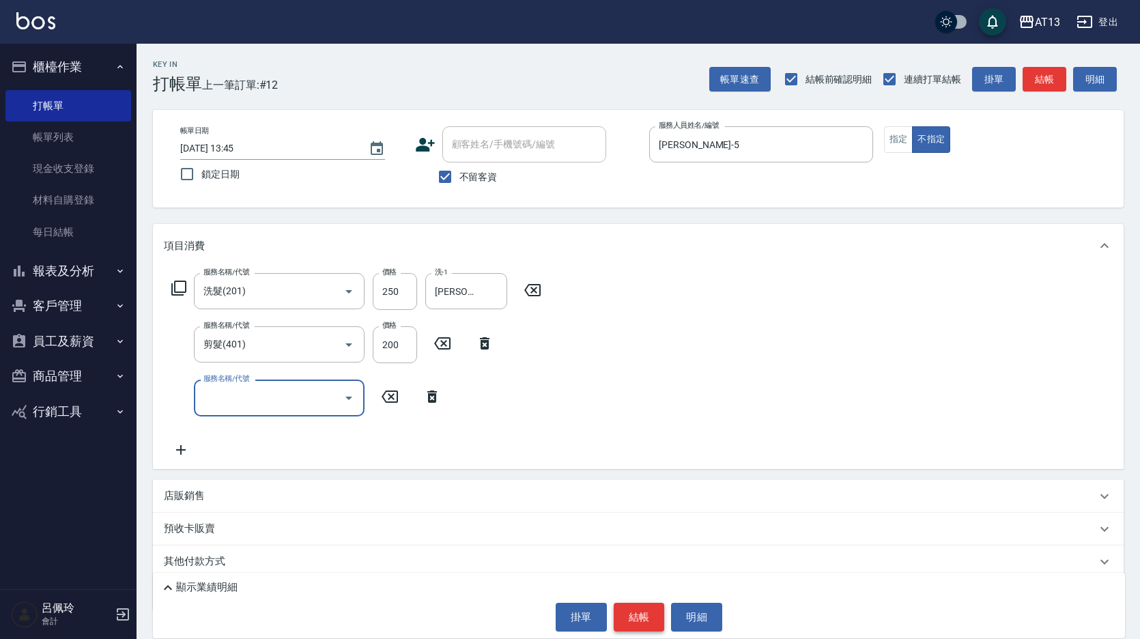
click at [615, 622] on button "結帳" at bounding box center [639, 617] width 51 height 29
click at [647, 620] on button "結帳" at bounding box center [639, 617] width 51 height 29
click at [639, 614] on button "結帳" at bounding box center [639, 617] width 51 height 29
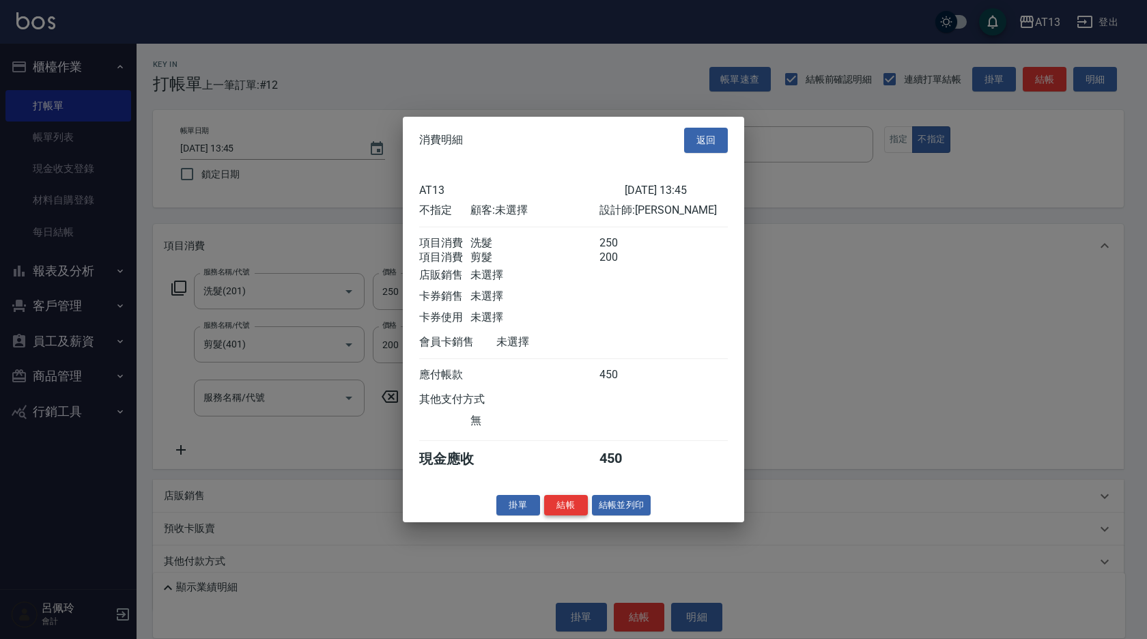
click at [576, 516] on button "結帳" at bounding box center [566, 504] width 44 height 21
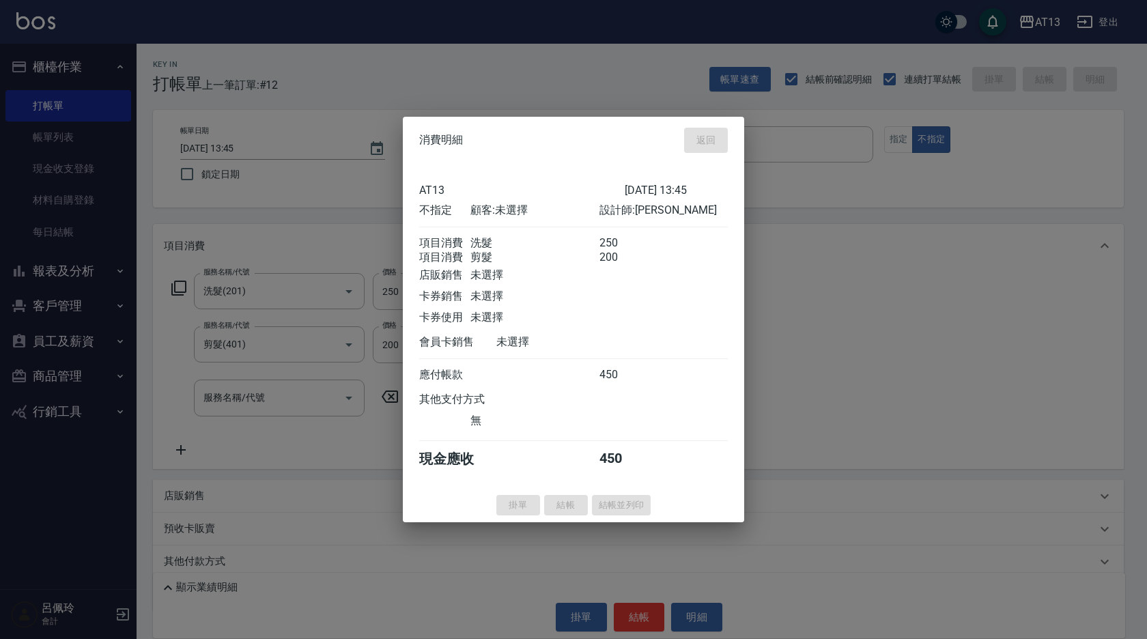
type input "[DATE] 13:46"
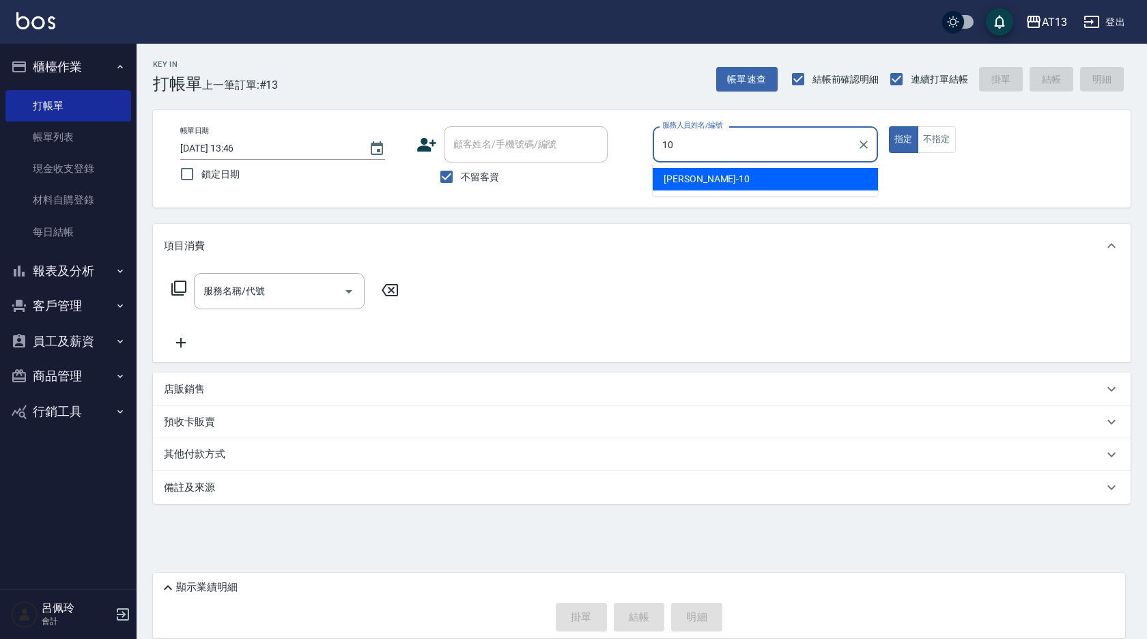
click at [695, 177] on span "[PERSON_NAME] -10" at bounding box center [707, 179] width 86 height 14
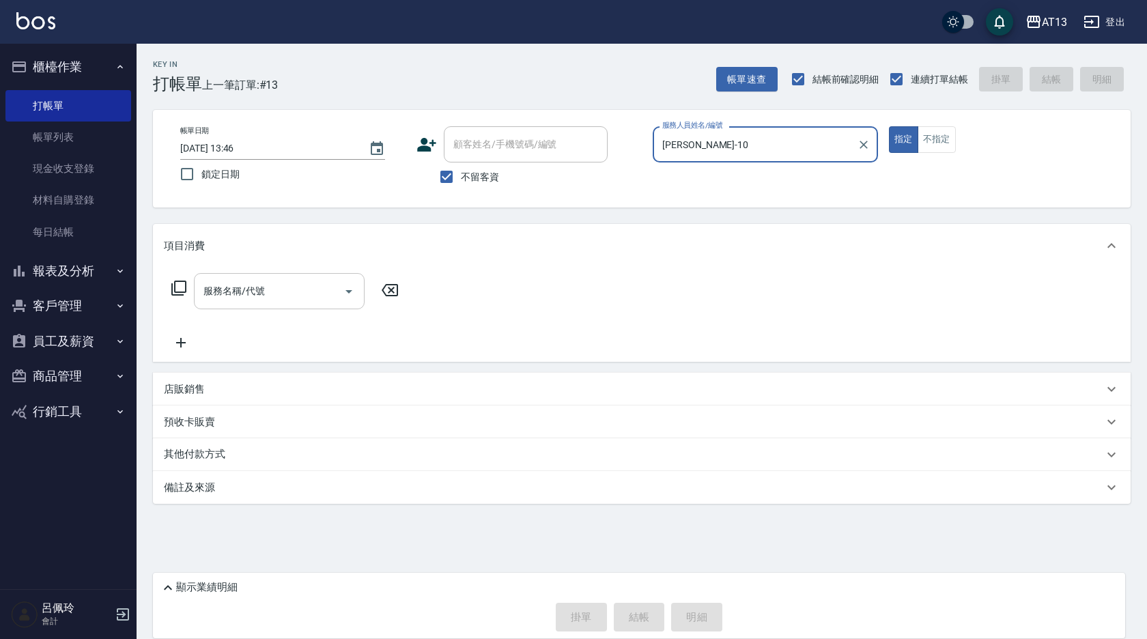
type input "[PERSON_NAME]-10"
click at [263, 282] on input "服務名稱/代號" at bounding box center [269, 291] width 138 height 24
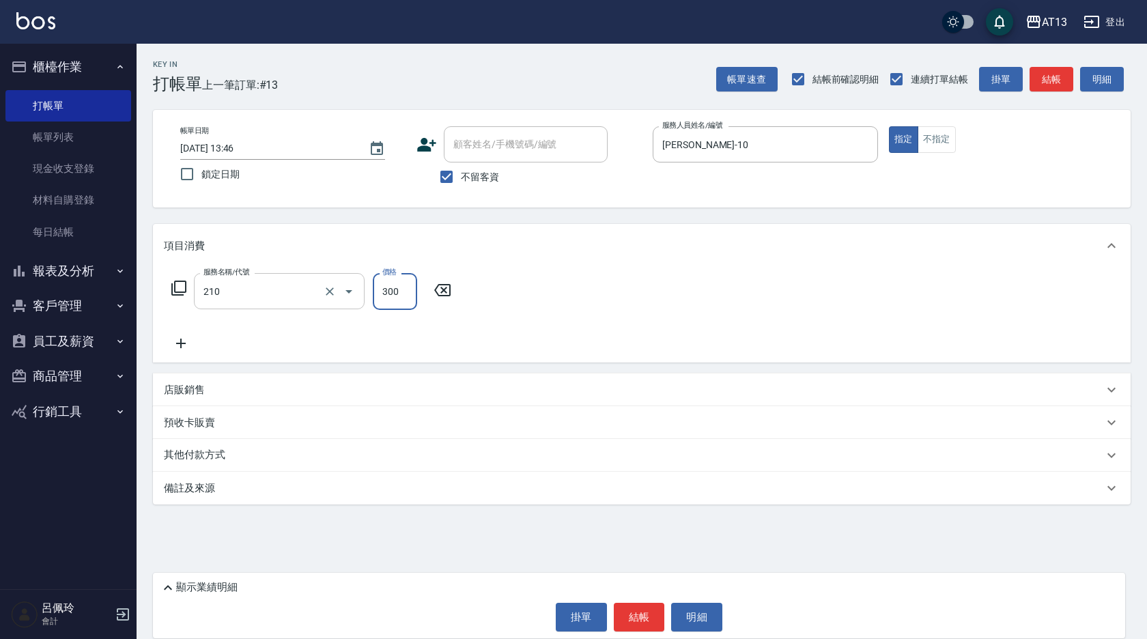
type input "[PERSON_NAME]洗髮精(210)"
type input "[PERSON_NAME]-24"
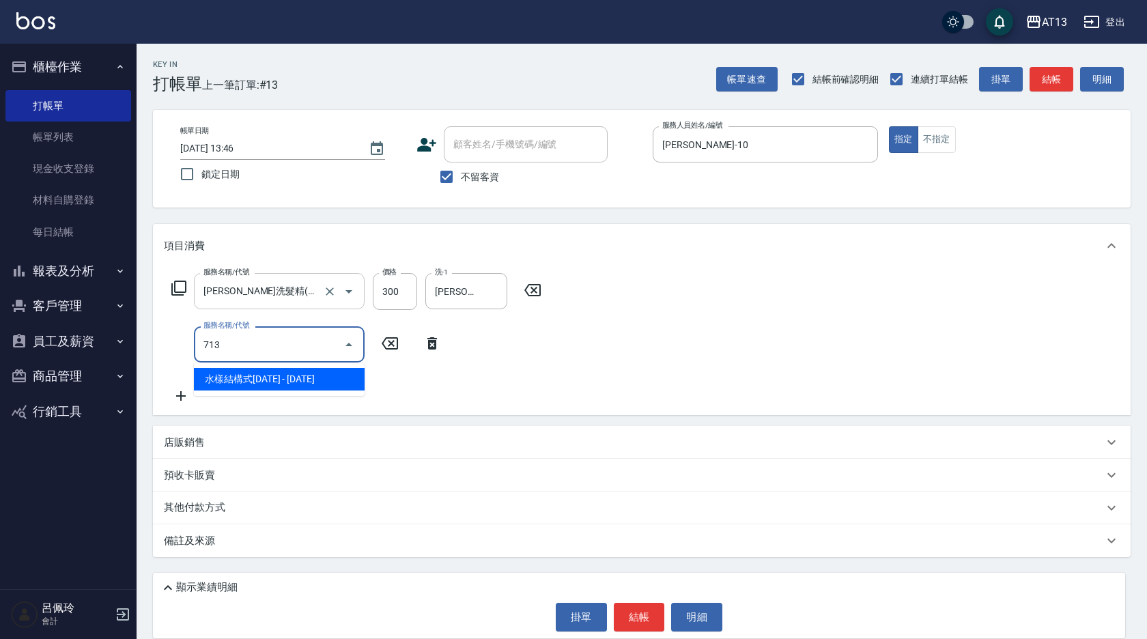
type input "水樣結構式1200(713)"
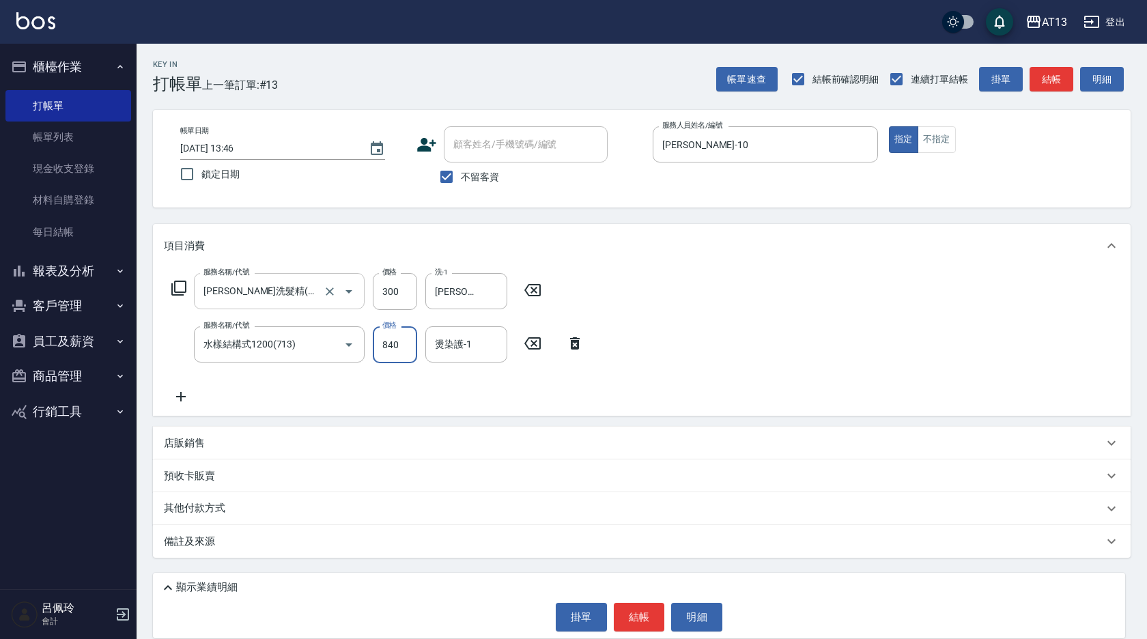
type input "840"
type input "[PERSON_NAME]-24"
click at [631, 619] on button "結帳" at bounding box center [639, 617] width 51 height 29
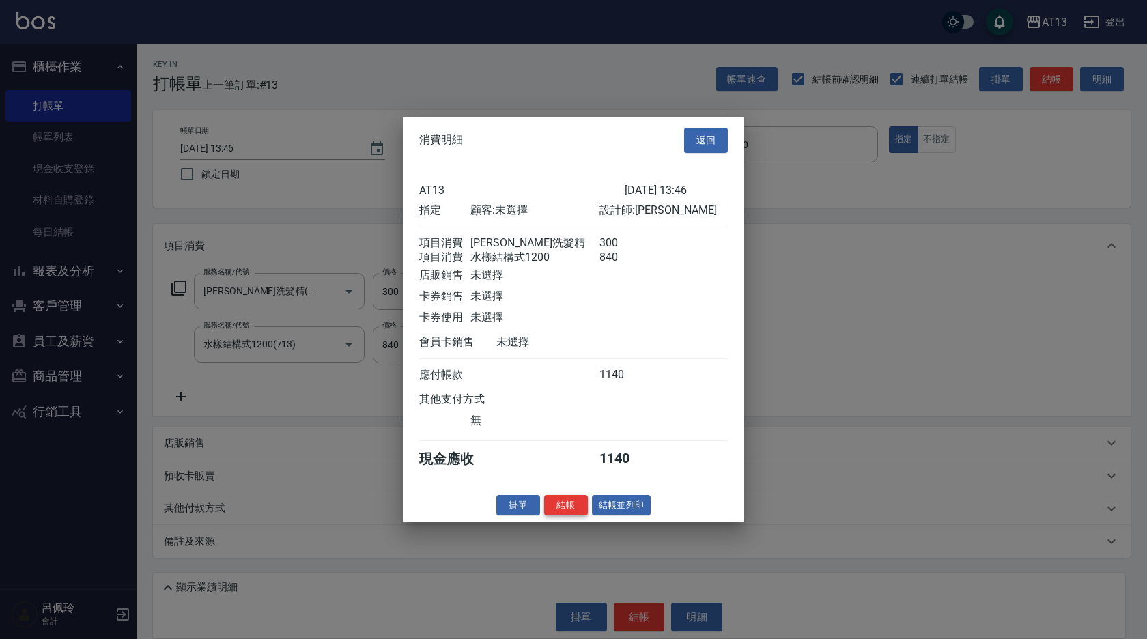
click at [570, 516] on button "結帳" at bounding box center [566, 504] width 44 height 21
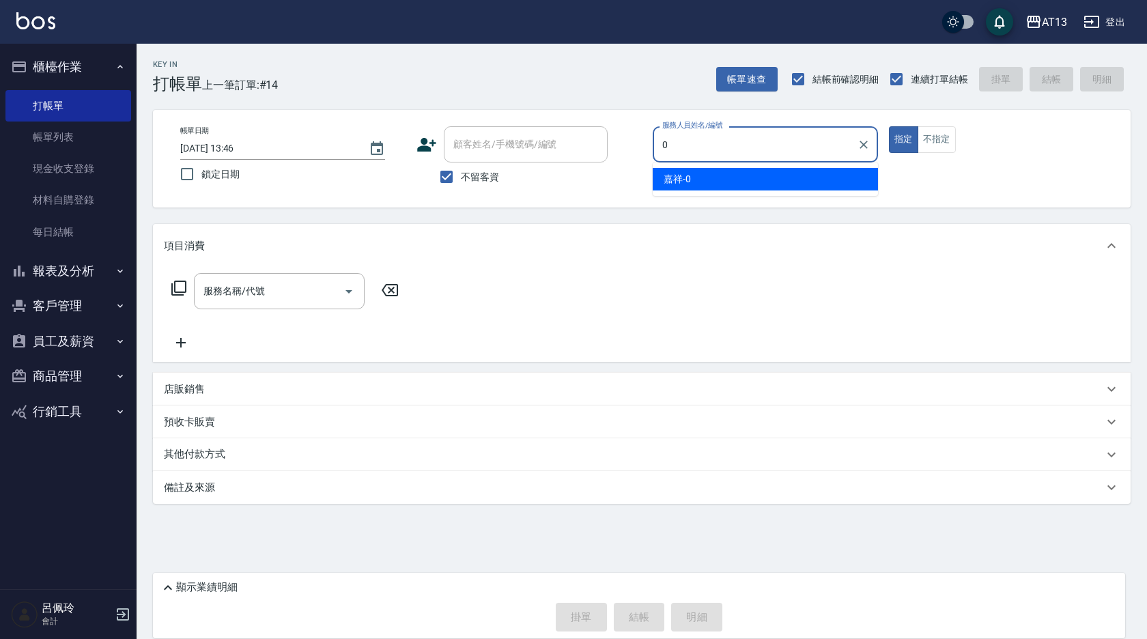
click at [748, 181] on div "嘉祥 -0" at bounding box center [765, 179] width 225 height 23
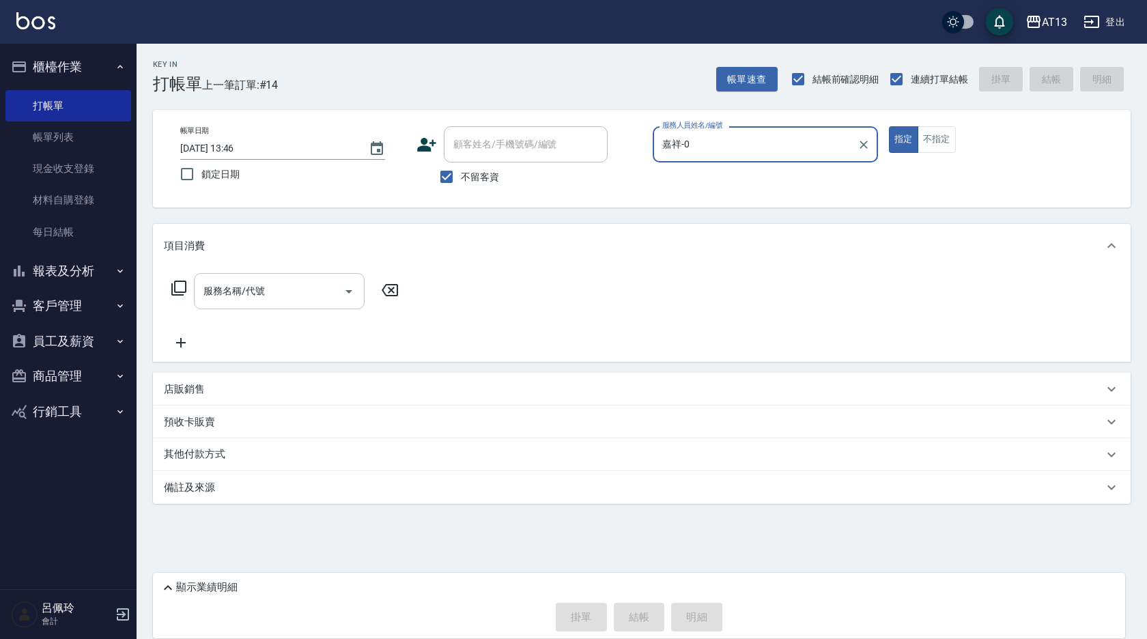
type input "嘉祥-0"
click at [226, 295] on div "服務名稱/代號 服務名稱/代號" at bounding box center [279, 291] width 171 height 36
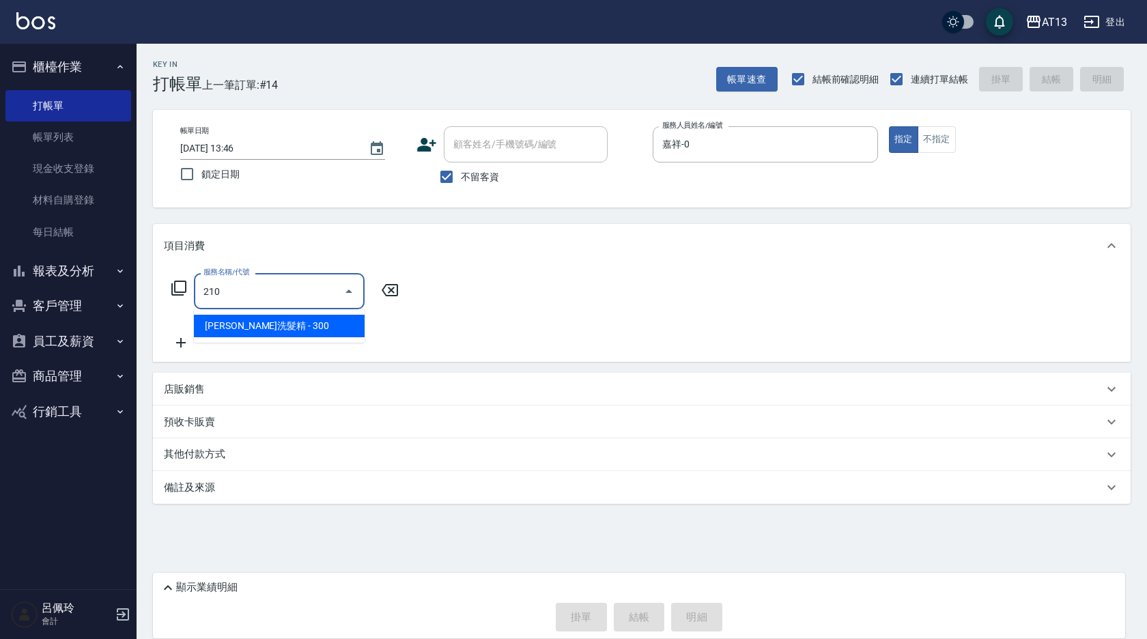
type input "[PERSON_NAME]洗髮精(210)"
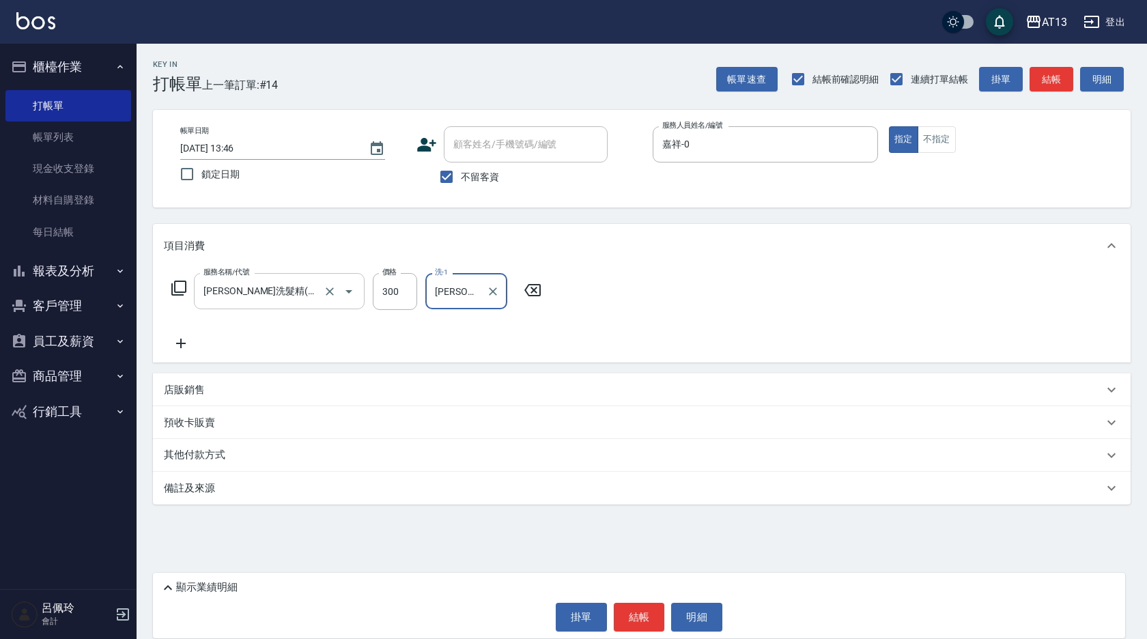
type input "[PERSON_NAME]-11"
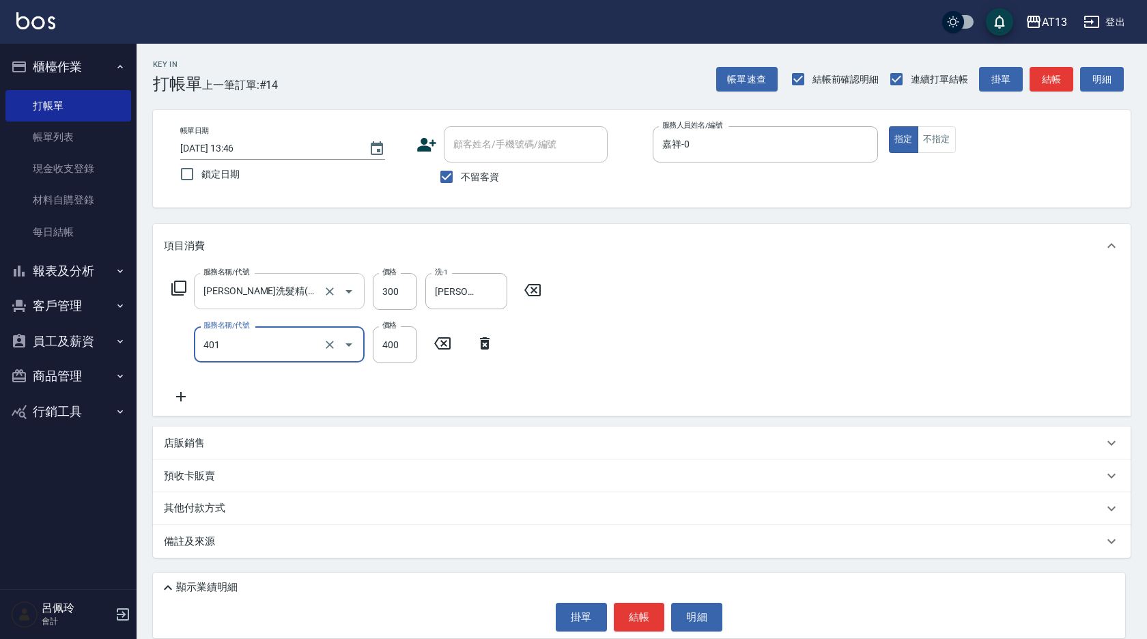
type input "剪髮(401)"
click at [647, 616] on button "結帳" at bounding box center [639, 617] width 51 height 29
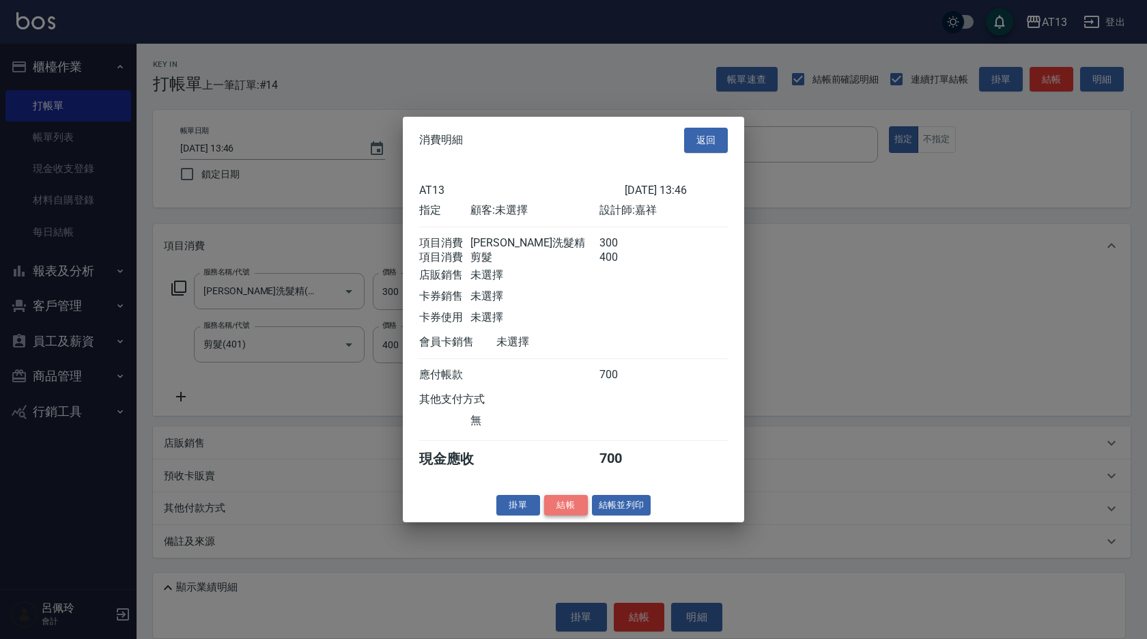
click at [555, 513] on button "結帳" at bounding box center [566, 504] width 44 height 21
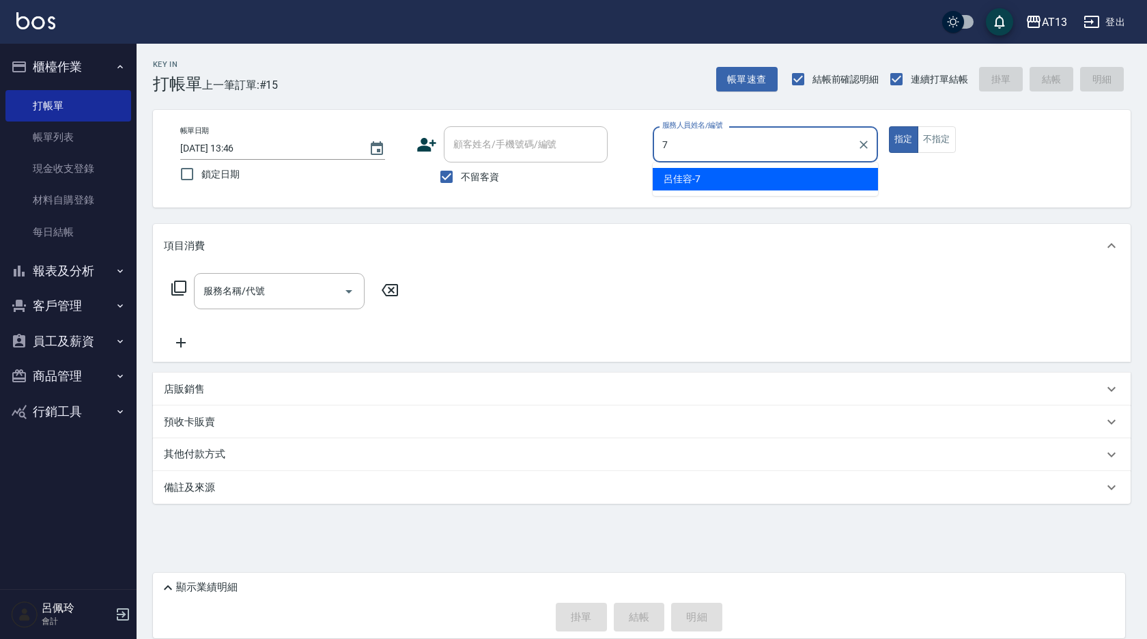
click at [757, 176] on div "[PERSON_NAME]-7" at bounding box center [765, 179] width 225 height 23
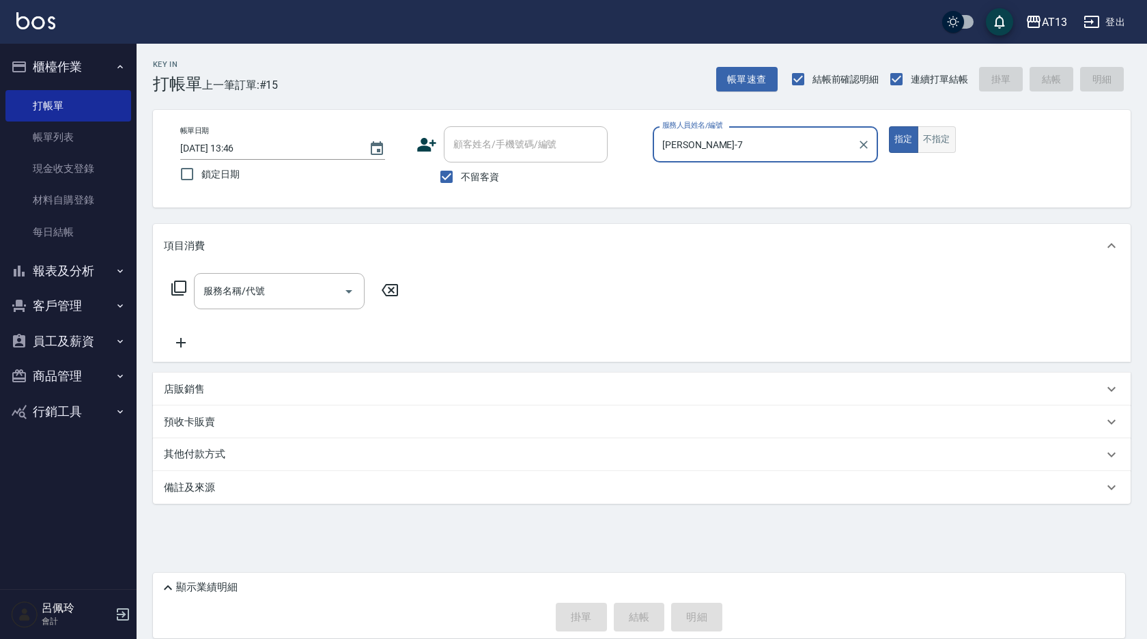
type input "[PERSON_NAME]-7"
click at [943, 145] on button "不指定" at bounding box center [937, 139] width 38 height 27
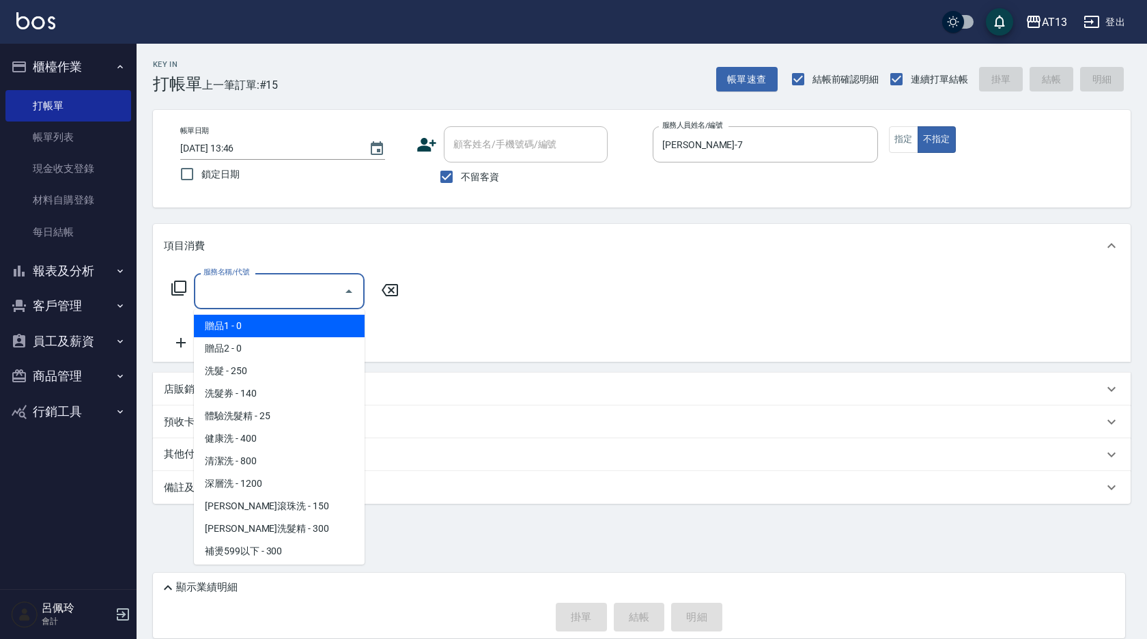
click at [247, 296] on input "服務名稱/代號" at bounding box center [269, 291] width 138 height 24
type input "1"
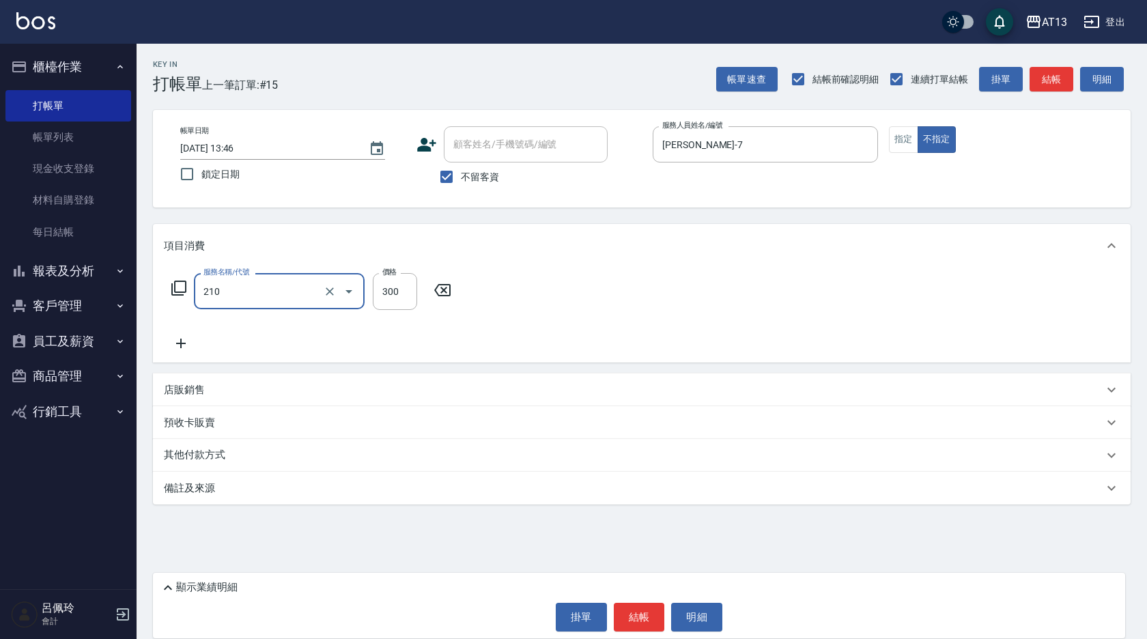
type input "[PERSON_NAME]洗髮精(210)"
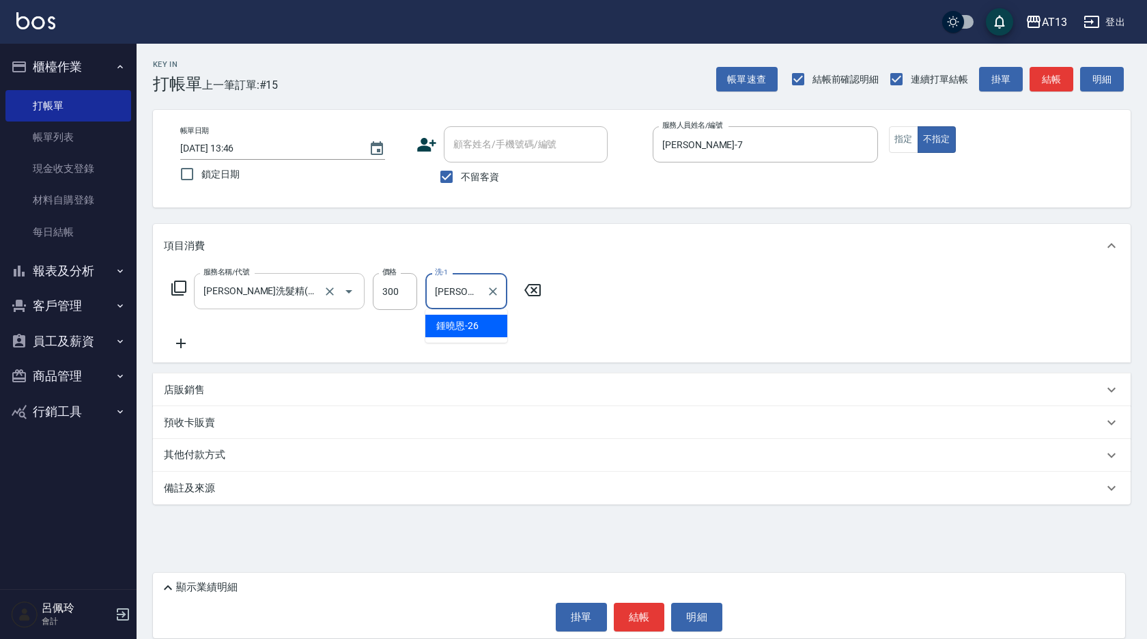
type input "[PERSON_NAME]-26"
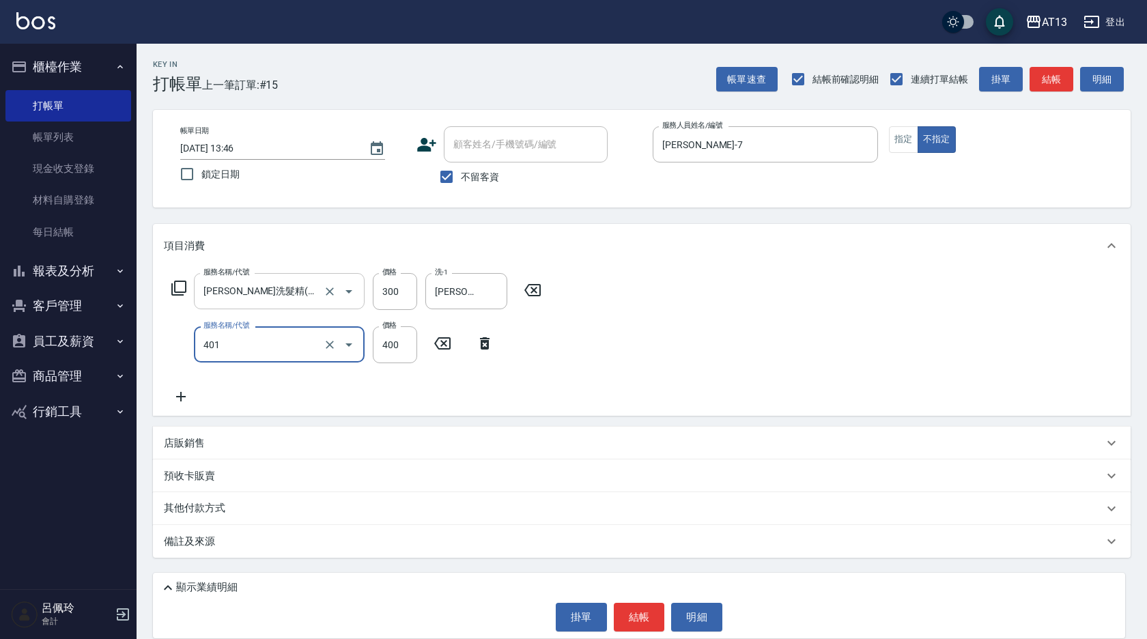
type input "剪髮(401)"
type input "200"
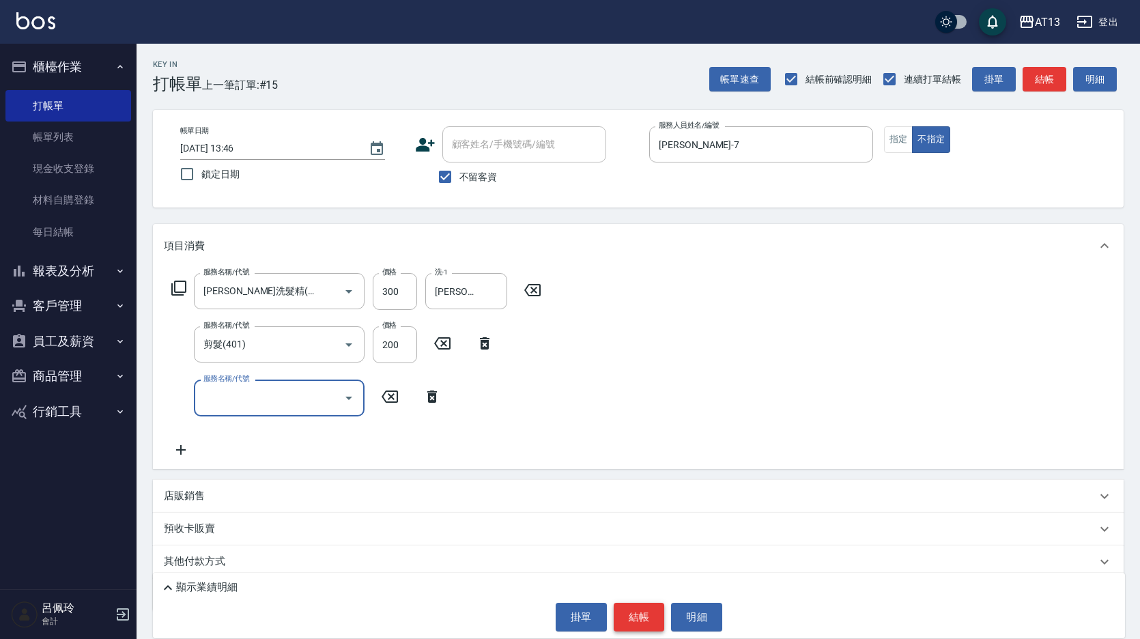
click at [637, 604] on button "結帳" at bounding box center [639, 617] width 51 height 29
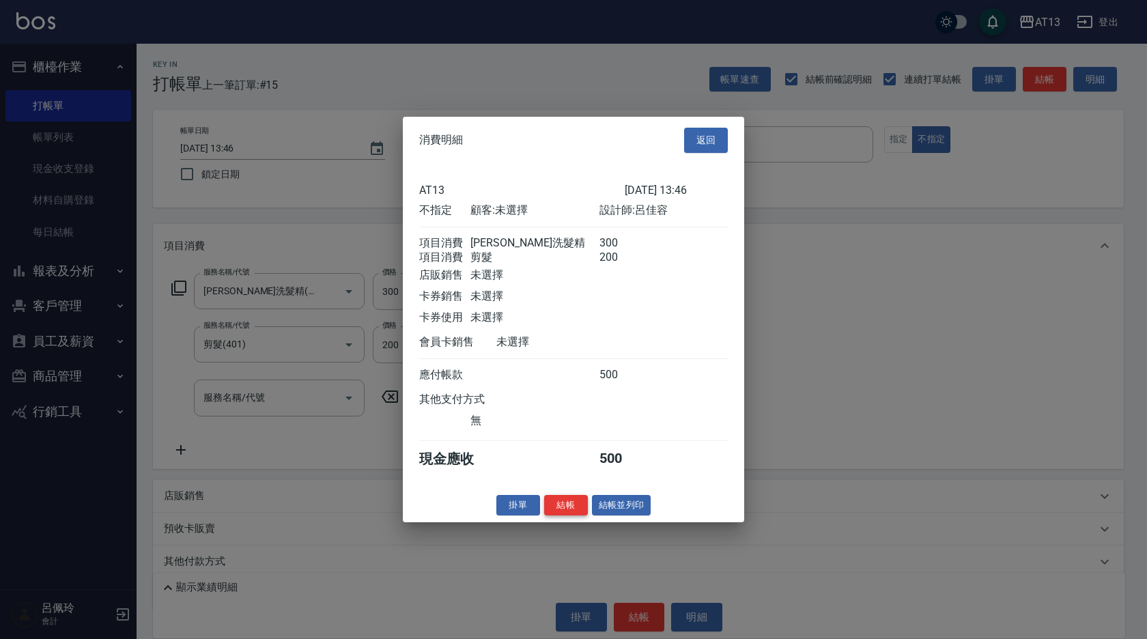
click at [562, 512] on button "結帳" at bounding box center [566, 504] width 44 height 21
